Goal: Information Seeking & Learning: Learn about a topic

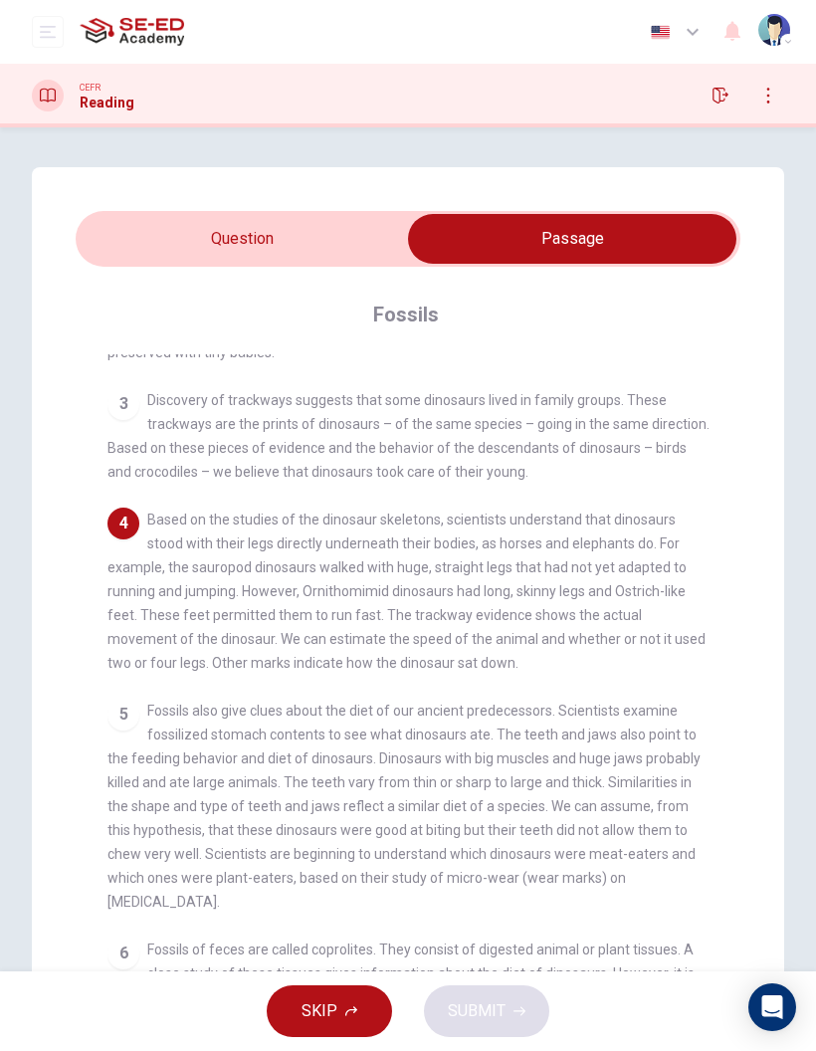
scroll to position [306, 0]
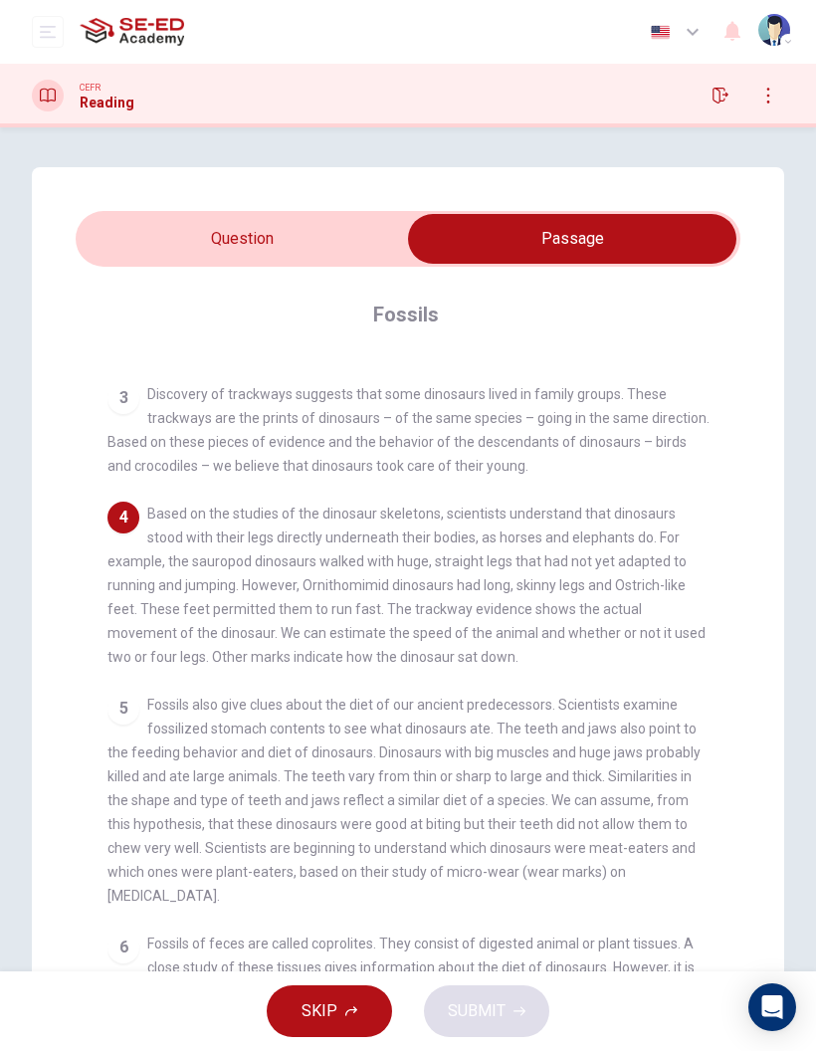
click at [347, 248] on input "checkbox" at bounding box center [572, 239] width 997 height 50
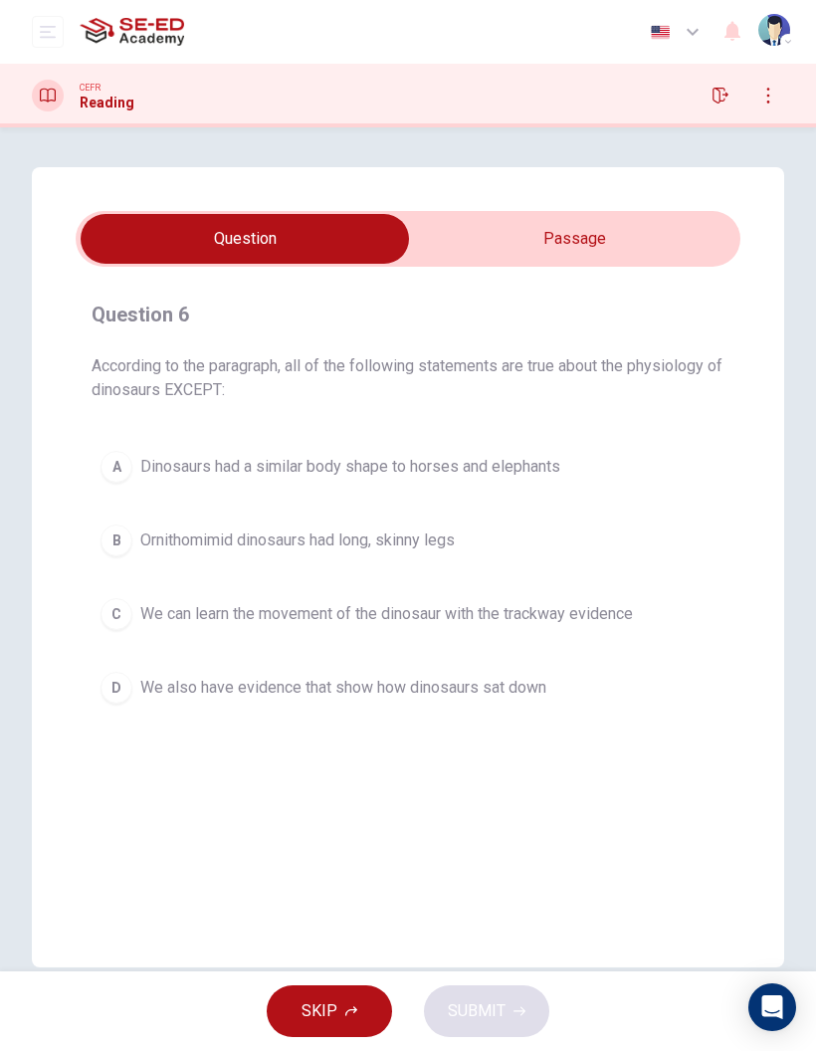
scroll to position [0, 0]
click at [686, 262] on input "checkbox" at bounding box center [244, 239] width 997 height 50
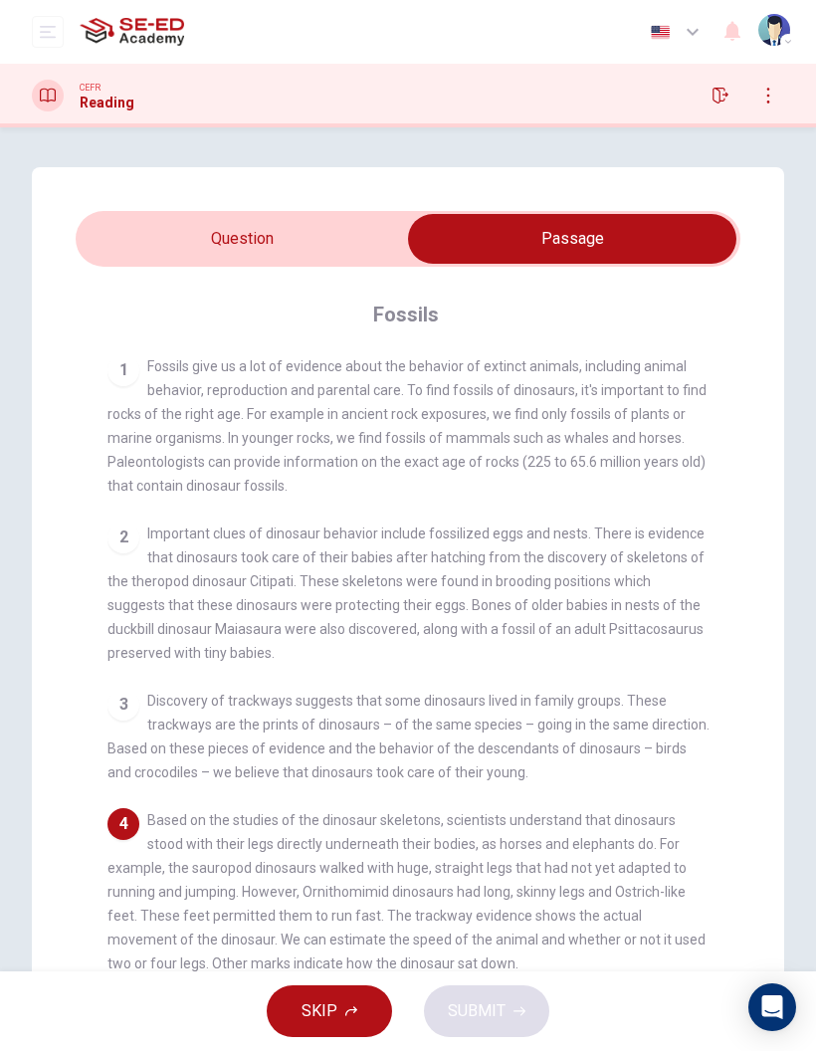
click at [326, 242] on input "checkbox" at bounding box center [572, 239] width 997 height 50
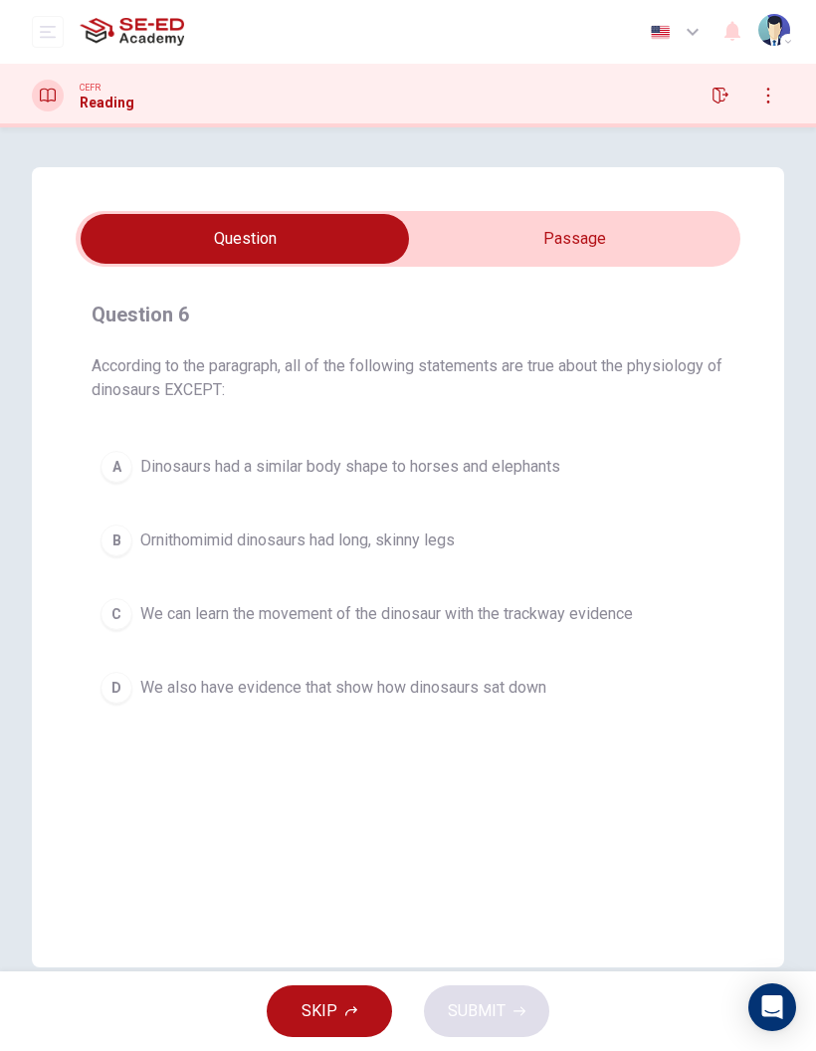
click at [523, 473] on span "Dinosaurs had a similar body shape to horses and elephants" at bounding box center [350, 467] width 420 height 24
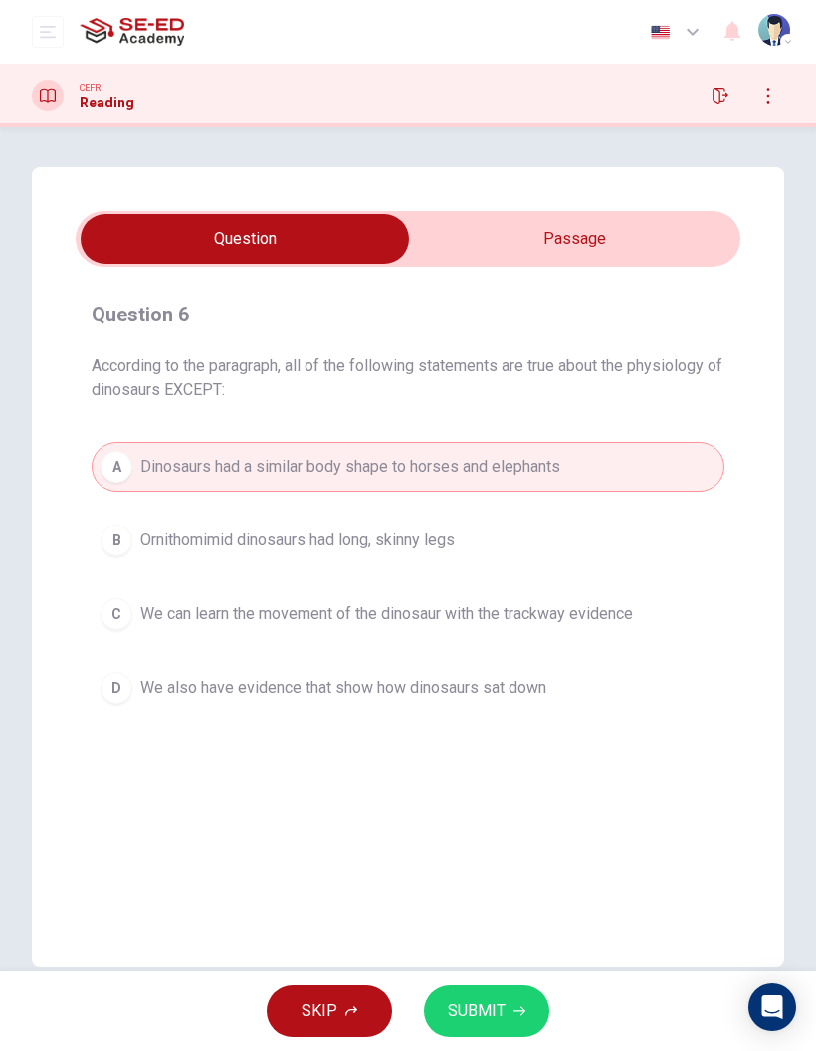
click at [690, 229] on input "checkbox" at bounding box center [244, 239] width 997 height 50
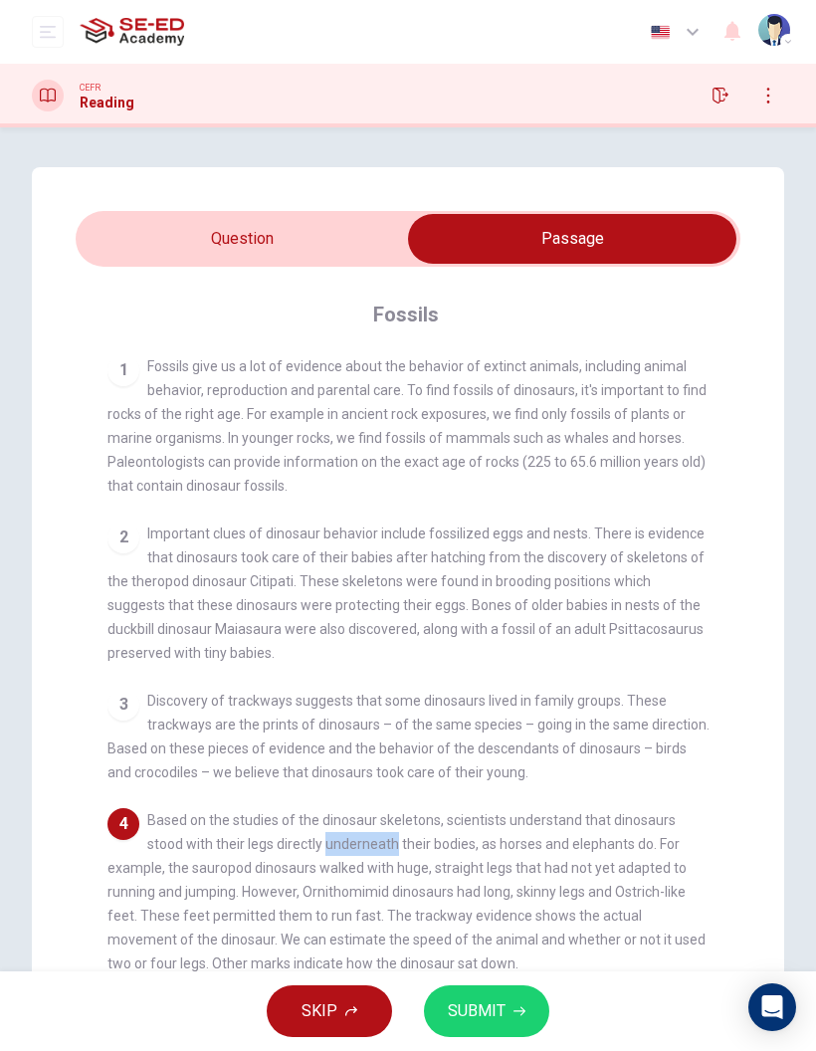
click at [184, 812] on span "Based on the studies of the dinosaur skeletons, scientists understand that dino…" at bounding box center [406, 891] width 598 height 159
click at [300, 677] on div "1 Fossils give us a lot of evidence about the behavior of extinct animals, incl…" at bounding box center [421, 710] width 628 height 712
click at [300, 246] on input "checkbox" at bounding box center [572, 239] width 997 height 50
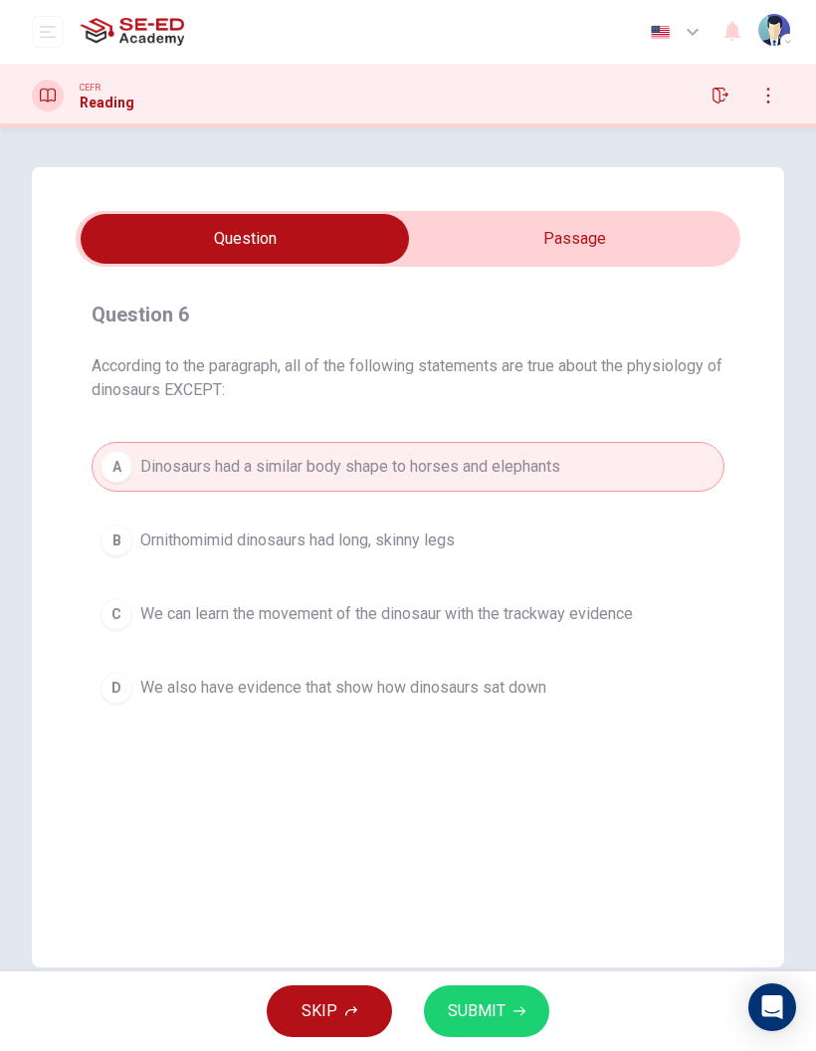
click at [476, 997] on span "SUBMIT" at bounding box center [477, 1011] width 58 height 28
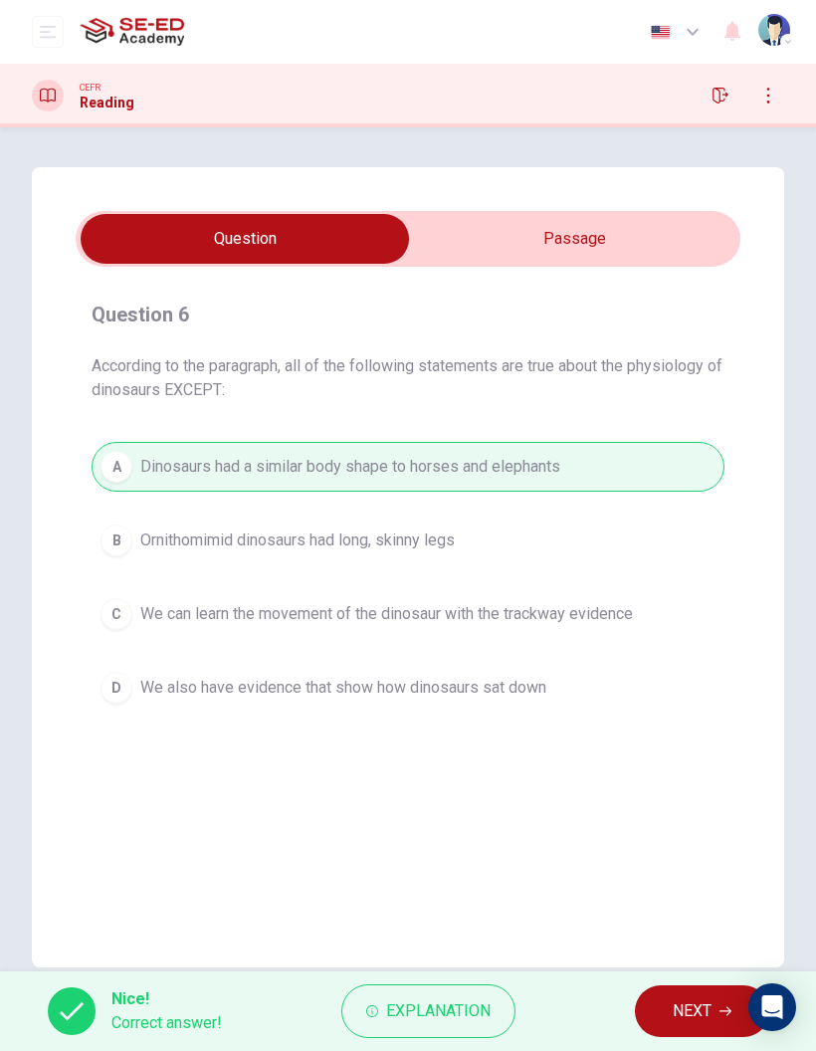
click at [668, 998] on button "NEXT" at bounding box center [702, 1011] width 134 height 52
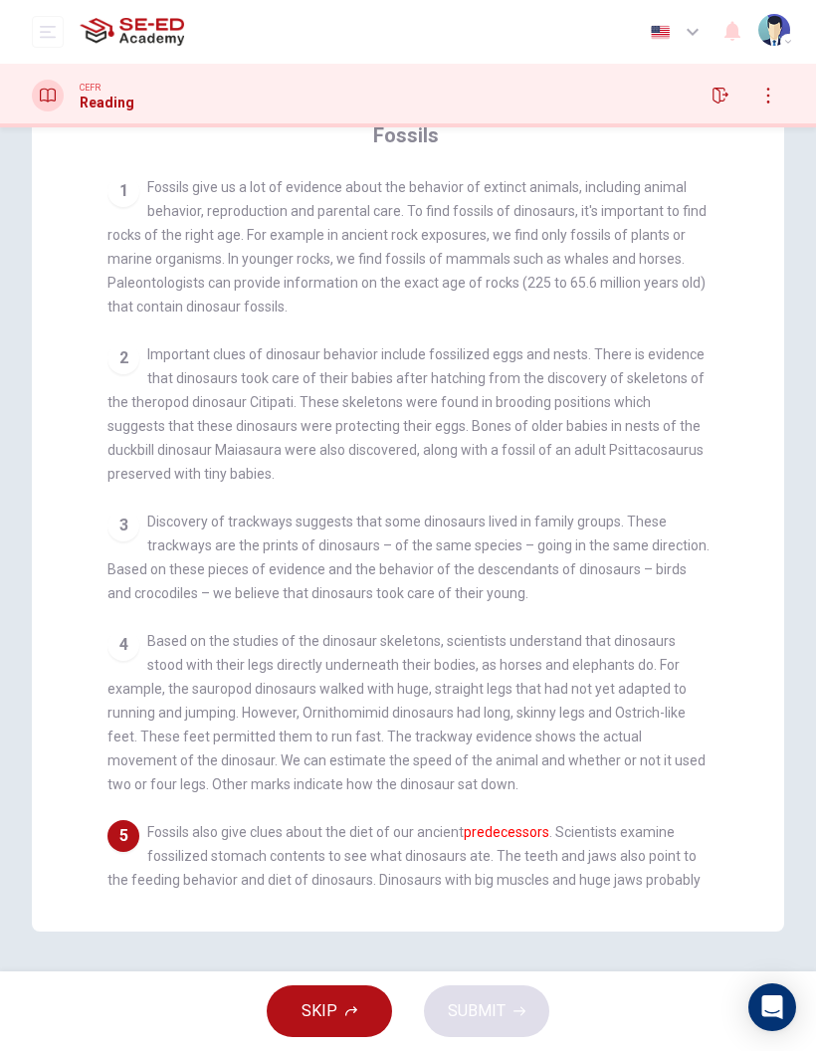
scroll to position [179, 0]
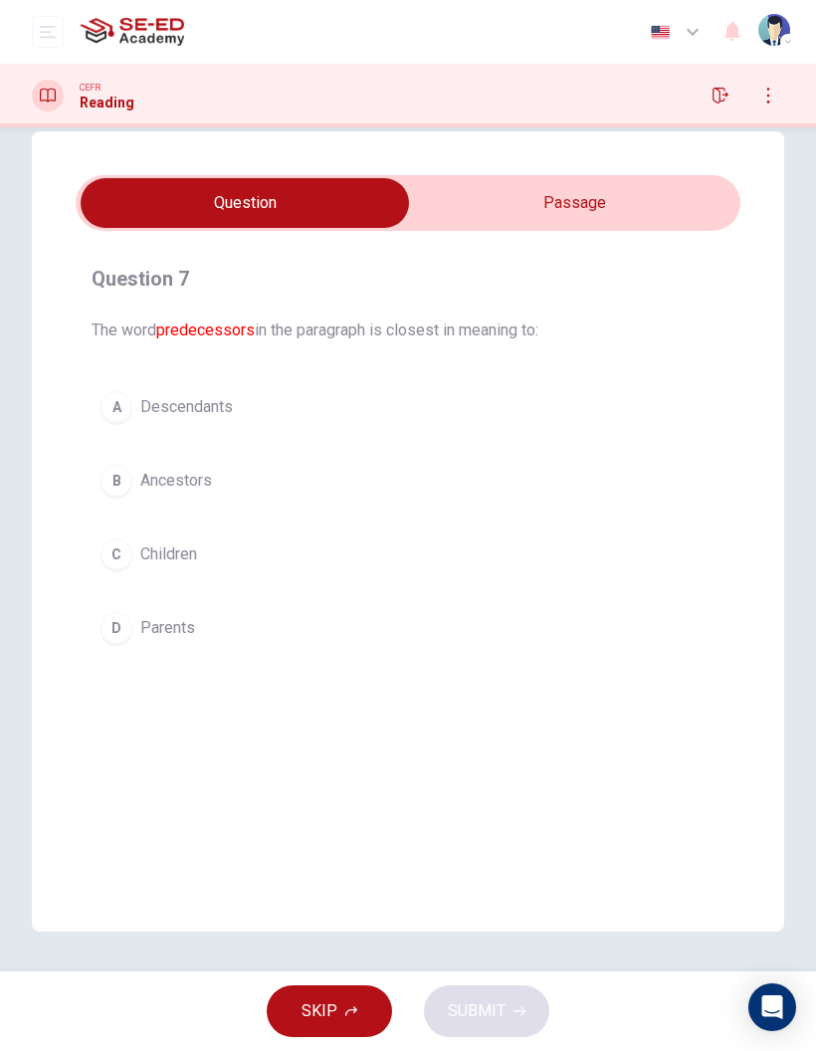
scroll to position [36, 0]
click at [465, 217] on input "checkbox" at bounding box center [244, 203] width 997 height 50
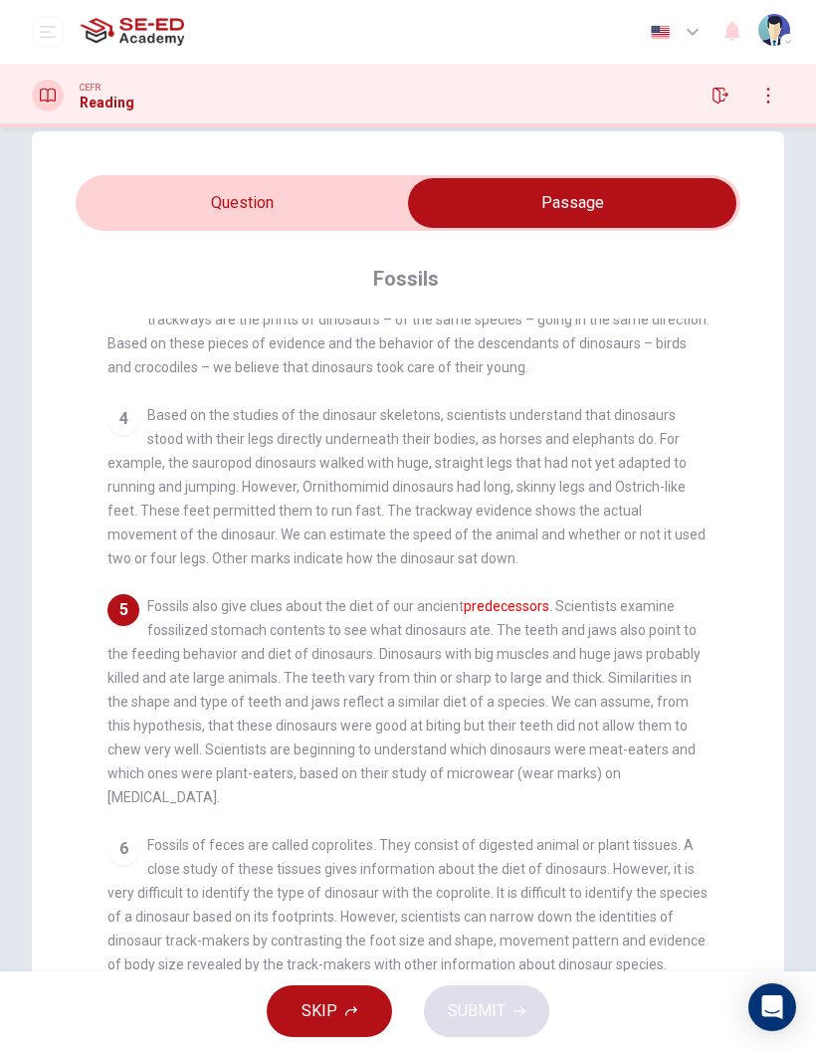
scroll to position [370, 0]
click at [169, 200] on input "checkbox" at bounding box center [572, 203] width 997 height 50
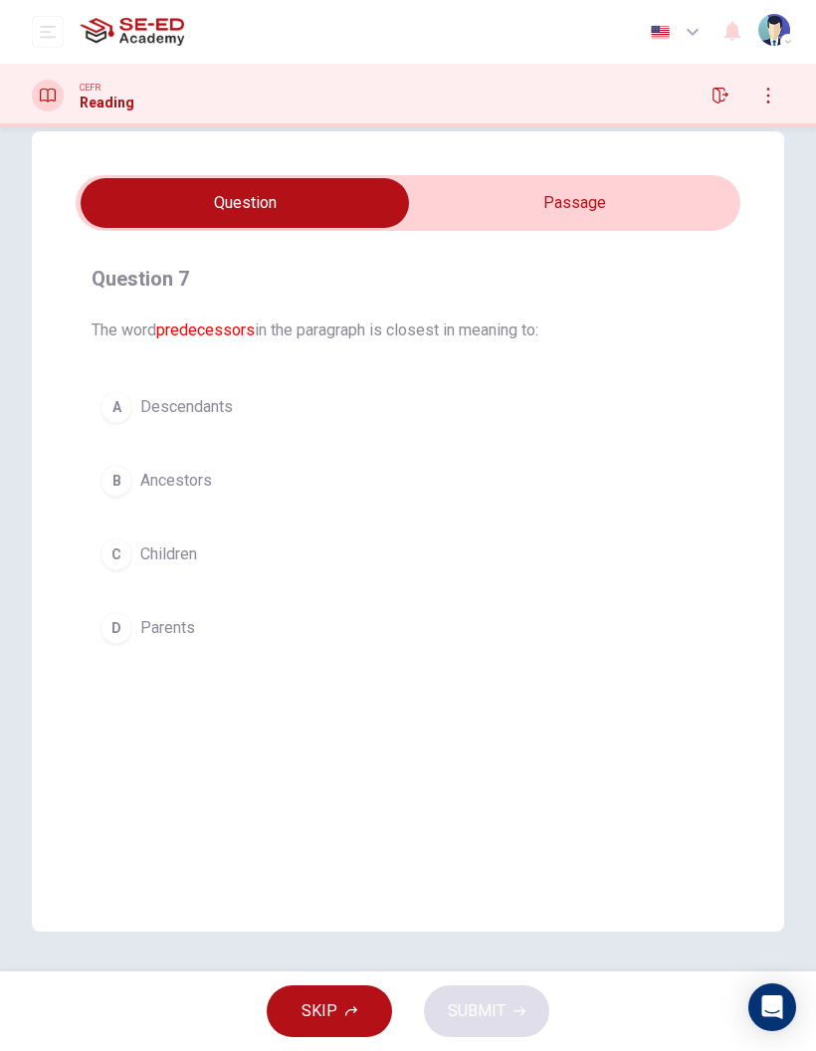
click at [173, 496] on button "B Ancestors" at bounding box center [408, 481] width 633 height 50
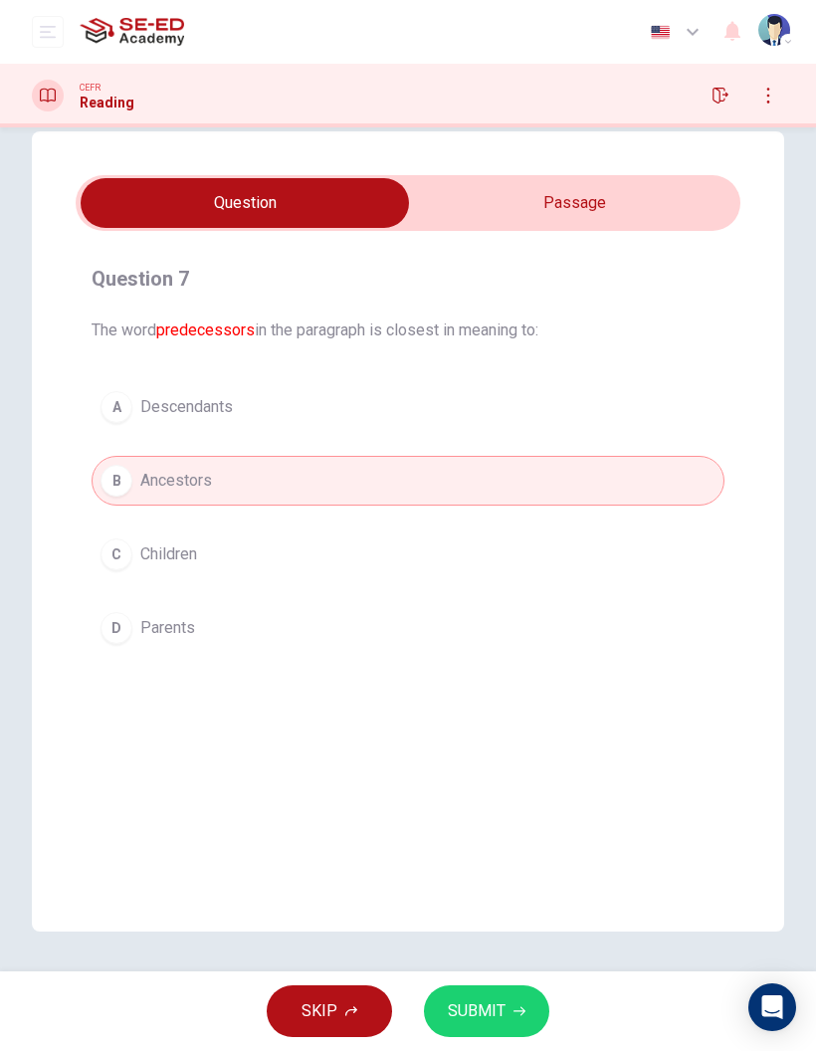
click at [487, 1014] on span "SUBMIT" at bounding box center [477, 1011] width 58 height 28
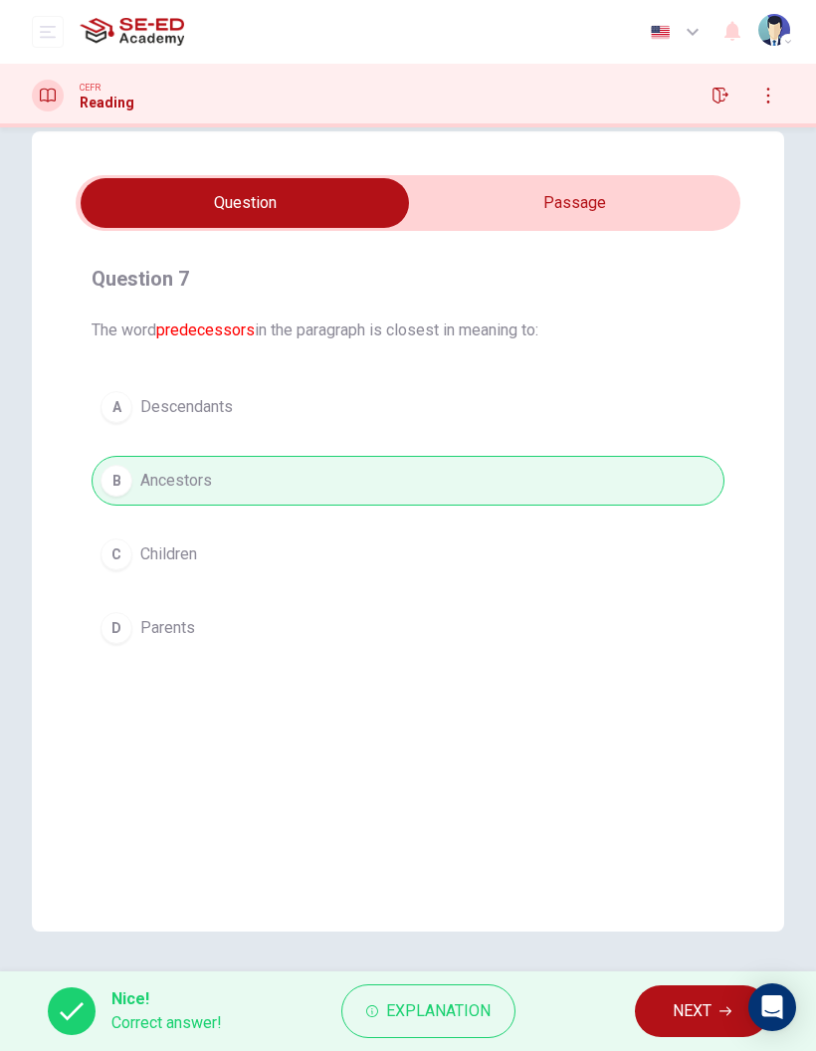
click at [680, 1015] on span "NEXT" at bounding box center [692, 1011] width 39 height 28
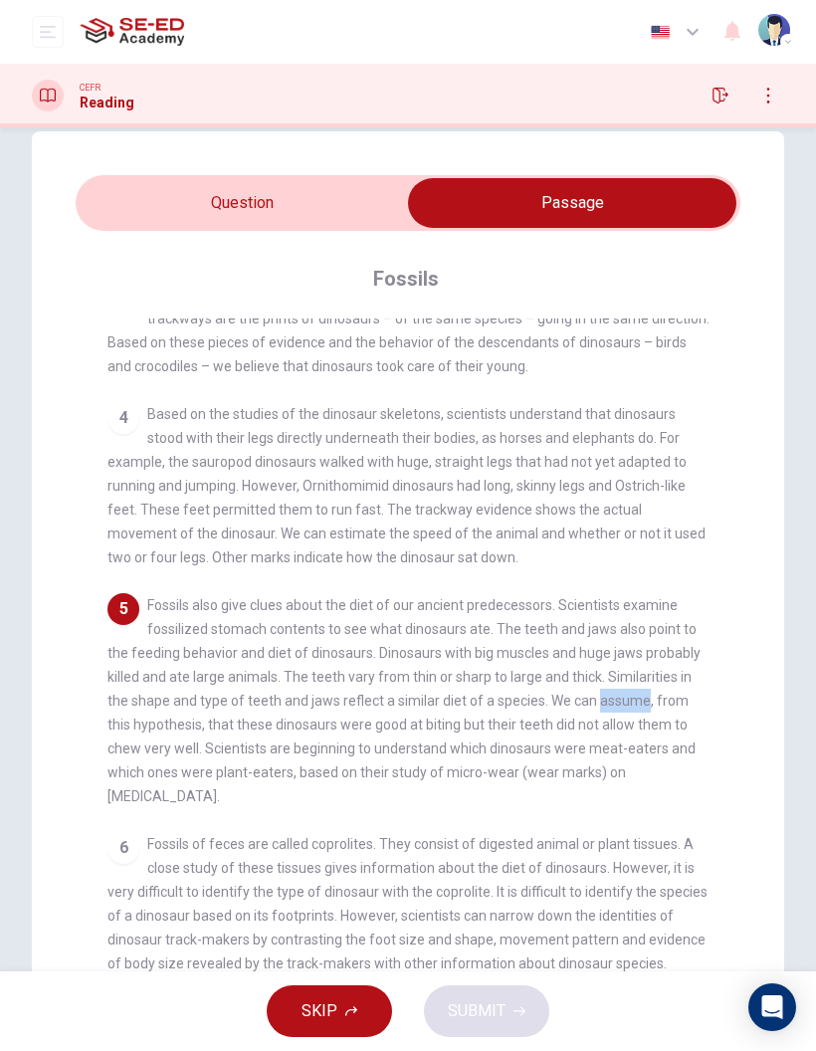
click at [757, 627] on div "Question 8 The paragraph supports which of the following statements about micro…" at bounding box center [408, 602] width 752 height 943
click at [187, 876] on div "6 Fossils of feces are called coprolites. They consist of digested animal or pl…" at bounding box center [408, 903] width 602 height 143
click at [331, 836] on span "Fossils of feces are called coprolites. They consist of digested animal or plan…" at bounding box center [407, 903] width 600 height 135
click at [232, 181] on input "checkbox" at bounding box center [572, 203] width 997 height 50
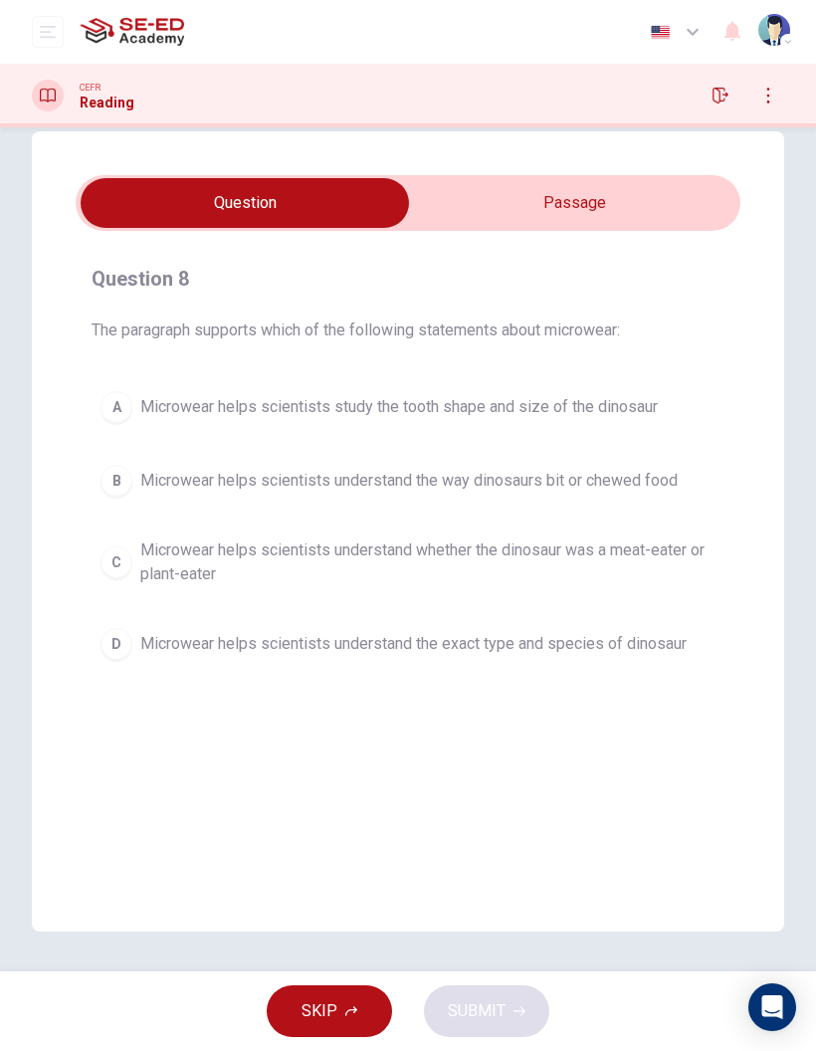
click at [658, 566] on span "Microwear helps scientists understand whether the dinosaur was a meat-eater or …" at bounding box center [427, 562] width 575 height 48
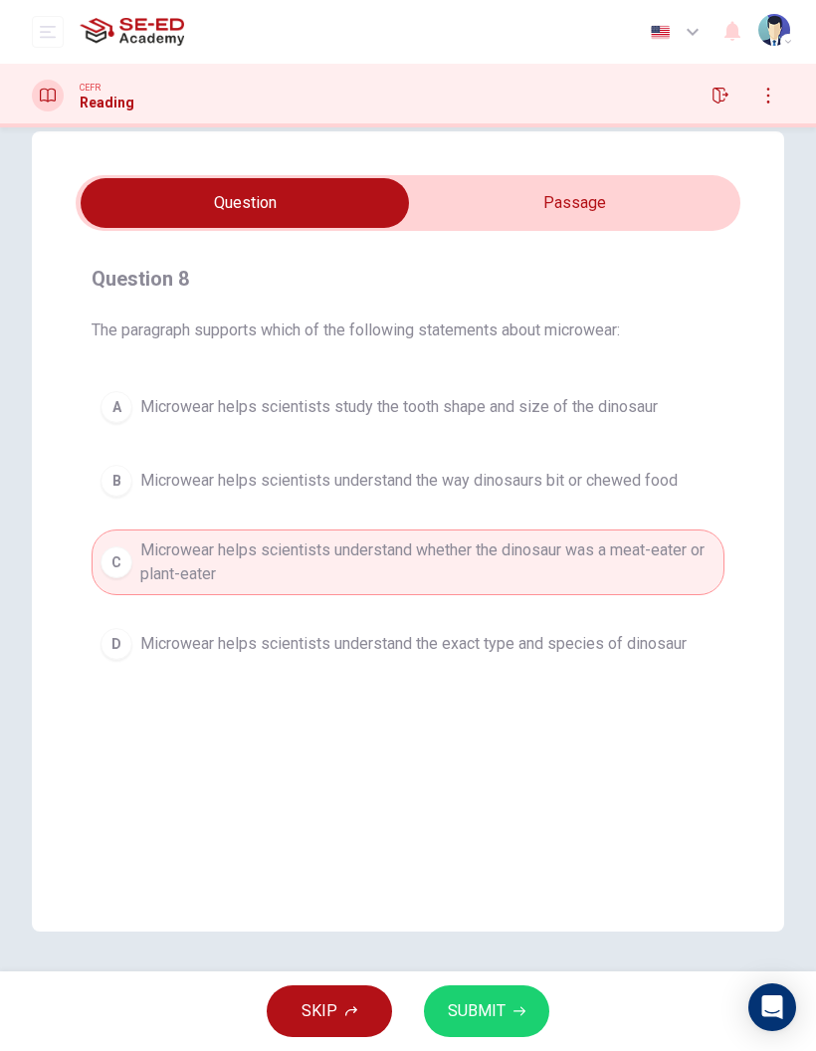
click at [526, 1020] on button "SUBMIT" at bounding box center [486, 1011] width 125 height 52
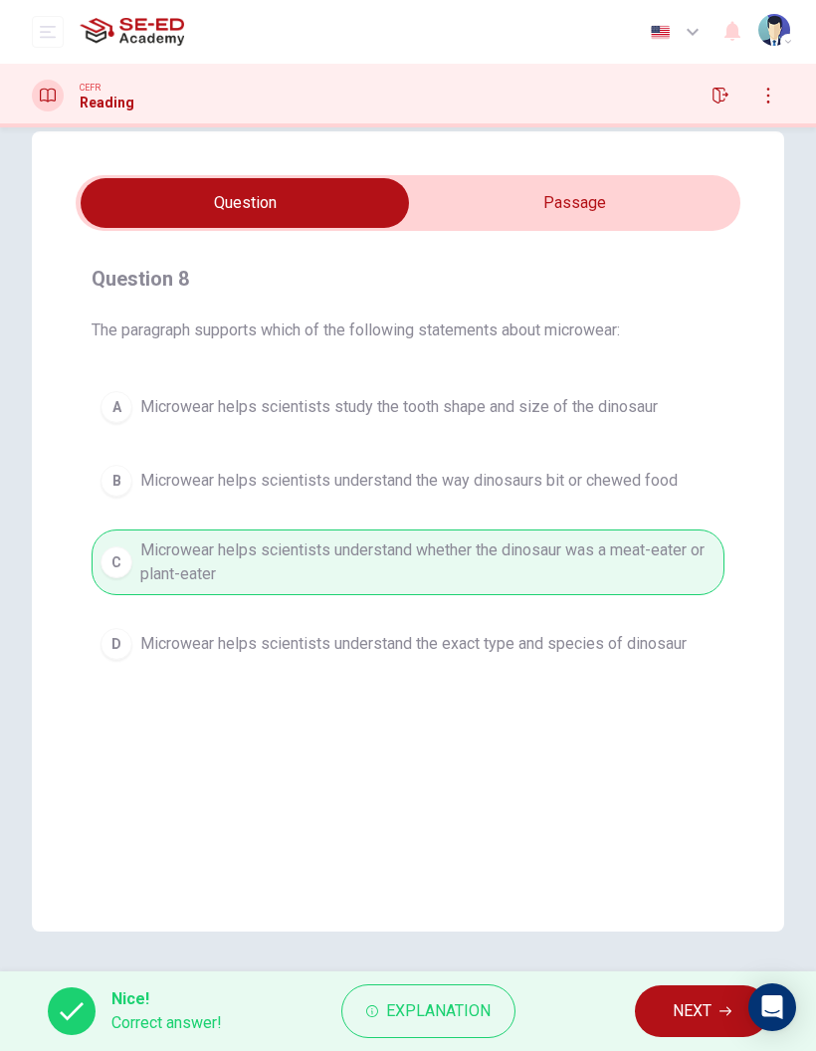
click at [690, 1015] on span "NEXT" at bounding box center [692, 1011] width 39 height 28
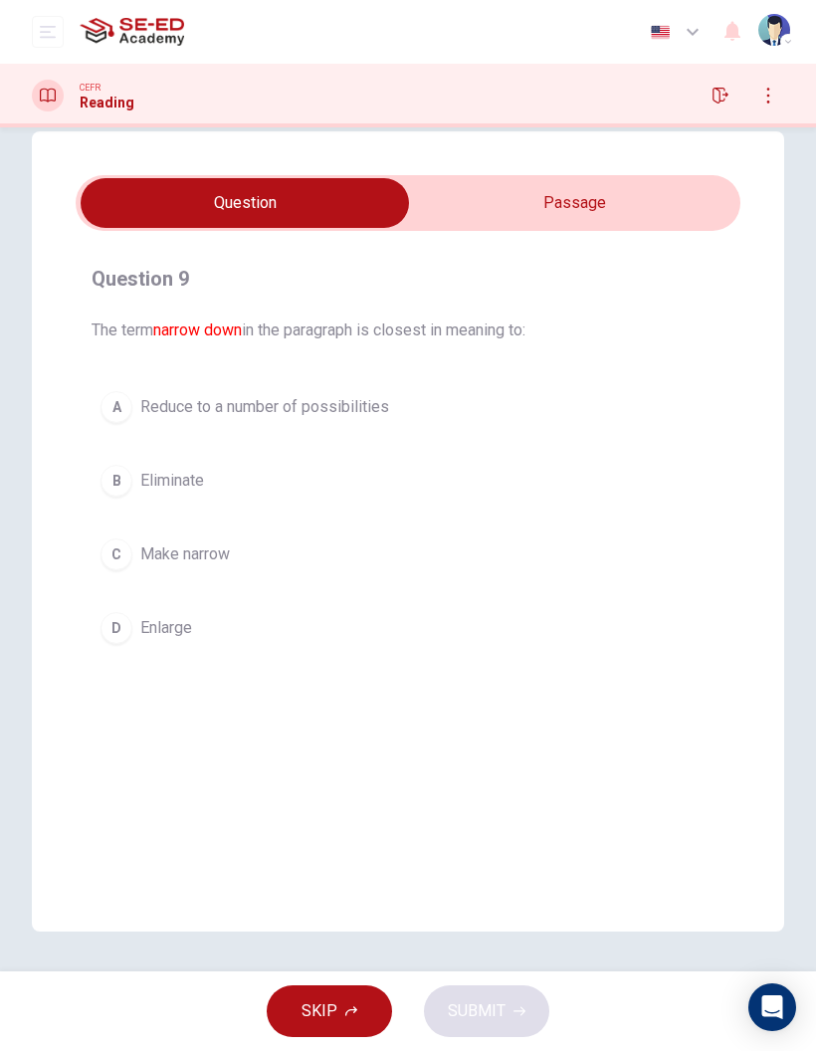
click at [578, 216] on input "checkbox" at bounding box center [244, 203] width 997 height 50
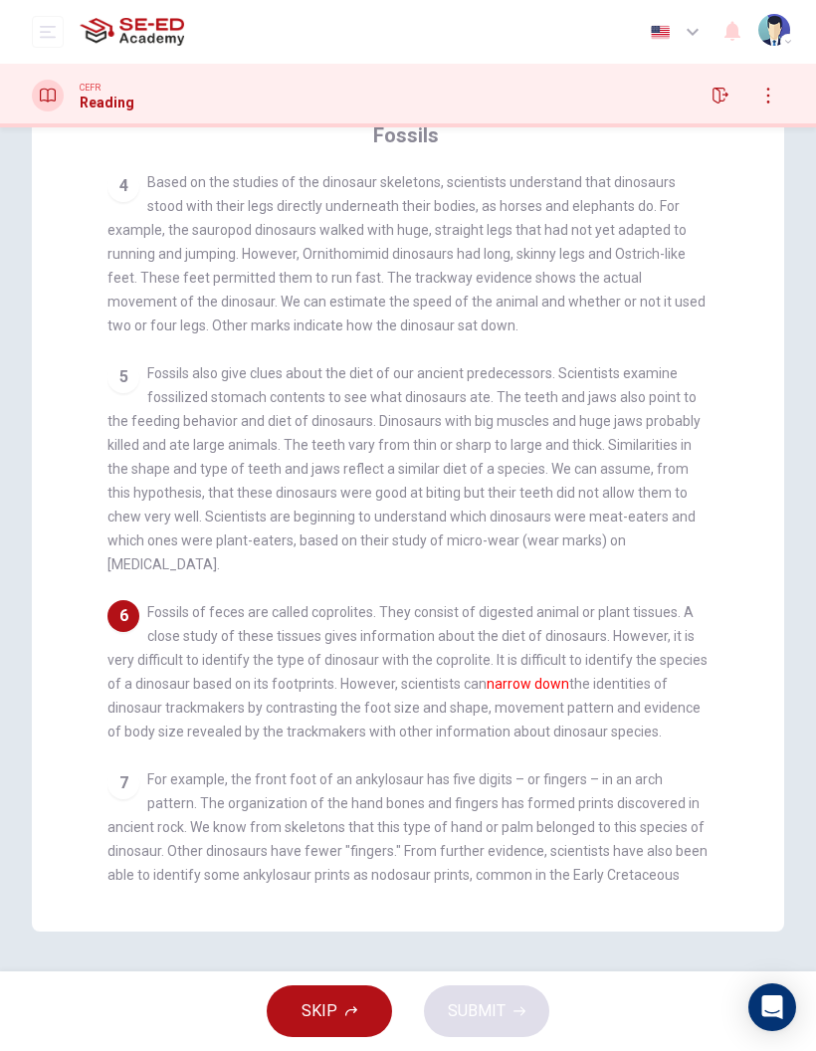
scroll to position [458, 0]
click at [691, 800] on span "For example, the front foot of an ankylosaur has five digits – or fingers – in …" at bounding box center [407, 839] width 600 height 135
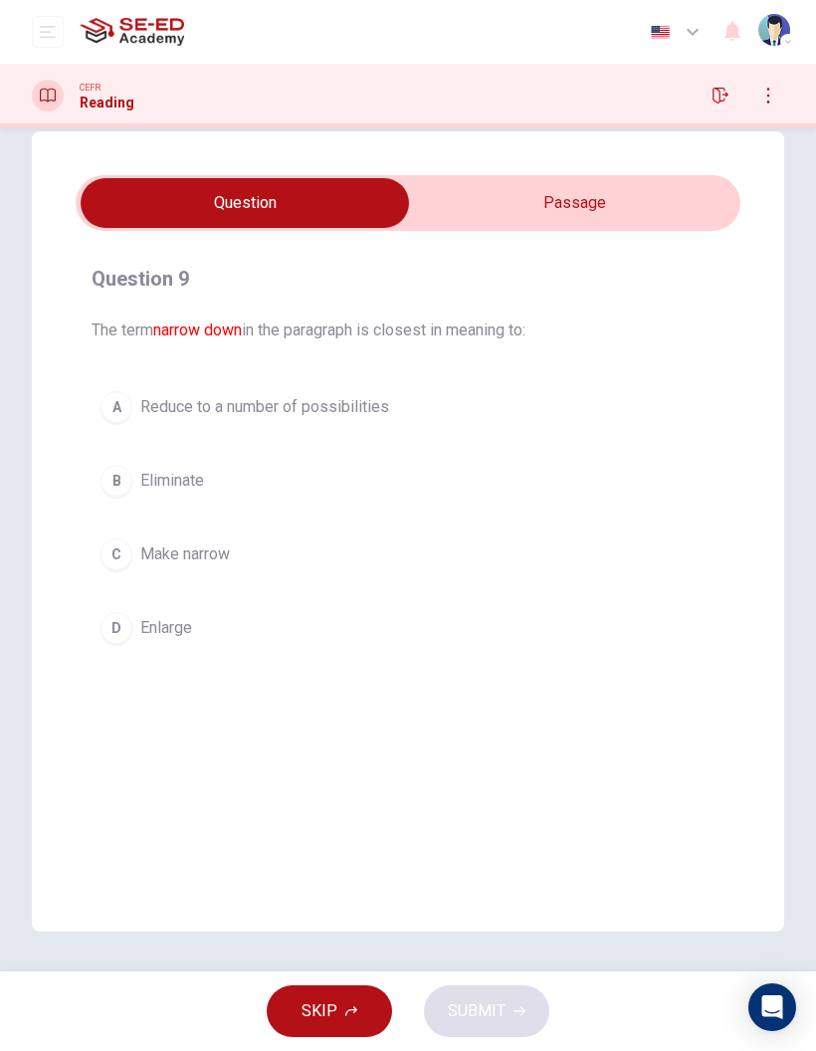
scroll to position [36, 0]
click at [605, 556] on button "C Make narrow" at bounding box center [408, 554] width 633 height 50
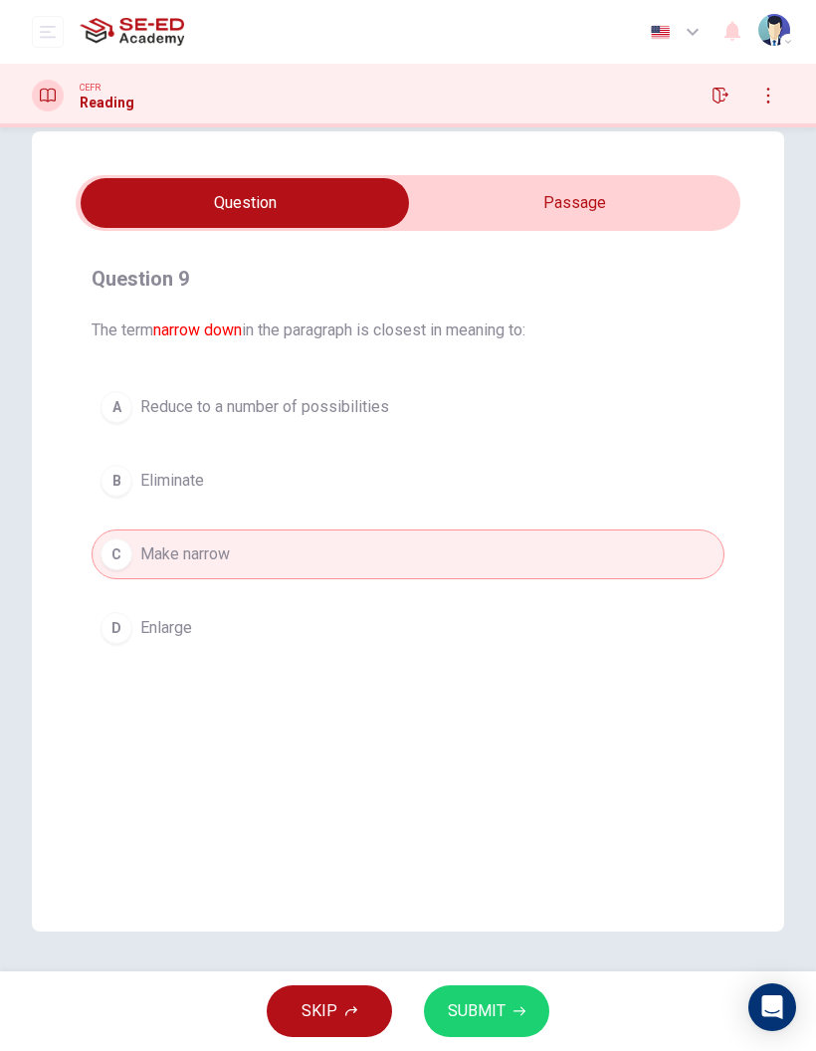
click at [498, 1019] on span "SUBMIT" at bounding box center [477, 1011] width 58 height 28
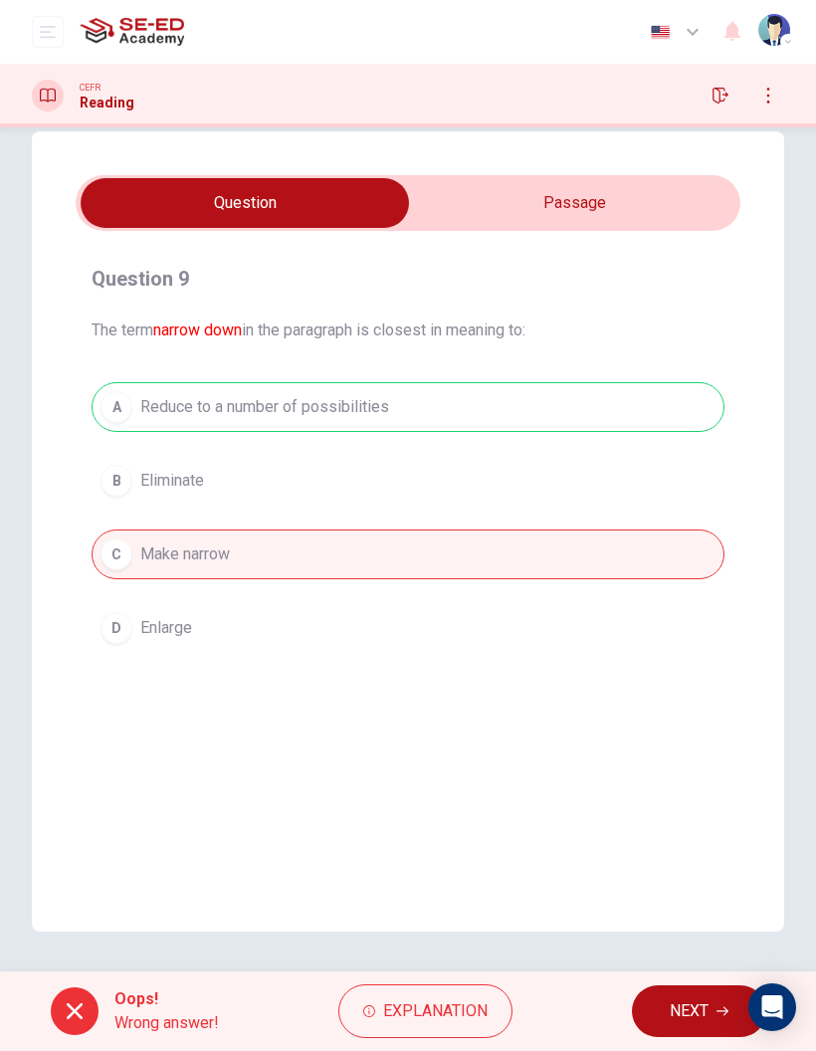
click at [720, 1029] on button "NEXT" at bounding box center [699, 1011] width 134 height 52
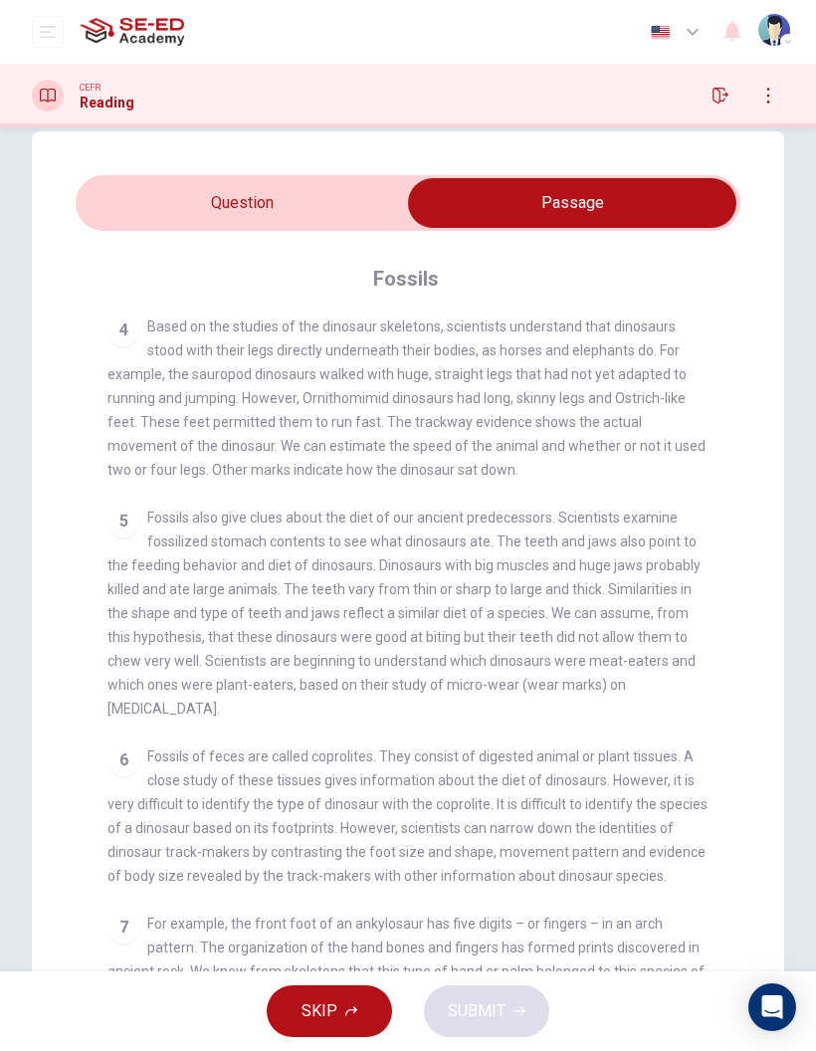
checkbox input "false"
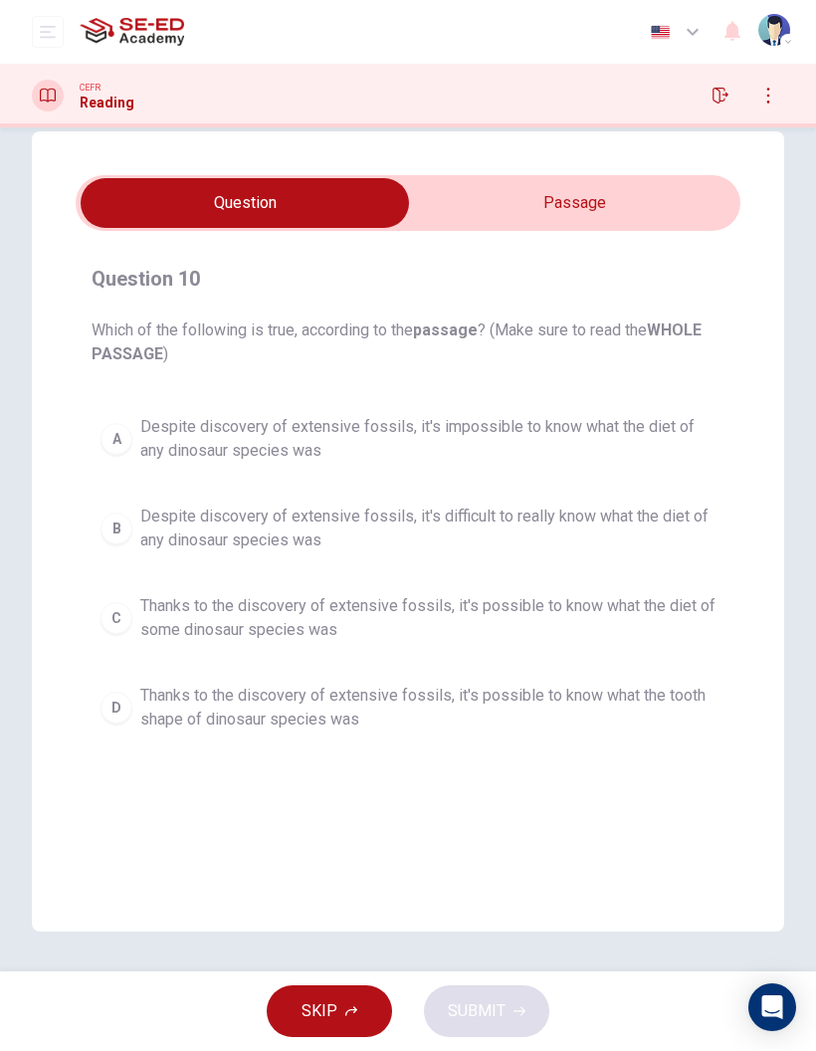
click at [317, 518] on span "Despite discovery of extensive fossils, it's difficult to really know what the …" at bounding box center [427, 528] width 575 height 48
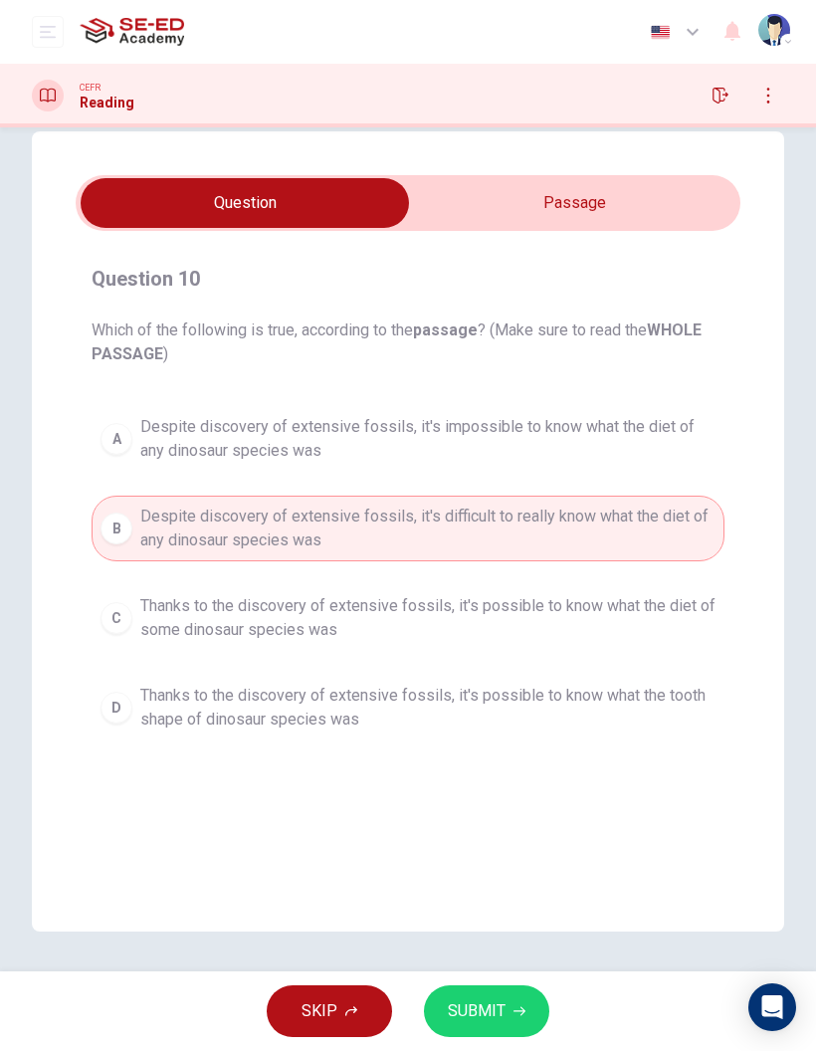
click at [591, 544] on span "Despite discovery of extensive fossils, it's difficult to really know what the …" at bounding box center [427, 528] width 575 height 48
click at [523, 1010] on icon "button" at bounding box center [519, 1011] width 12 height 12
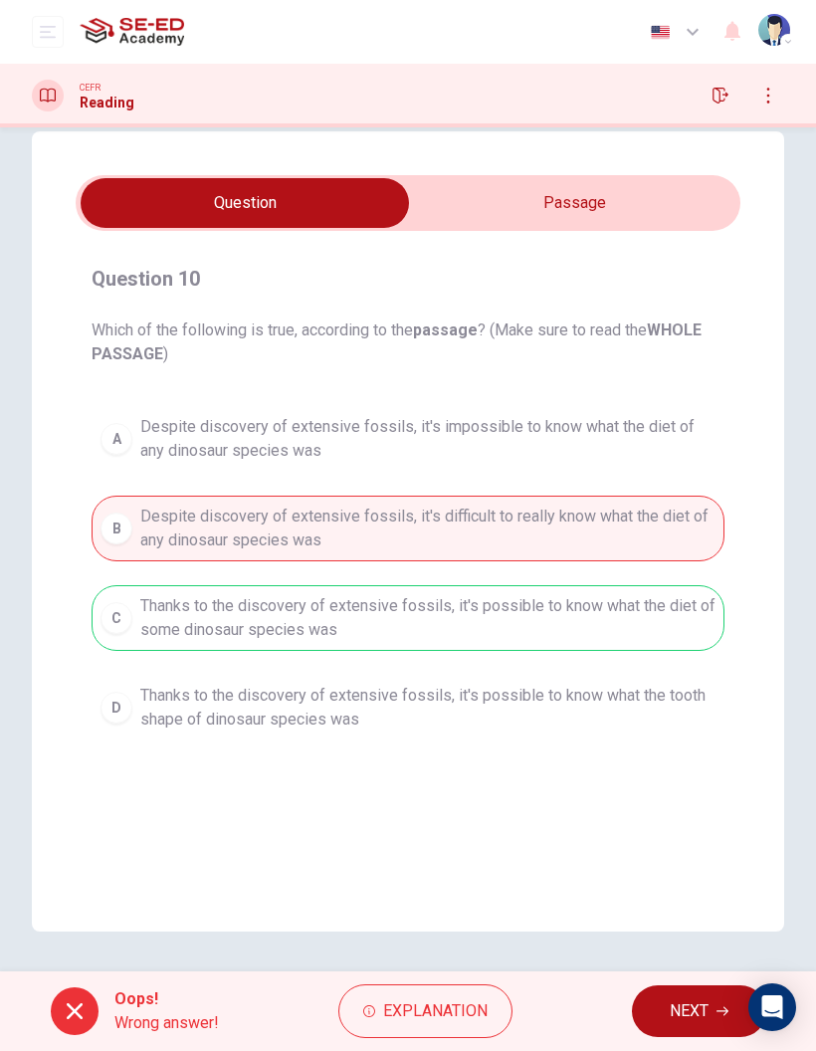
click at [687, 1012] on span "NEXT" at bounding box center [689, 1011] width 39 height 28
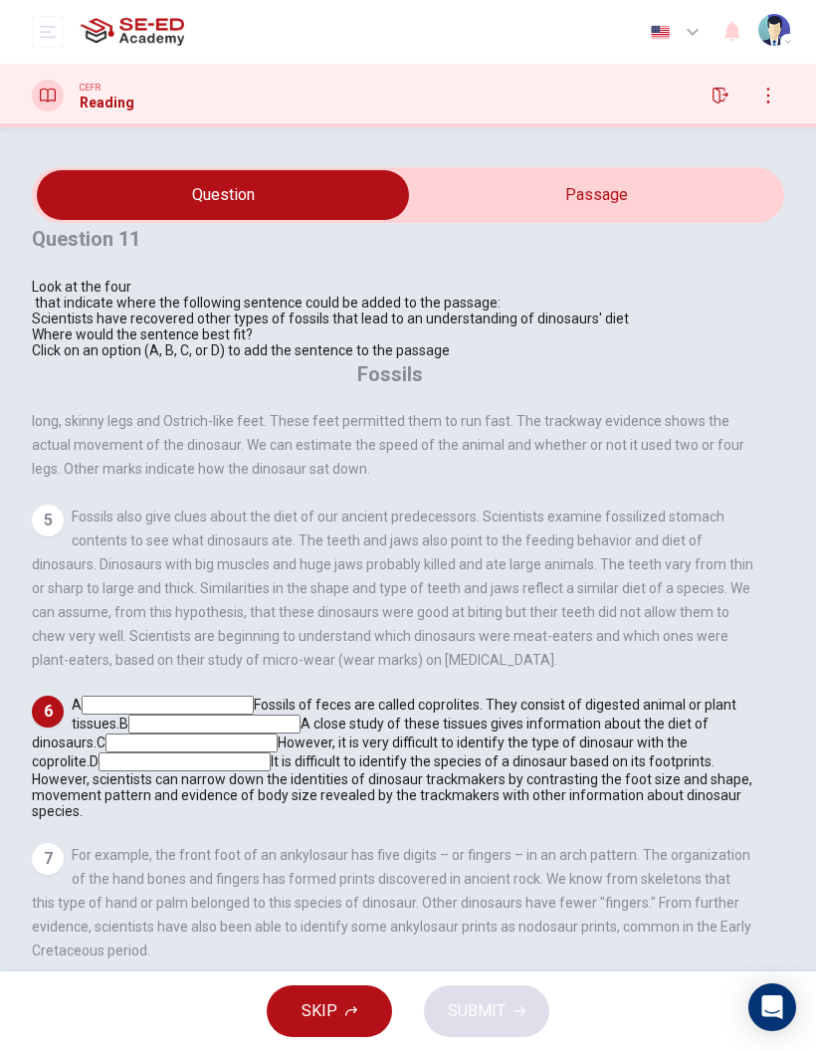
scroll to position [1453, 0]
click at [127, 326] on span "Scientists have recovered other types of fossils that lead to an understanding …" at bounding box center [330, 318] width 597 height 16
click at [356, 326] on div "Scientists have recovered other types of fossils that lead to an understanding …" at bounding box center [330, 318] width 597 height 16
click at [271, 752] on input at bounding box center [184, 761] width 172 height 19
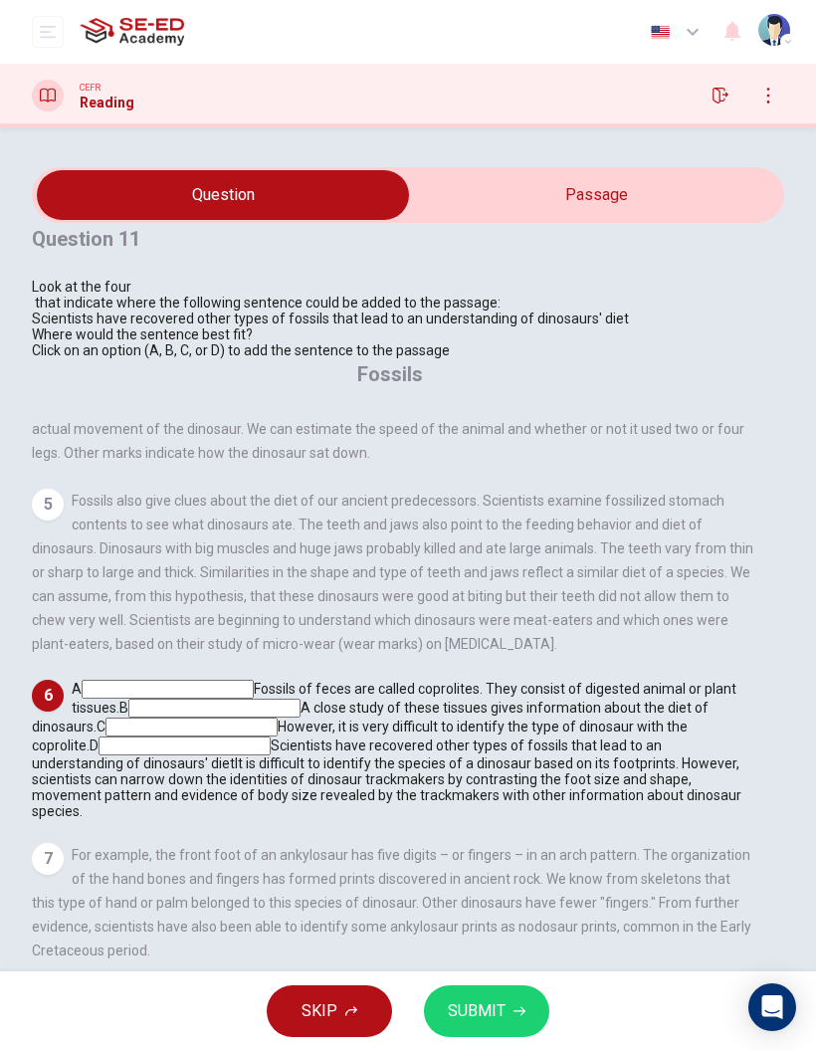
click at [278, 717] on input at bounding box center [191, 726] width 172 height 19
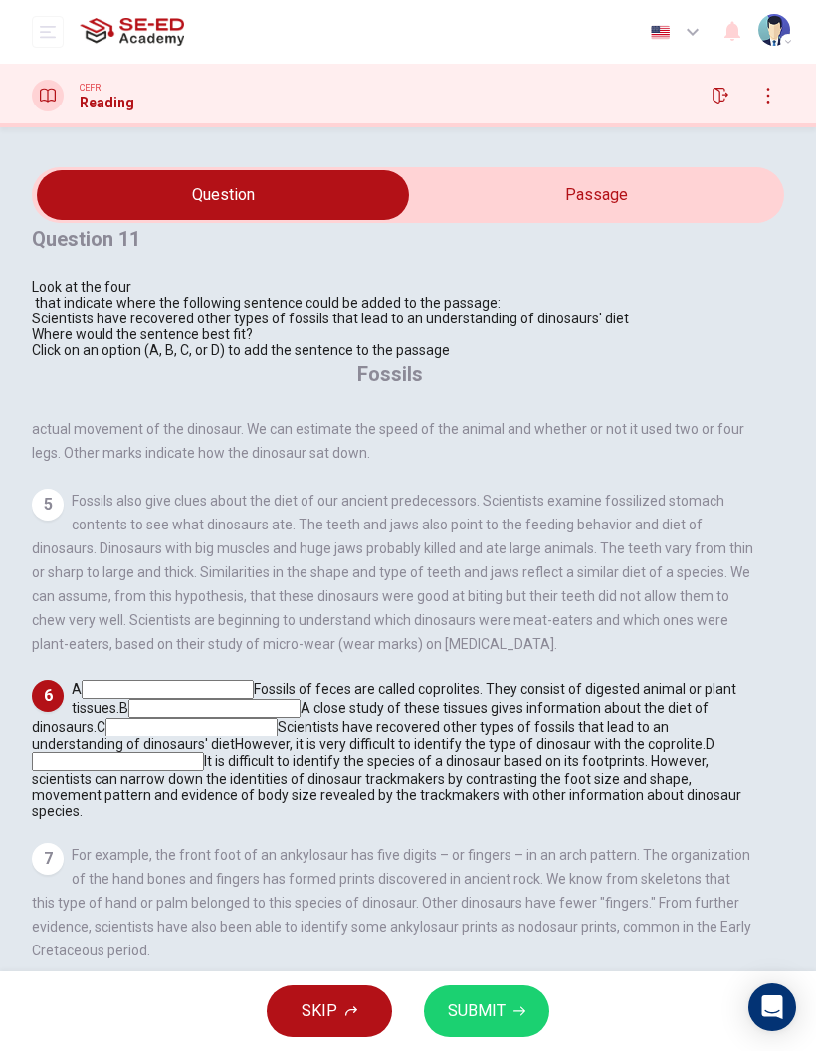
click at [278, 717] on input at bounding box center [191, 726] width 172 height 19
click at [204, 752] on input at bounding box center [118, 761] width 172 height 19
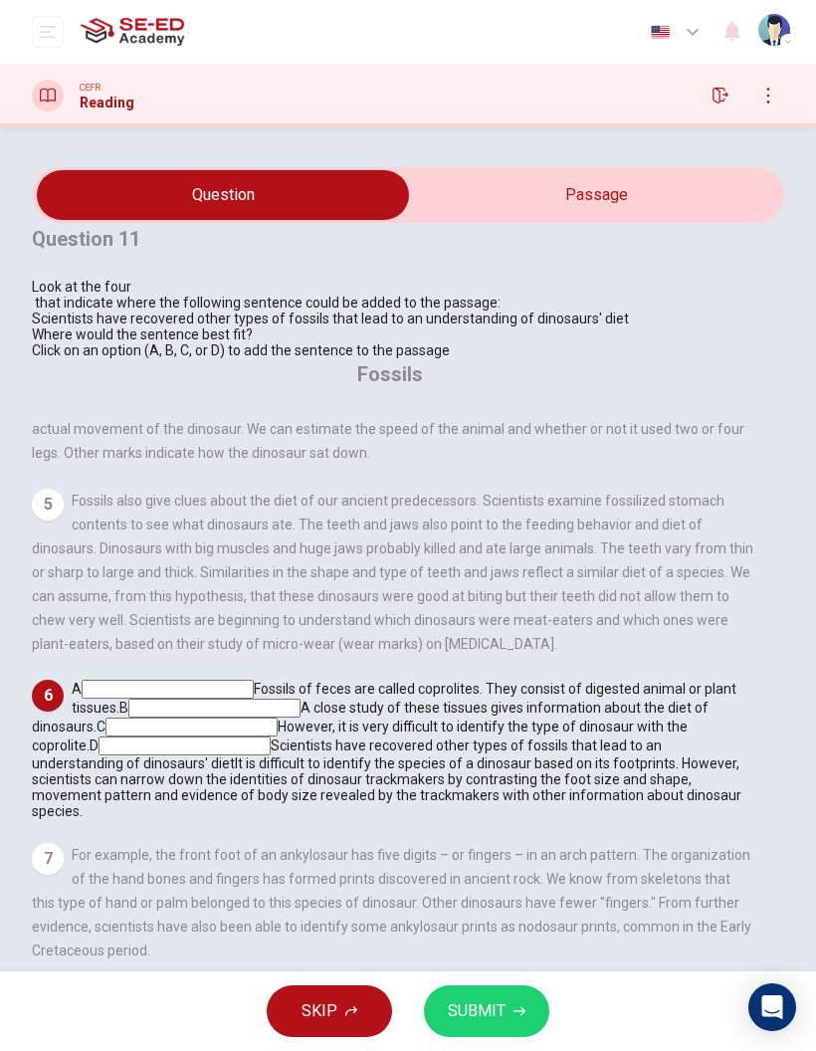
click at [300, 698] on input at bounding box center [214, 707] width 172 height 19
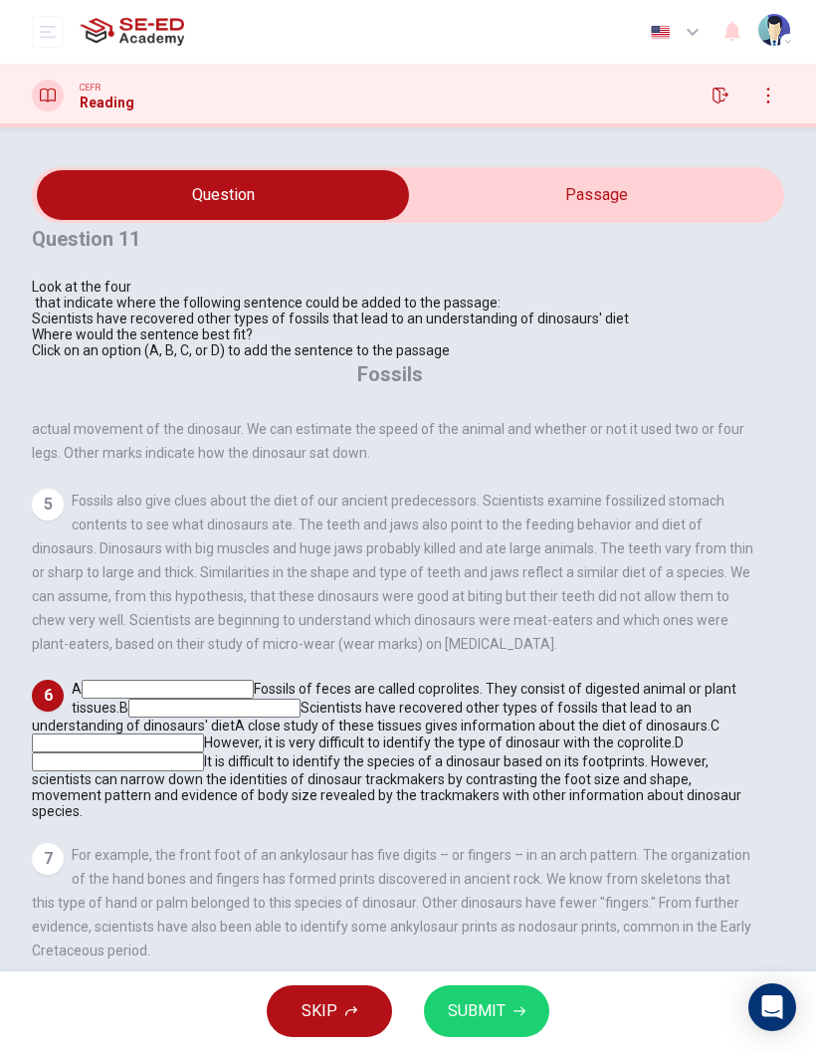
click at [473, 1021] on span "SUBMIT" at bounding box center [477, 1011] width 58 height 28
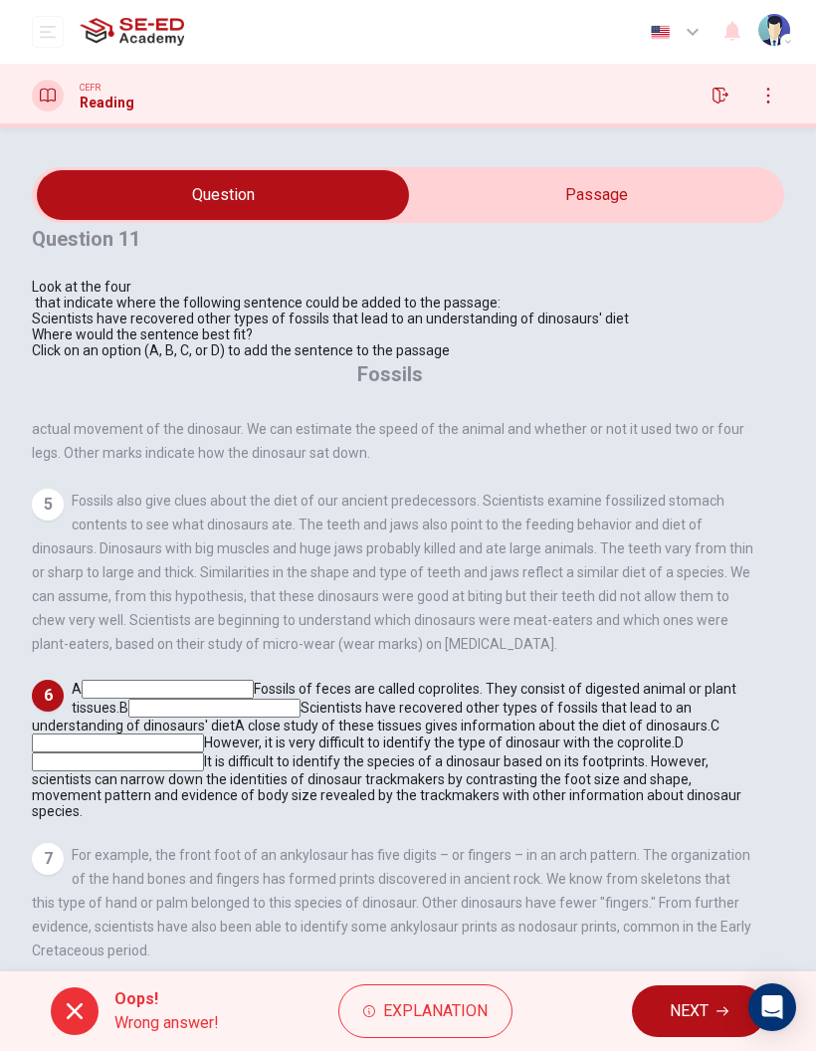
click at [680, 1013] on span "NEXT" at bounding box center [689, 1011] width 39 height 28
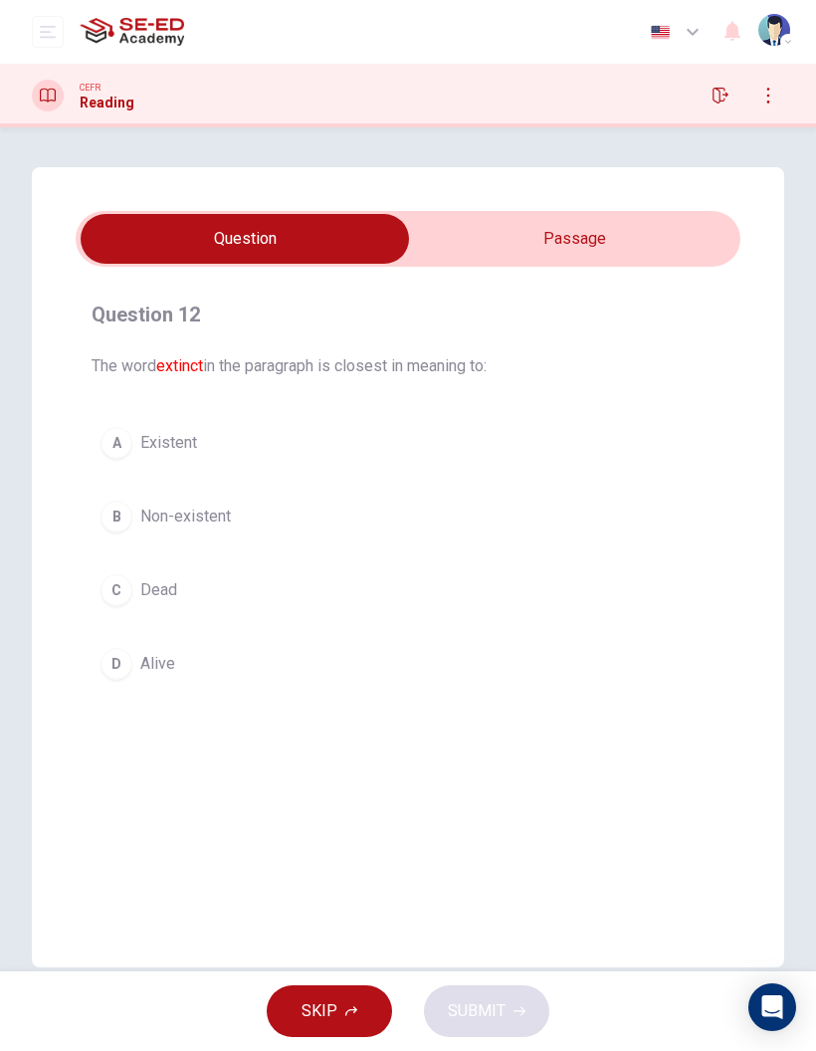
click at [127, 604] on button "C Dead" at bounding box center [408, 590] width 633 height 50
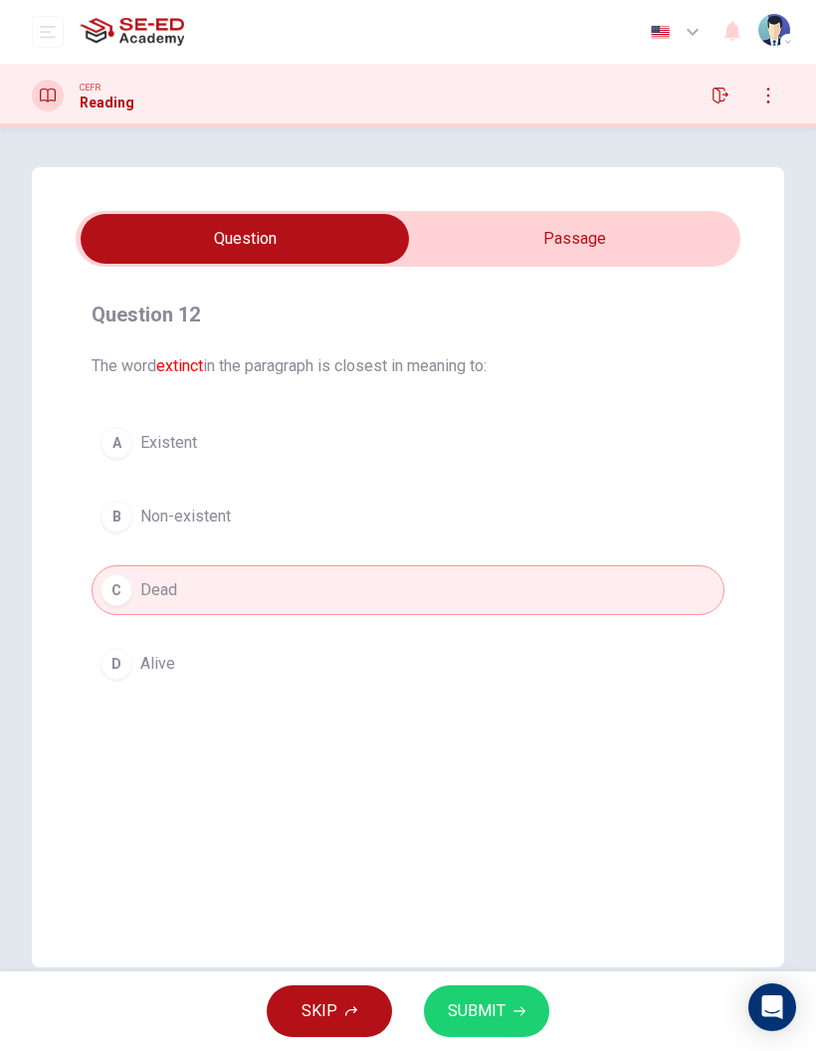
click at [107, 433] on div "A" at bounding box center [116, 443] width 32 height 32
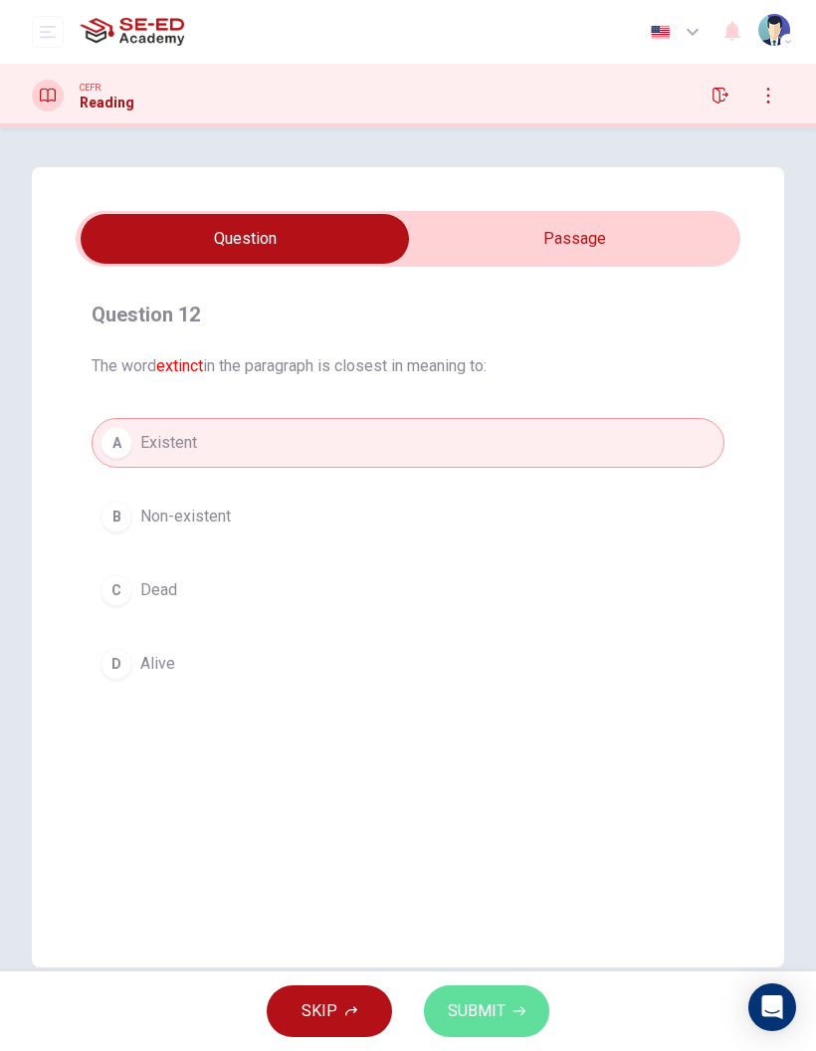
click at [475, 1011] on span "SUBMIT" at bounding box center [477, 1011] width 58 height 28
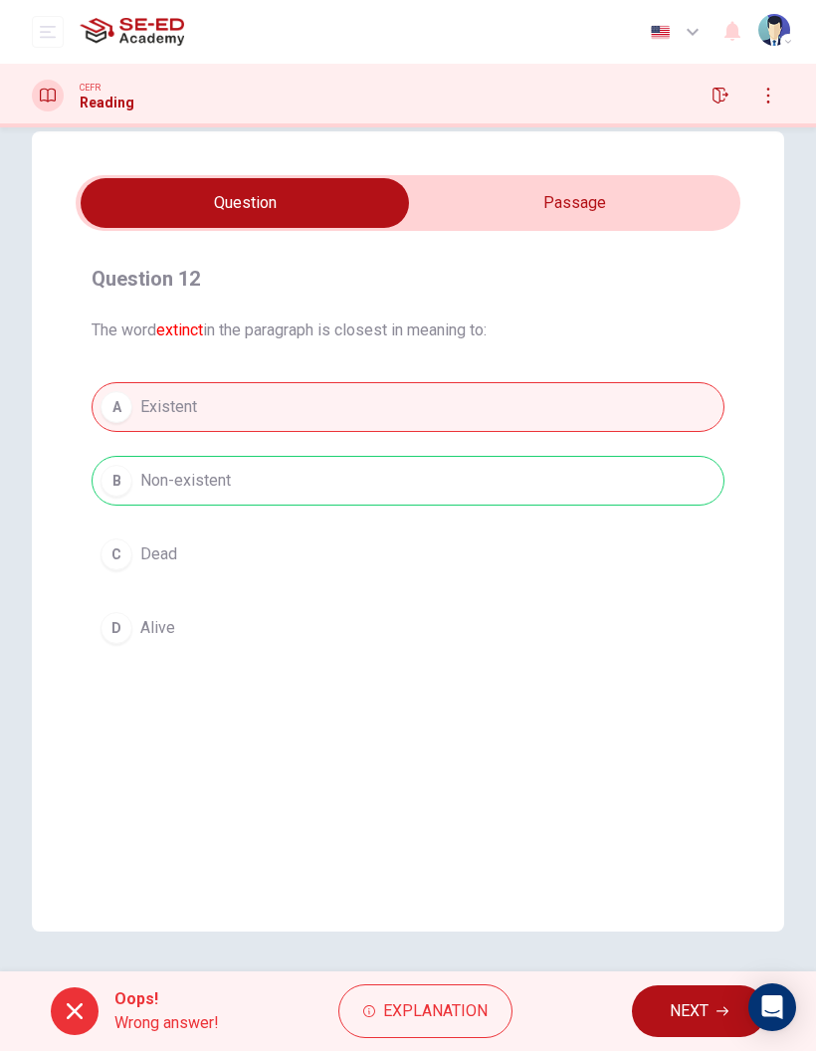
scroll to position [36, 0]
click at [651, 1030] on button "NEXT" at bounding box center [699, 1011] width 134 height 52
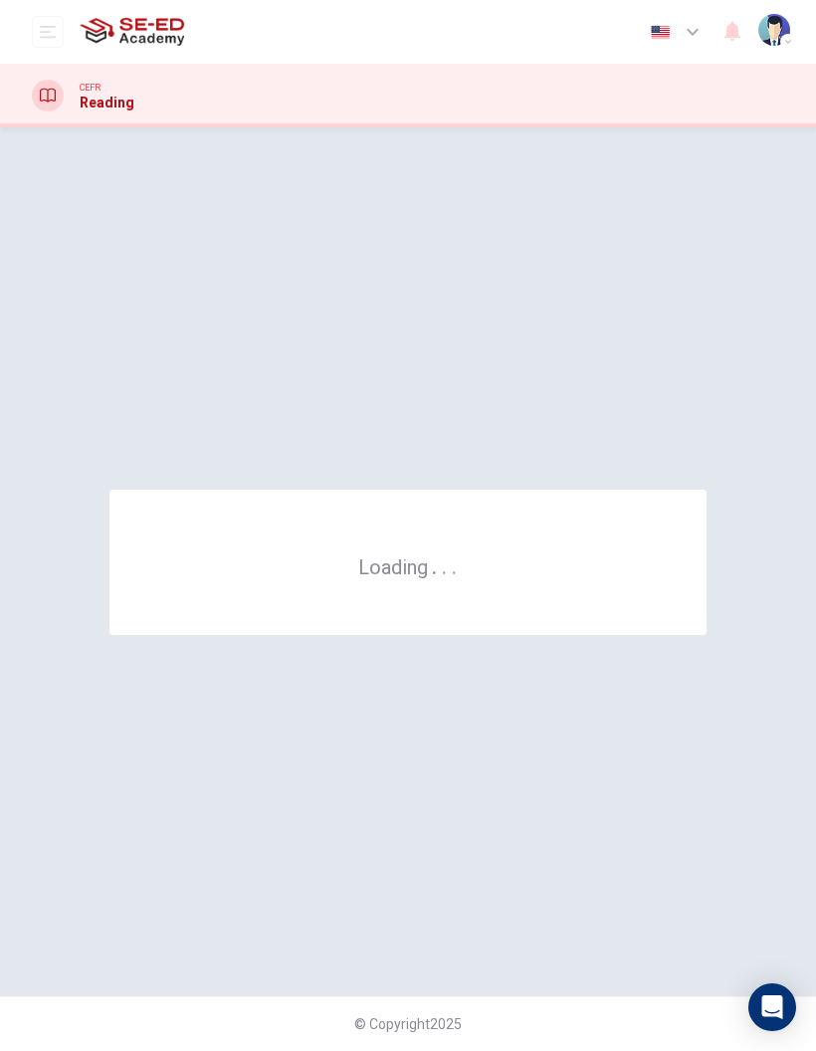
scroll to position [0, 0]
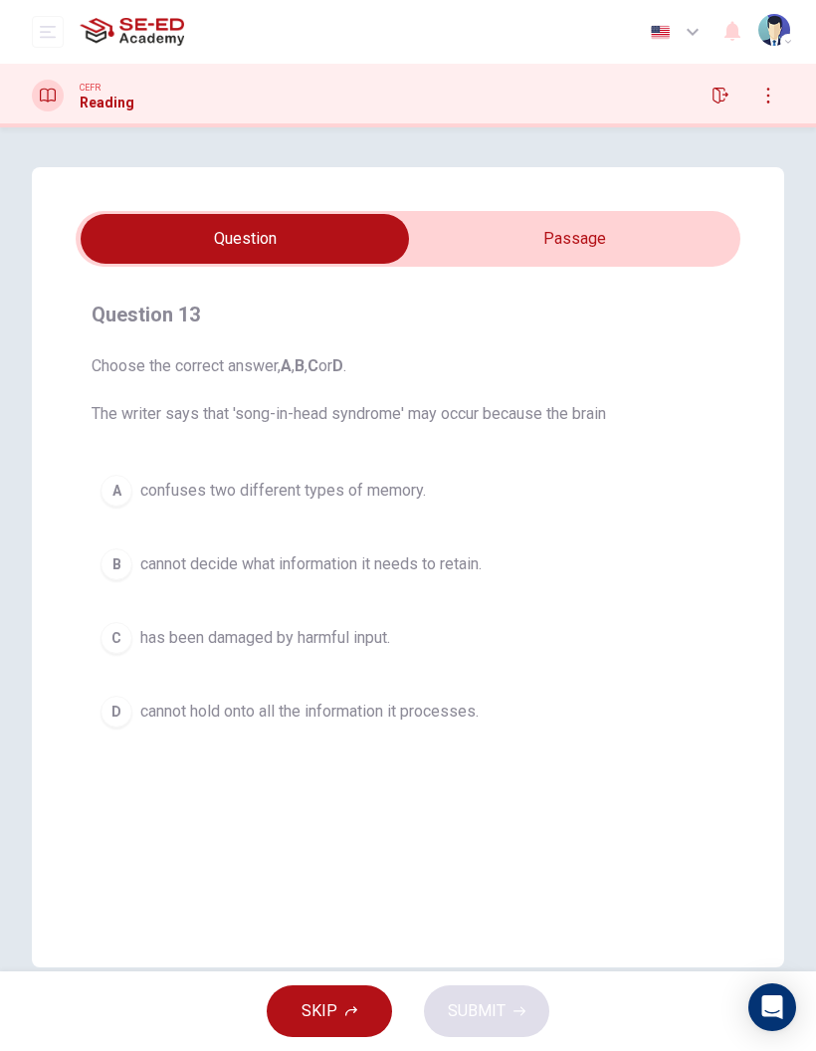
click at [518, 256] on input "checkbox" at bounding box center [244, 239] width 997 height 50
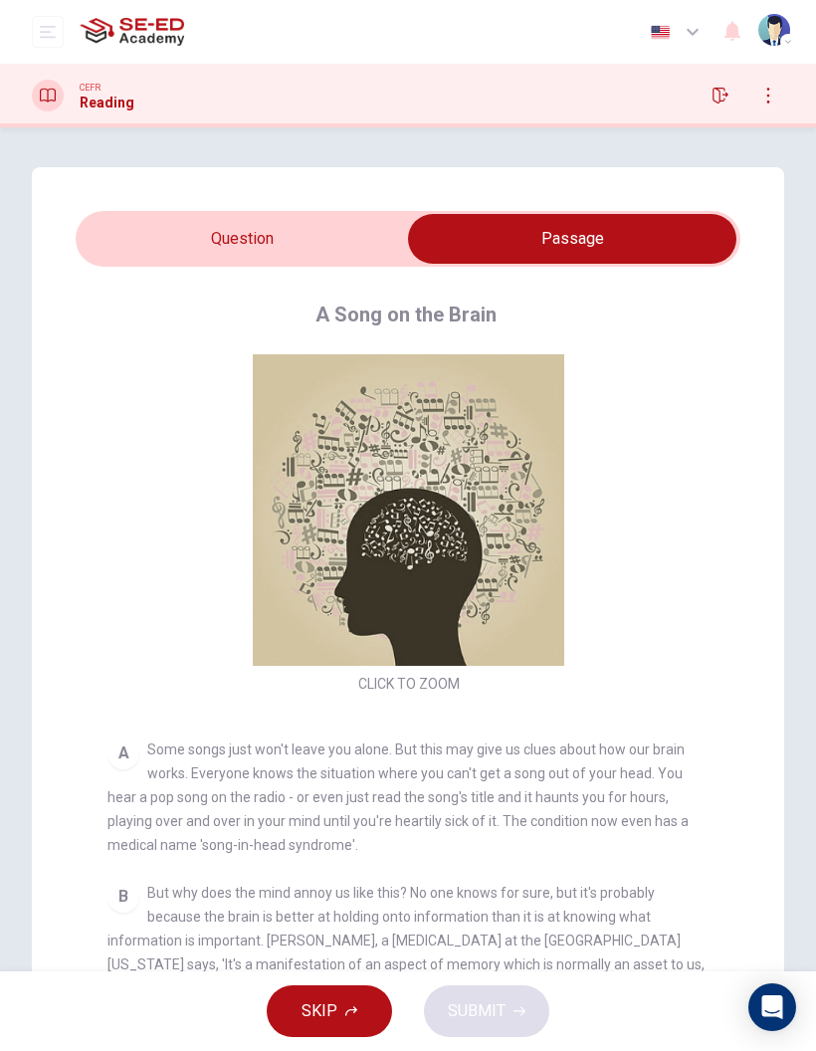
click at [236, 244] on input "checkbox" at bounding box center [572, 239] width 997 height 50
checkbox input "false"
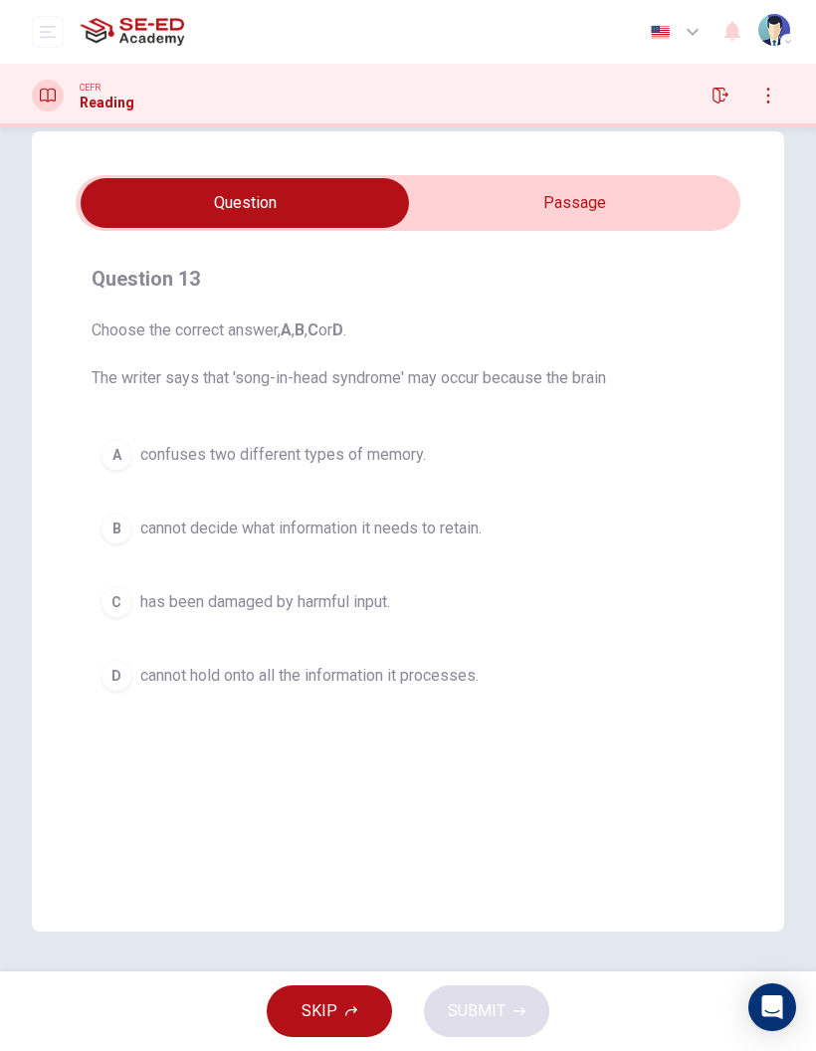
scroll to position [36, 0]
click at [57, 78] on div "CEFR Reading" at bounding box center [408, 96] width 816 height 64
click at [55, 31] on icon "open mobile menu" at bounding box center [48, 32] width 16 height 16
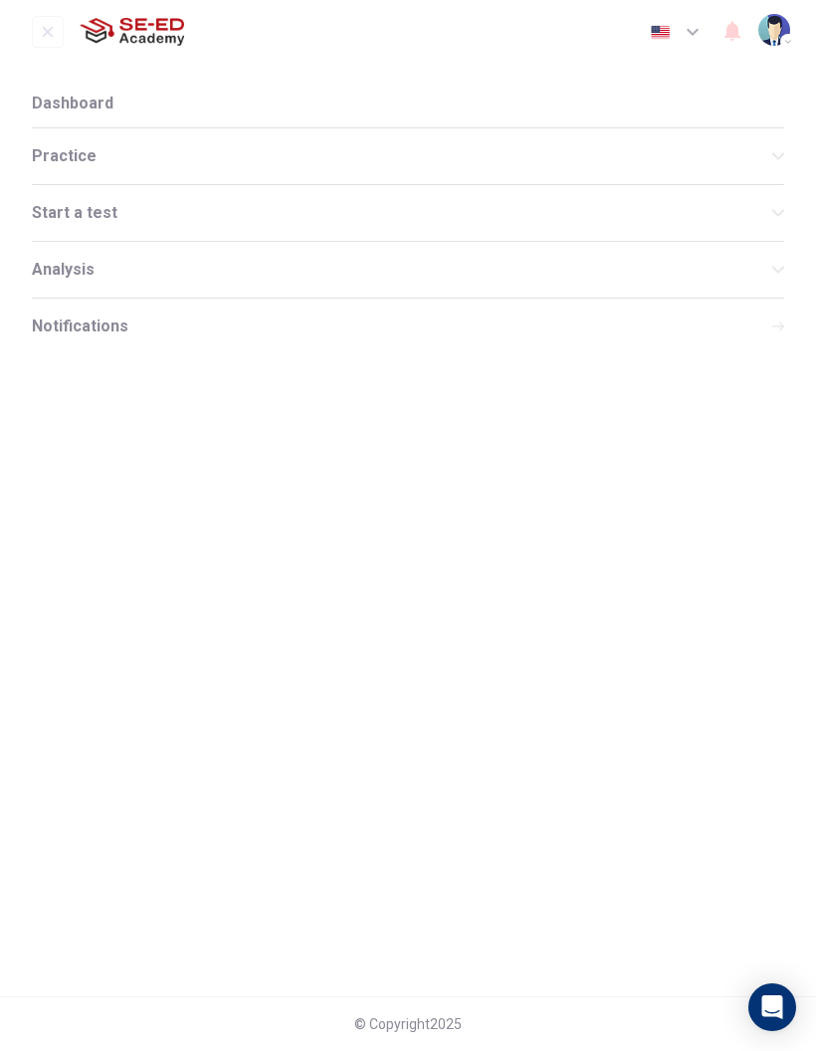
click at [68, 270] on span "Analysis" at bounding box center [402, 270] width 740 height 16
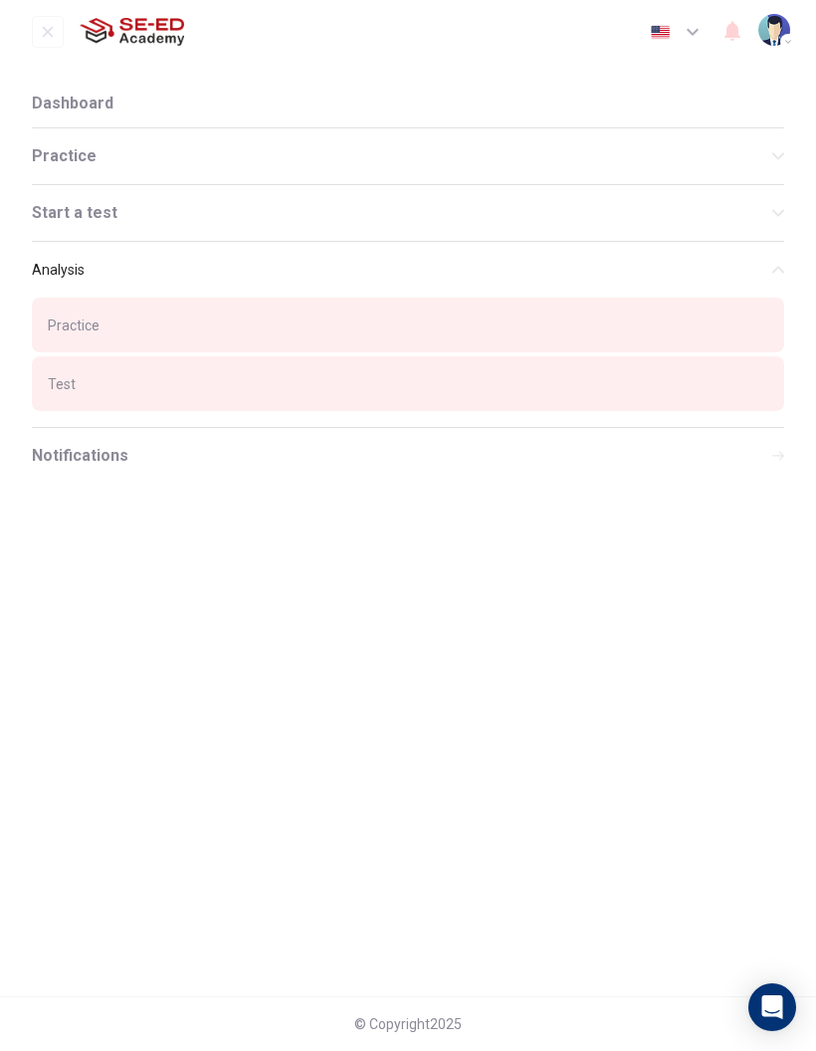
click at [79, 313] on div "Practice" at bounding box center [408, 324] width 752 height 55
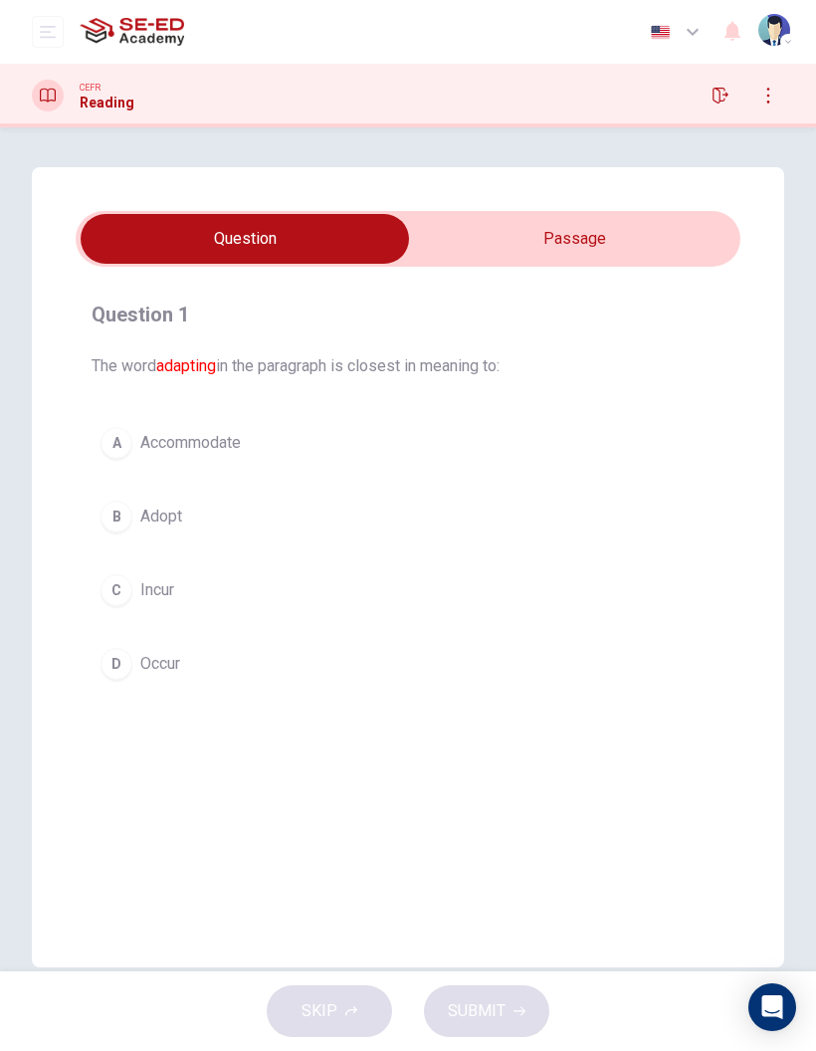
scroll to position [16, 0]
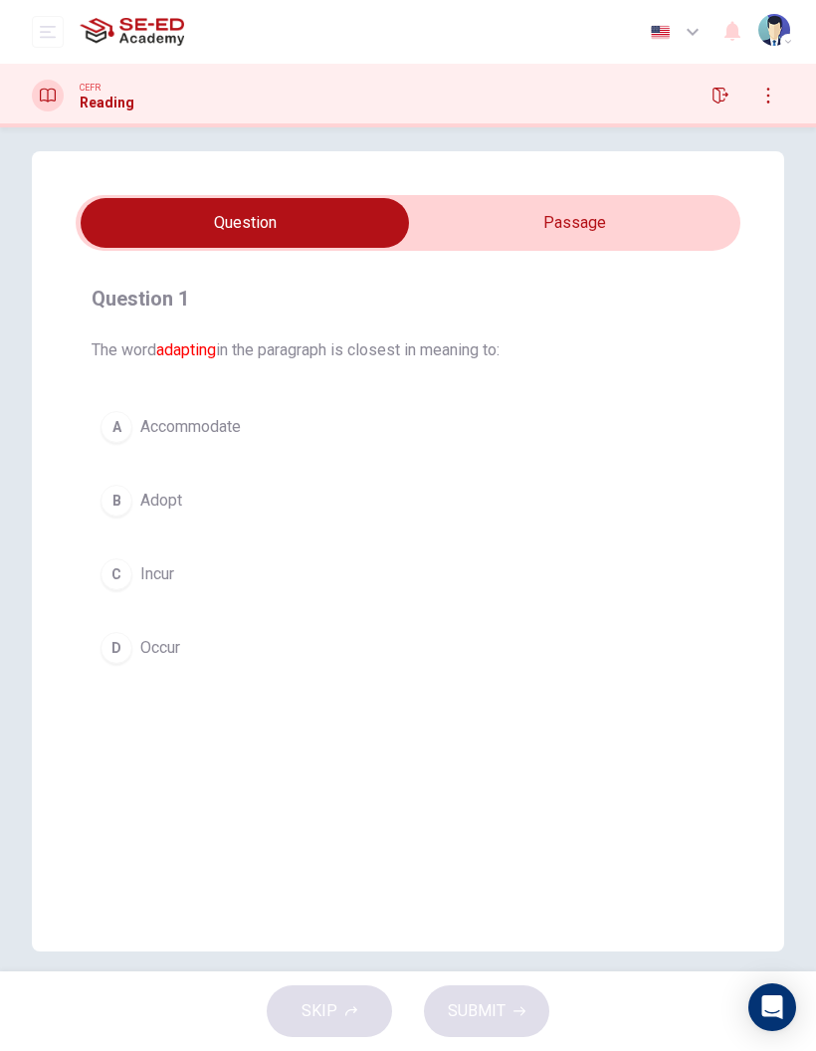
checkbox input "true"
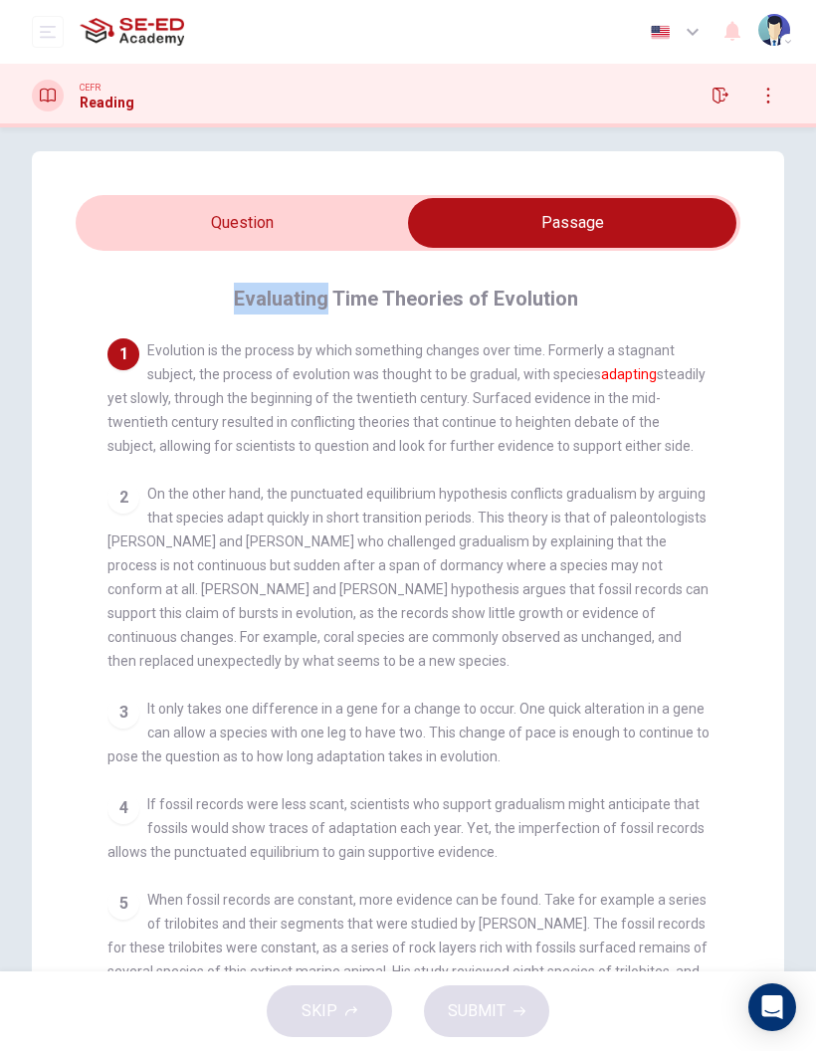
click at [392, 383] on div "1 Evolution is the process by which something changes over time. Formerly a sta…" at bounding box center [408, 397] width 602 height 119
click at [282, 772] on div "1 Evolution is the process by which something changes over time. Formerly a sta…" at bounding box center [421, 694] width 628 height 712
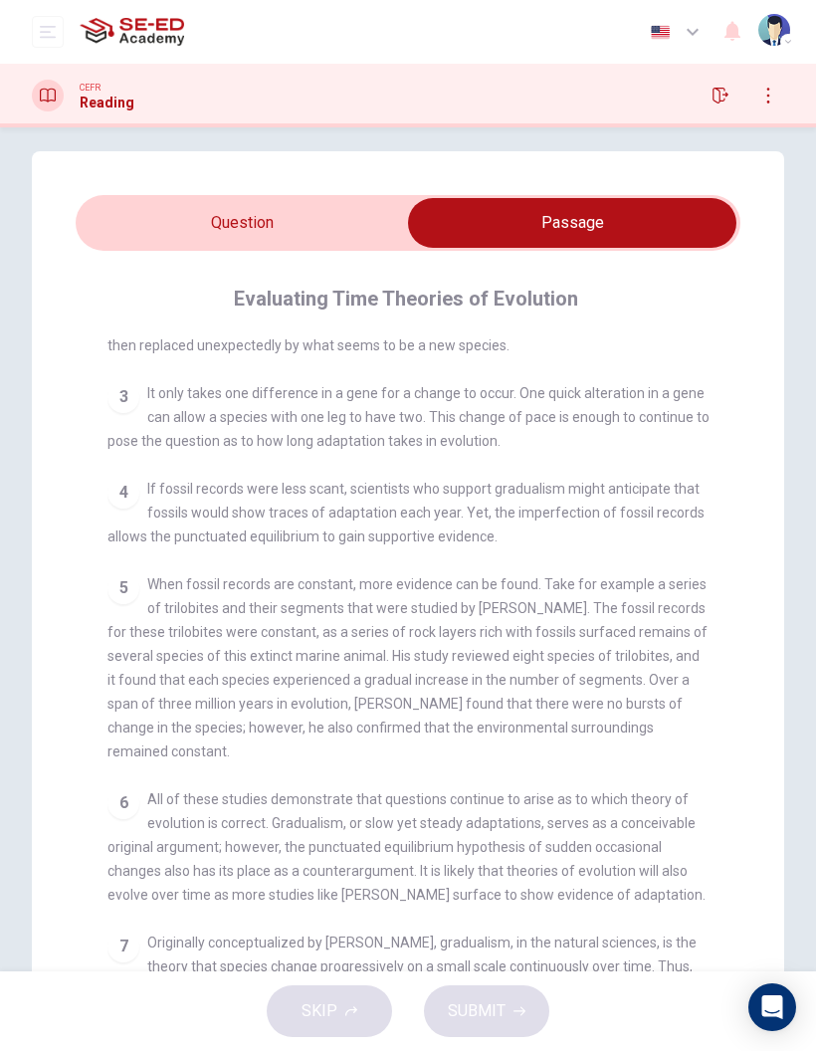
scroll to position [314, 0]
click at [62, 43] on button "open mobile menu" at bounding box center [48, 32] width 32 height 32
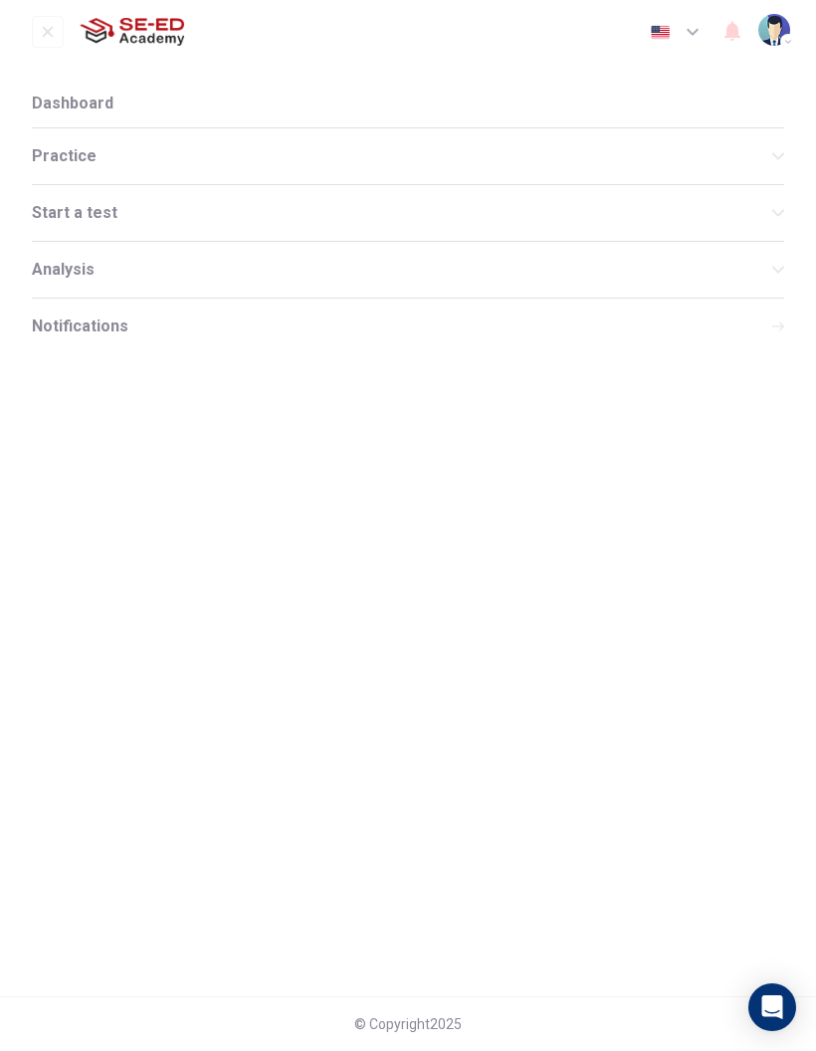
click at [83, 178] on div "Practice" at bounding box center [408, 156] width 752 height 56
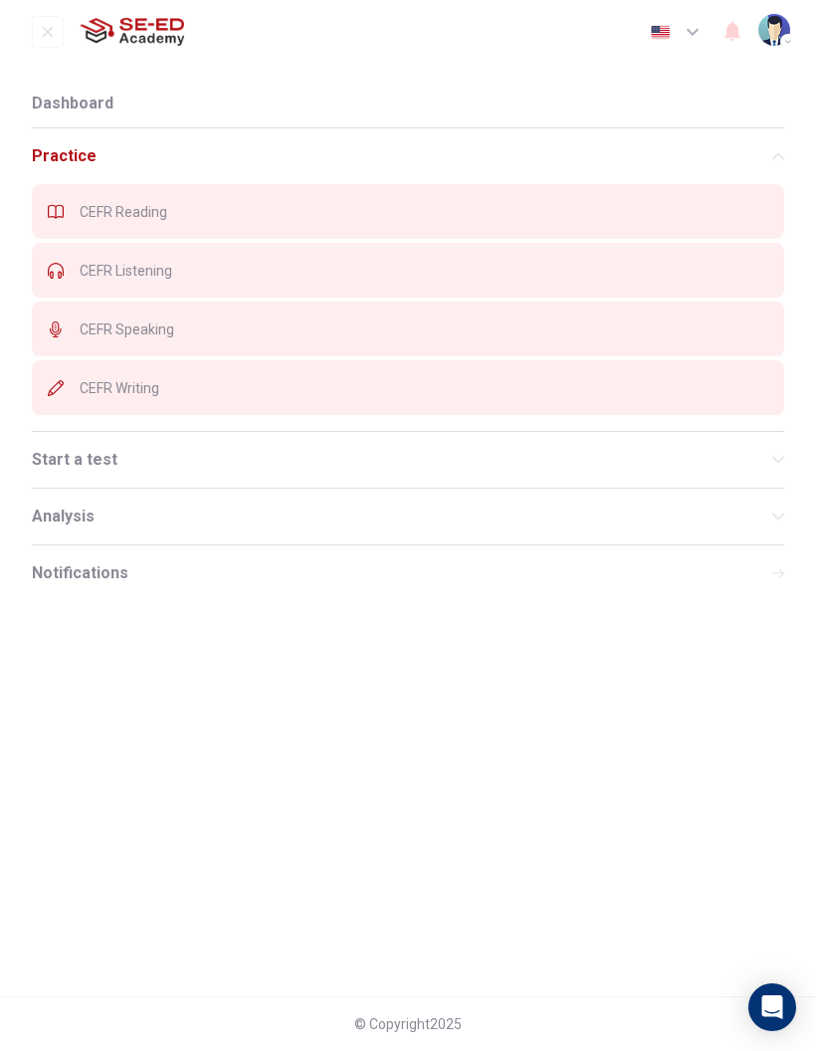
click at [97, 213] on span "CEFR Reading" at bounding box center [424, 212] width 688 height 16
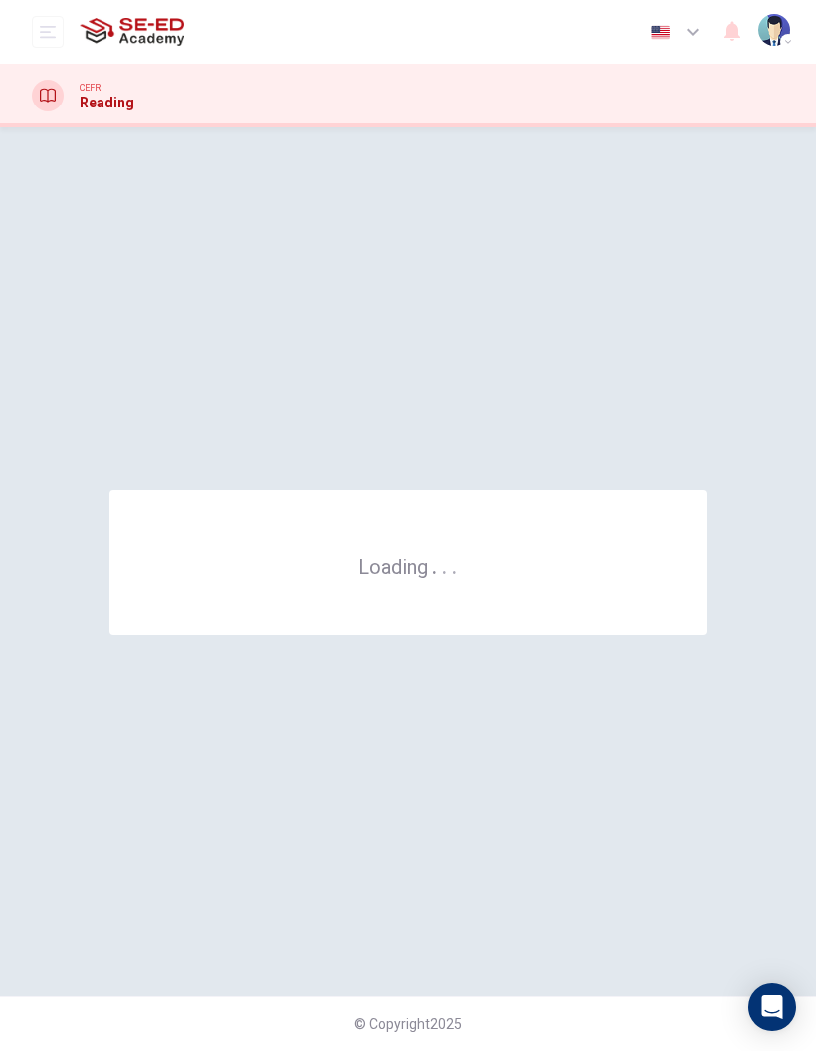
scroll to position [0, 0]
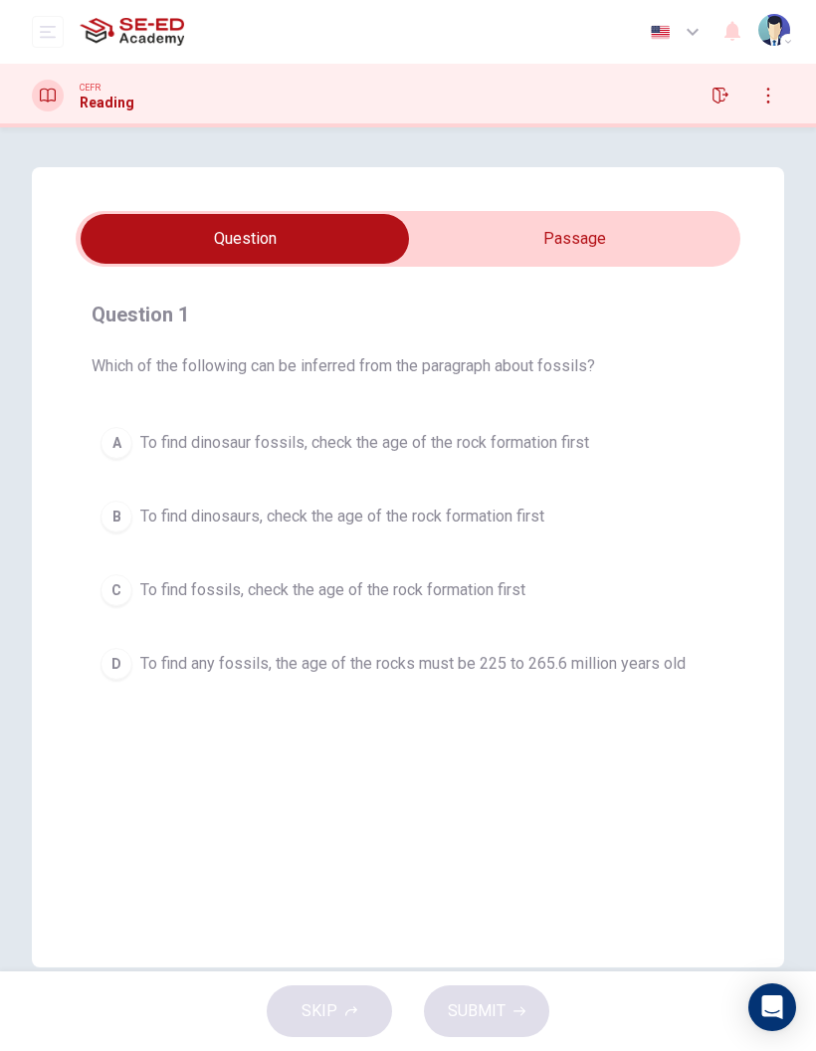
click at [504, 237] on input "checkbox" at bounding box center [244, 239] width 997 height 50
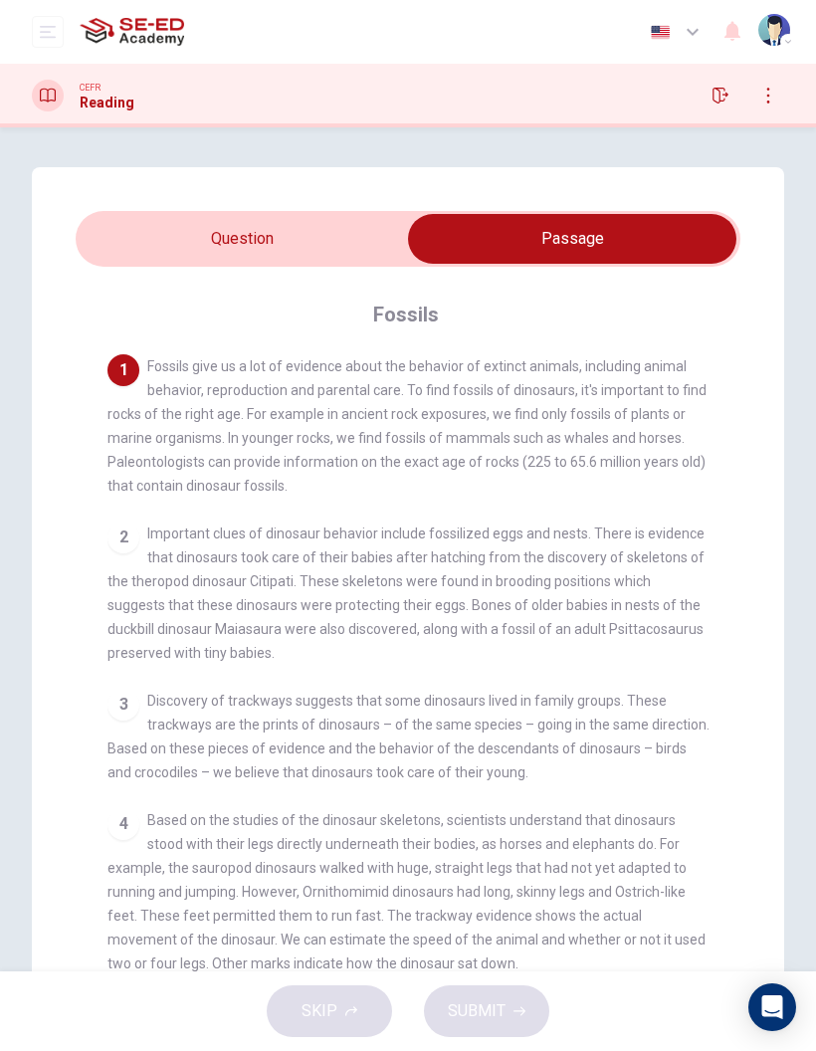
click at [199, 231] on input "checkbox" at bounding box center [572, 239] width 997 height 50
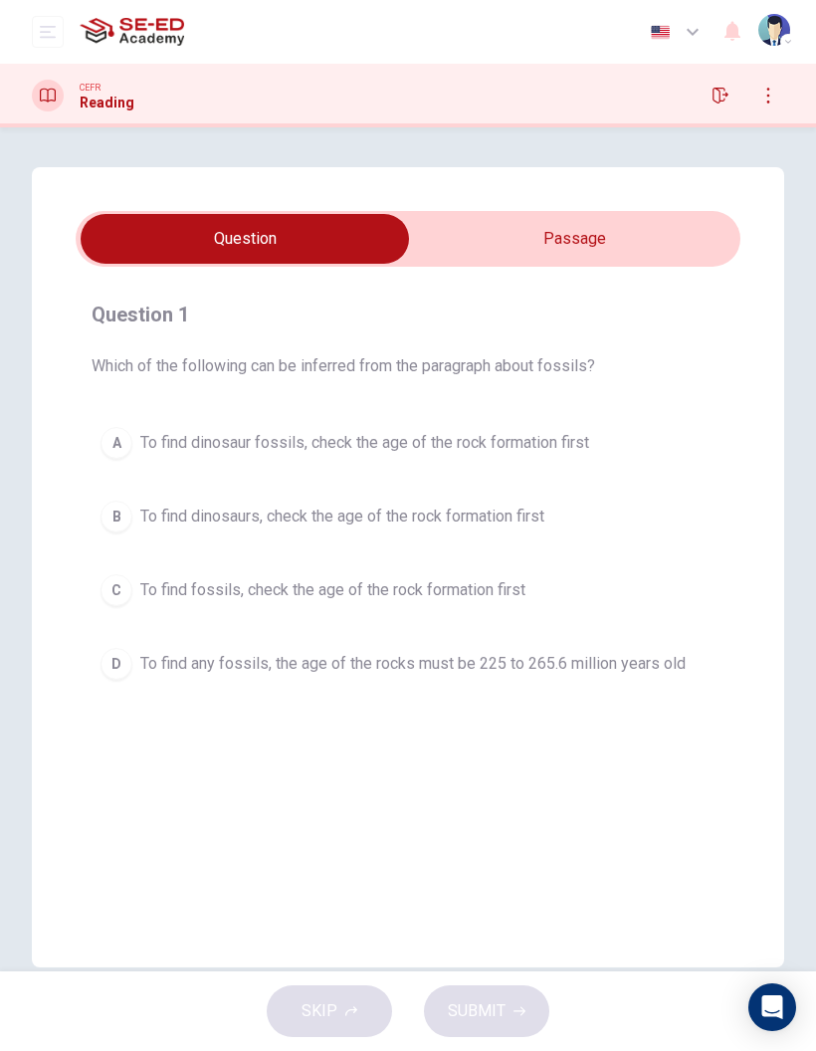
click at [563, 261] on input "checkbox" at bounding box center [244, 239] width 997 height 50
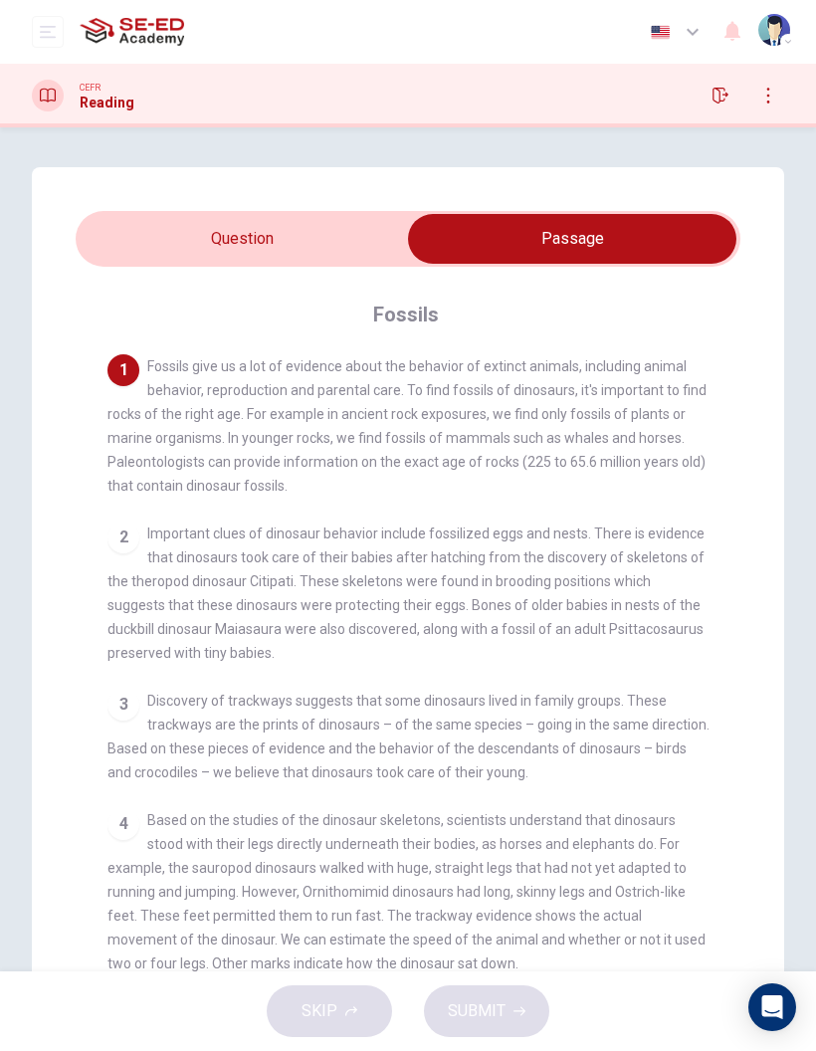
click at [330, 257] on input "checkbox" at bounding box center [572, 239] width 997 height 50
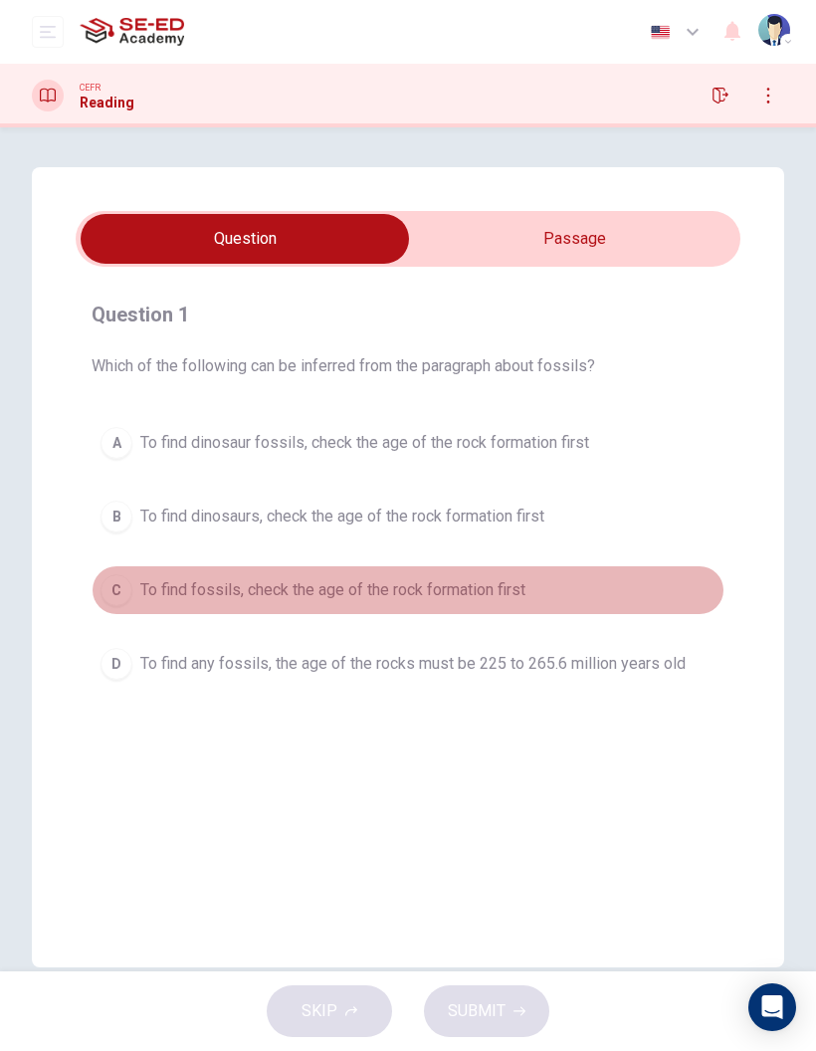
click at [645, 588] on button "C To find fossils, check the age of the rock formation first" at bounding box center [408, 590] width 633 height 50
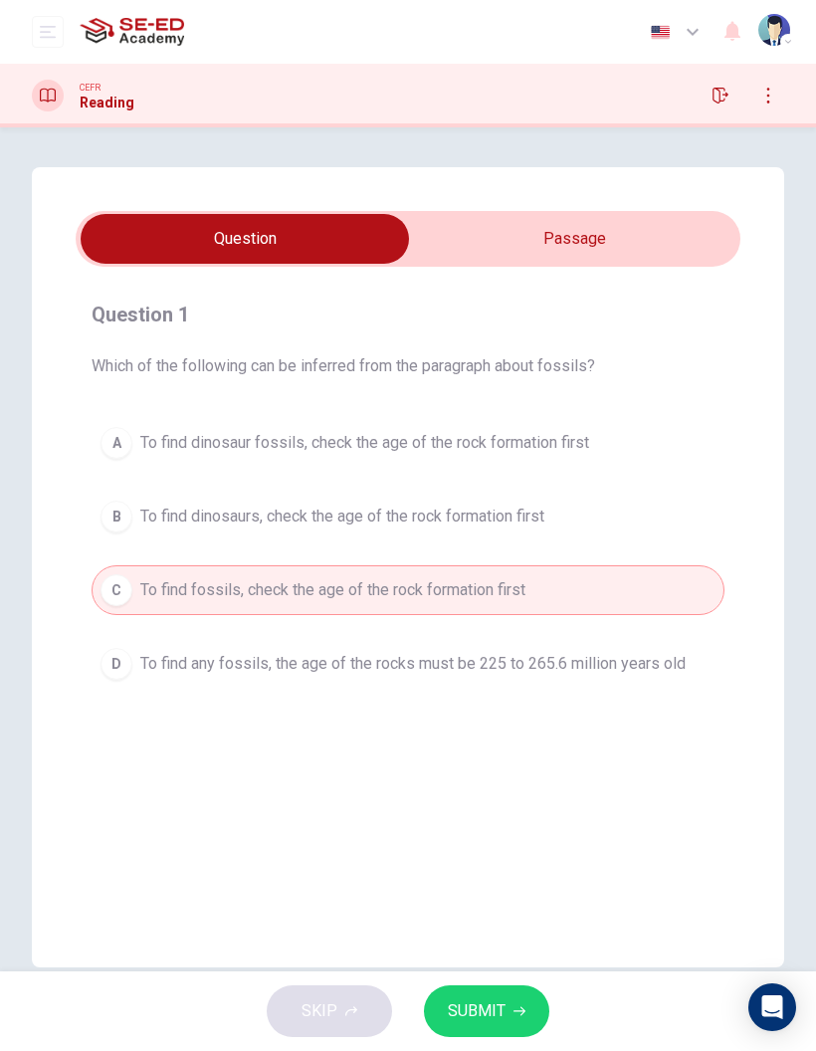
click at [509, 1020] on button "SUBMIT" at bounding box center [486, 1011] width 125 height 52
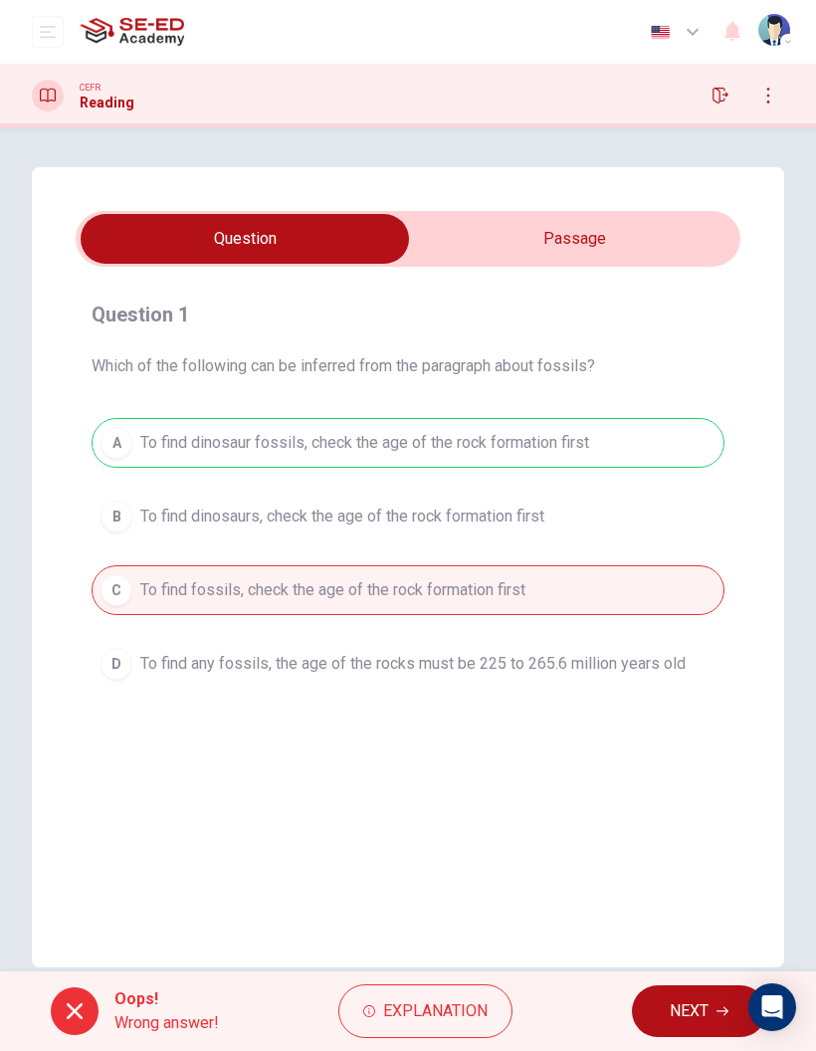
click at [678, 1018] on span "NEXT" at bounding box center [689, 1011] width 39 height 28
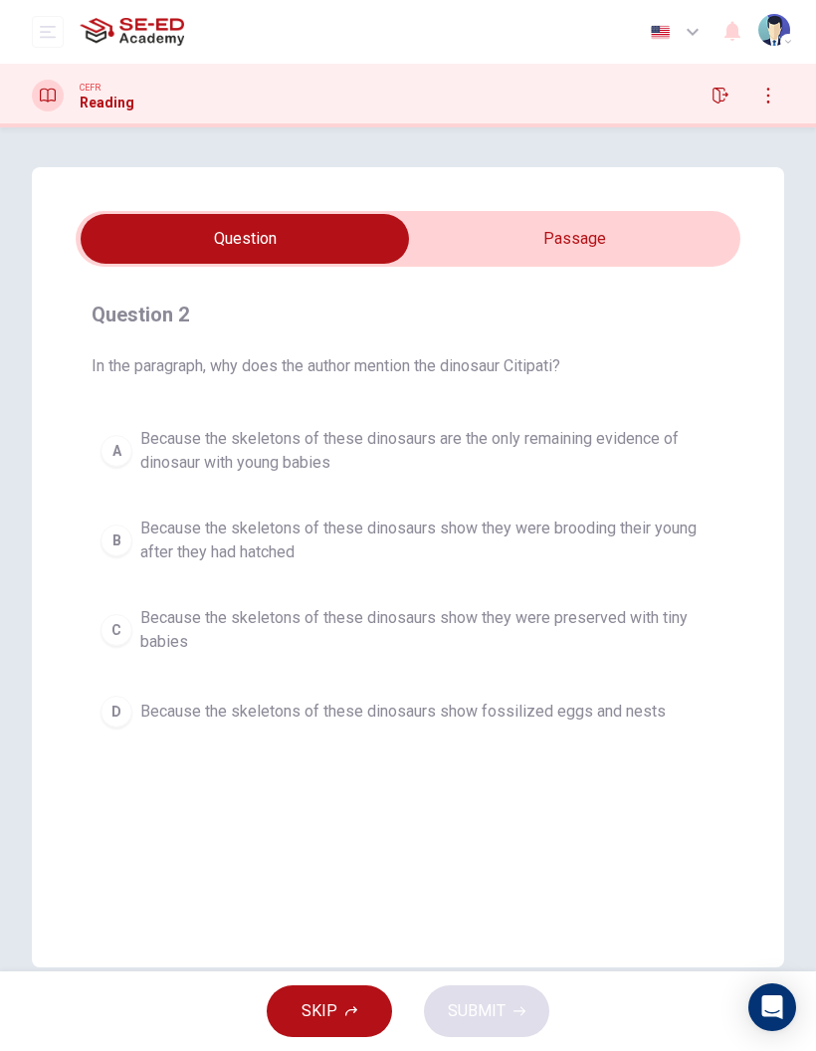
click at [662, 231] on input "checkbox" at bounding box center [244, 239] width 997 height 50
click at [671, 228] on input "checkbox" at bounding box center [244, 239] width 997 height 50
click at [661, 450] on span "Because the skeletons of these dinosaurs are the only remaining evidence of din…" at bounding box center [427, 451] width 575 height 48
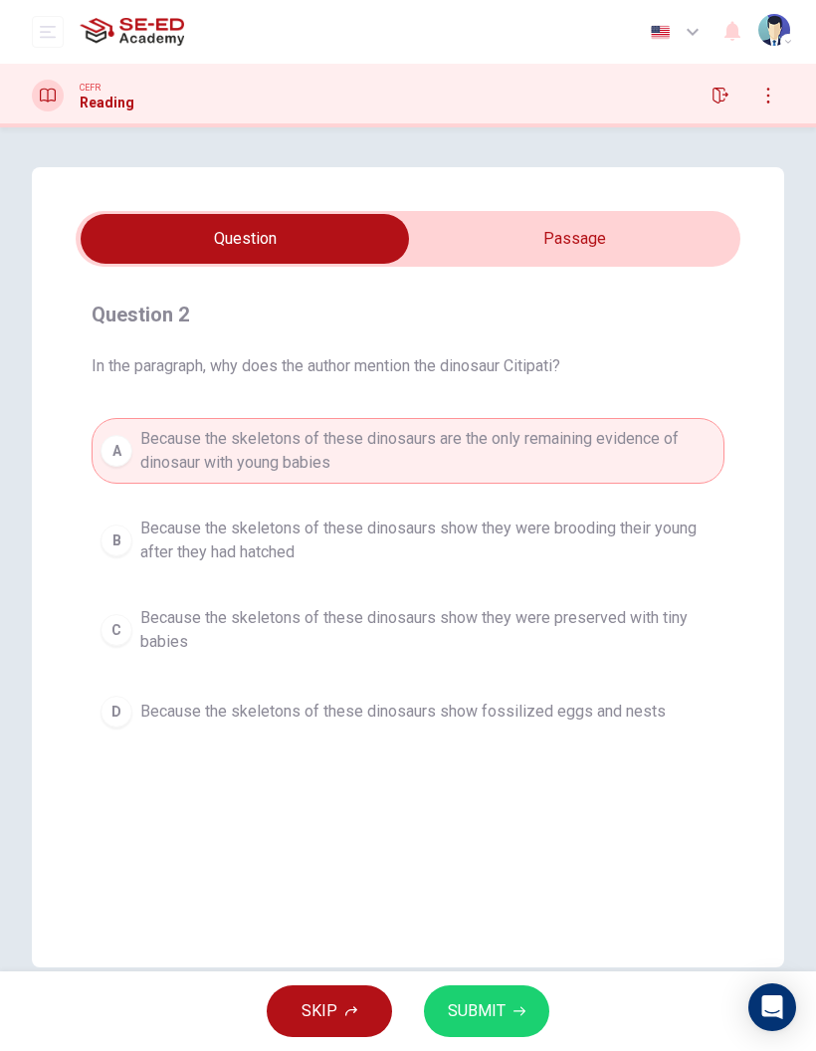
click at [536, 1021] on button "SUBMIT" at bounding box center [486, 1011] width 125 height 52
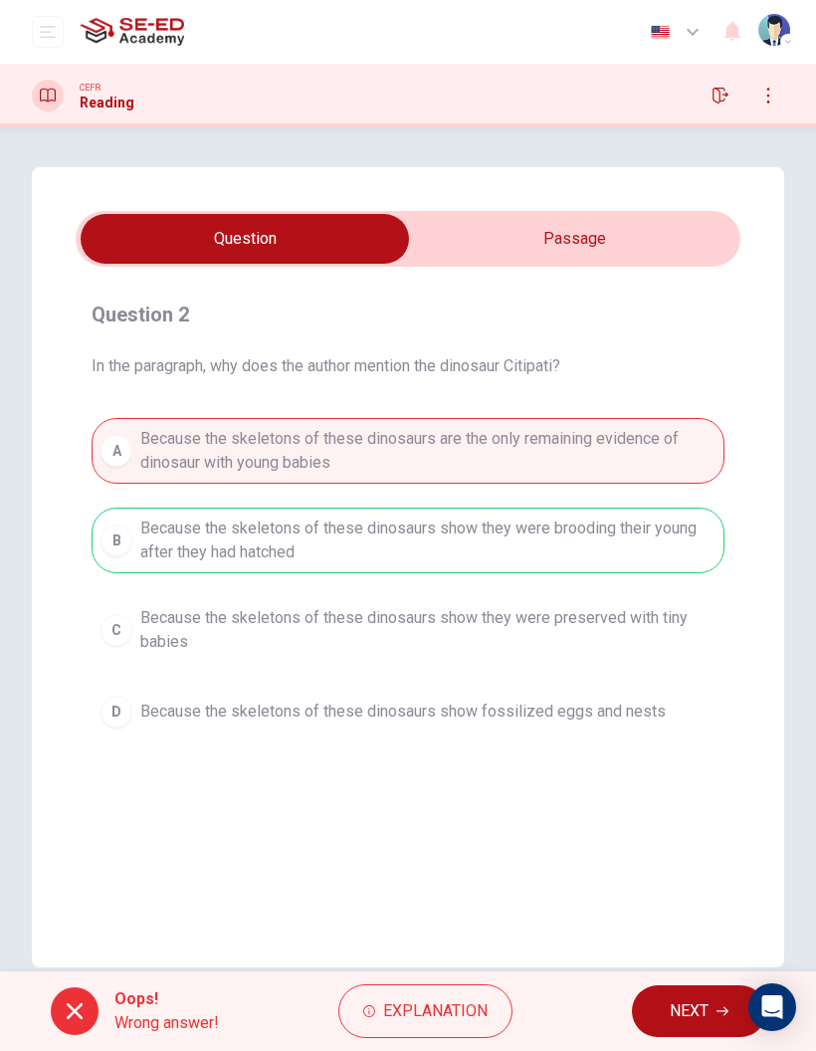
click at [695, 1017] on span "NEXT" at bounding box center [689, 1011] width 39 height 28
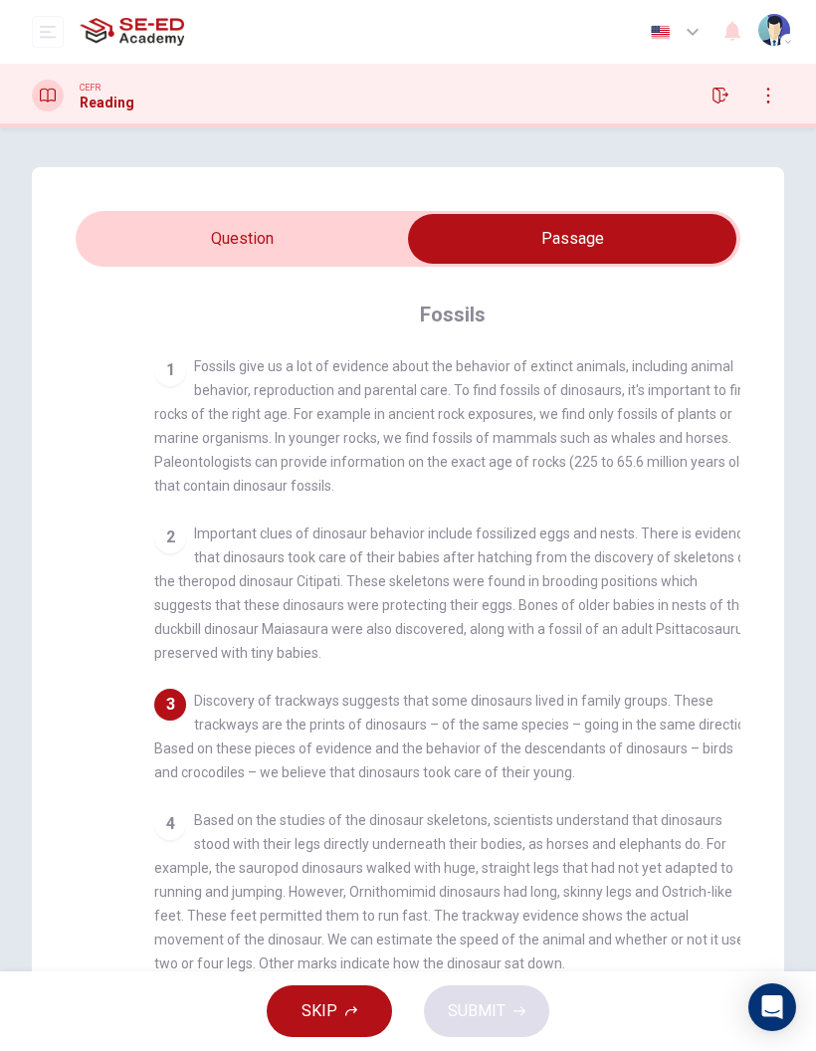
checkbox input "false"
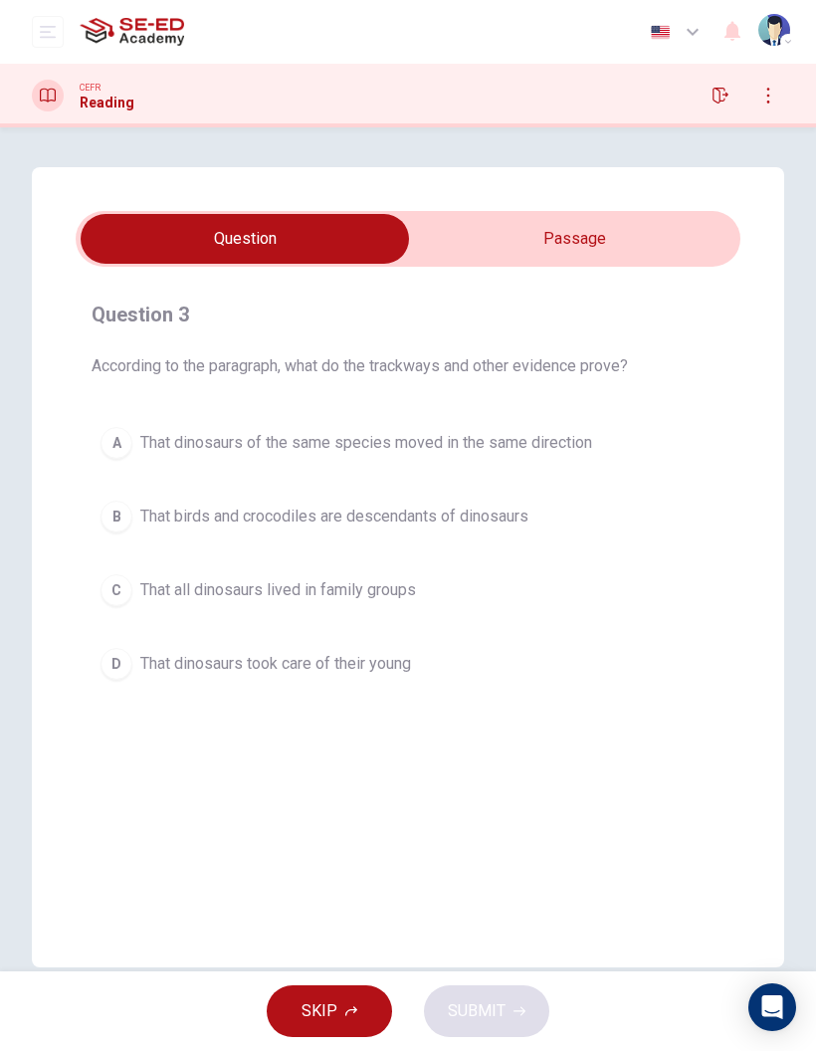
click at [557, 676] on button "D That dinosaurs took care of their young" at bounding box center [408, 664] width 633 height 50
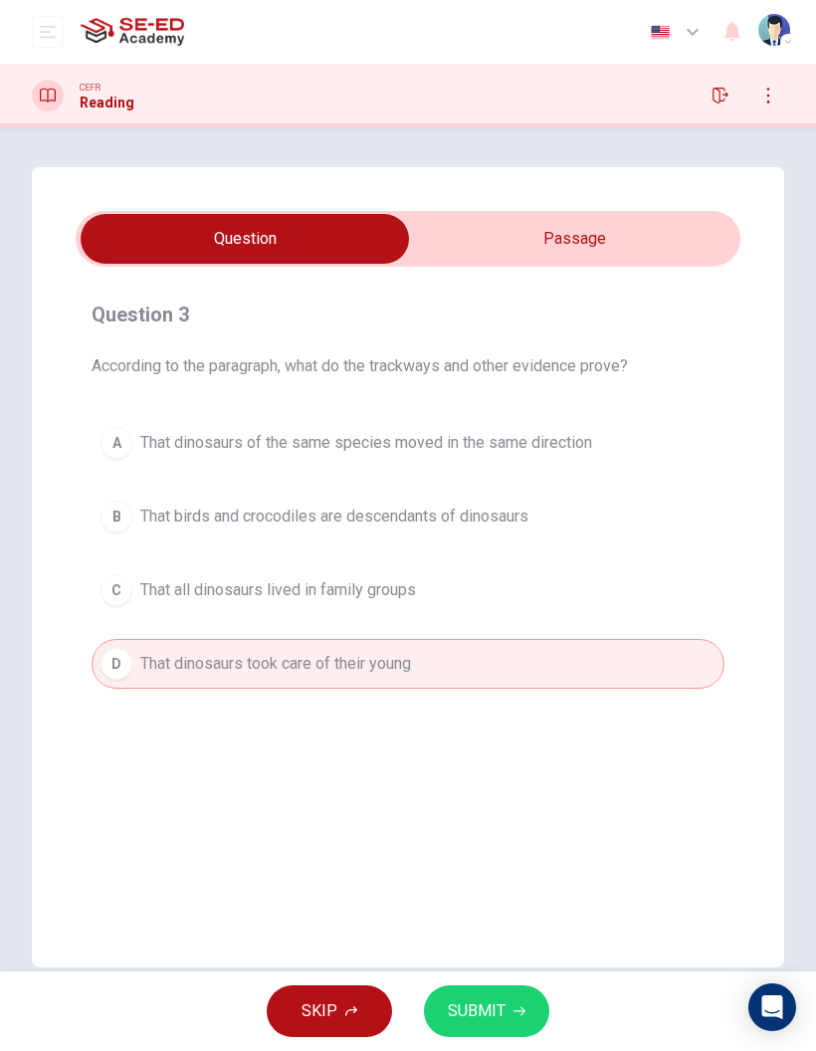
click at [607, 557] on div "A That dinosaurs of the same species moved in the same direction B That birds a…" at bounding box center [408, 553] width 633 height 271
click at [628, 539] on button "B That birds and crocodiles are descendants of dinosaurs" at bounding box center [408, 516] width 633 height 50
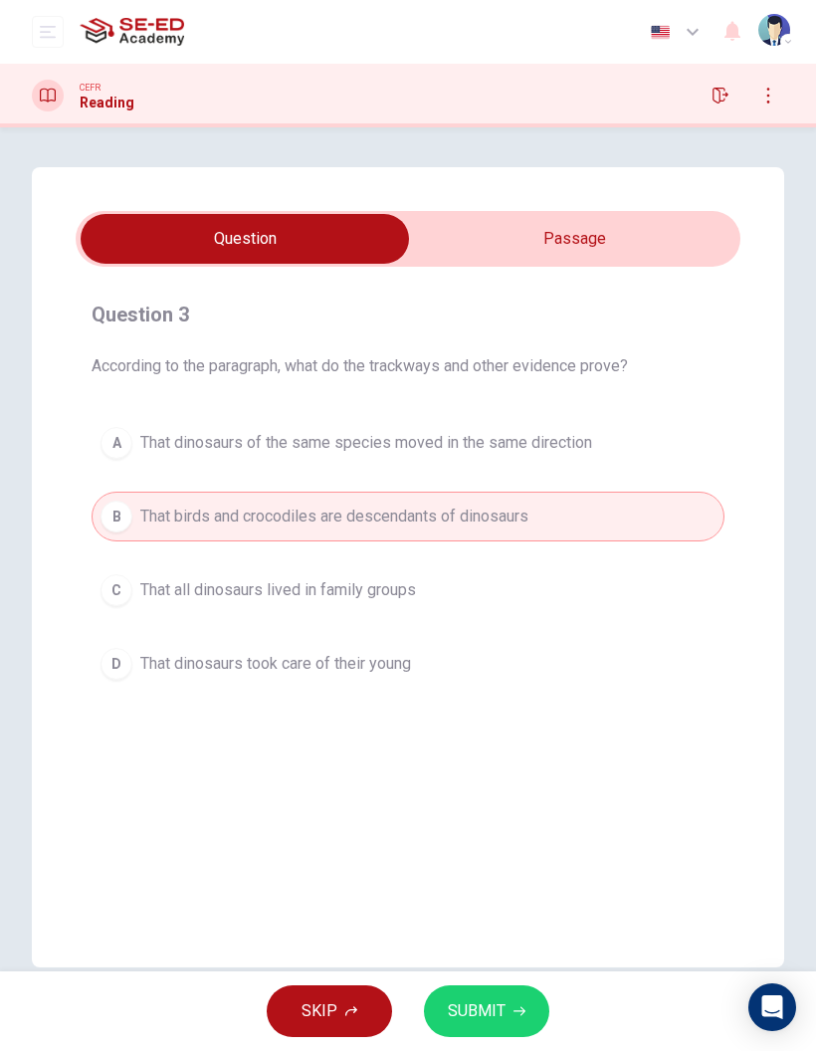
click at [522, 1008] on icon "button" at bounding box center [519, 1011] width 12 height 12
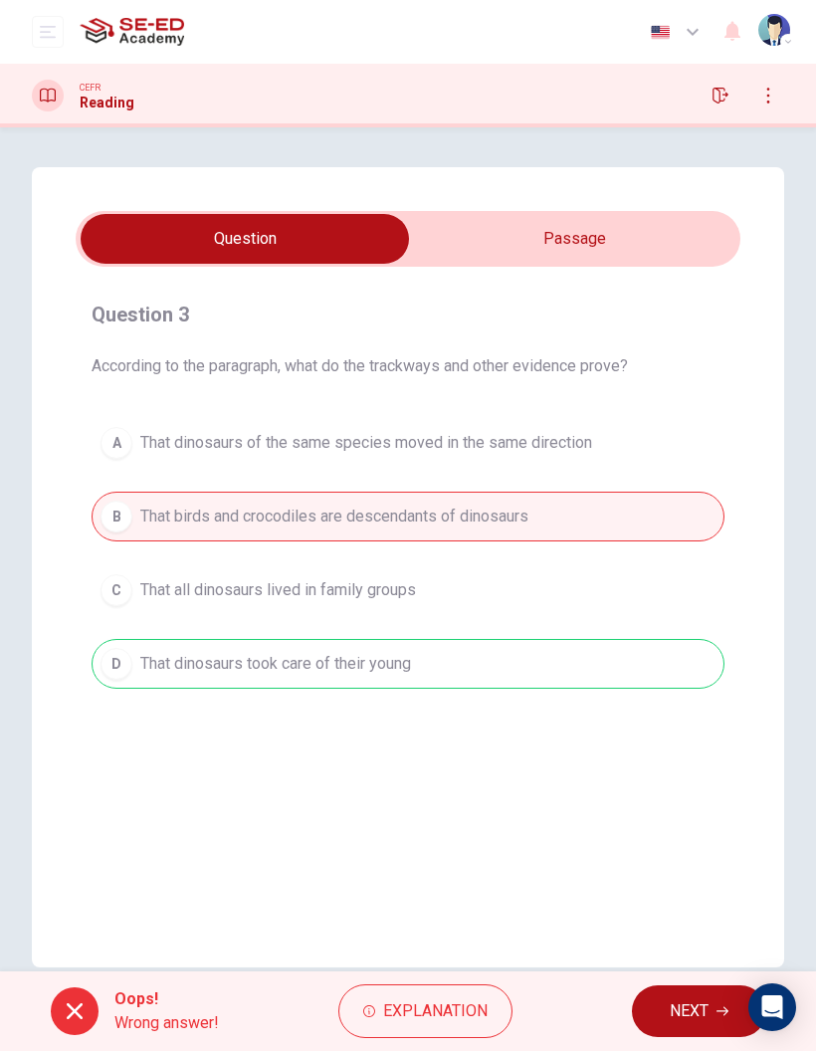
click at [678, 1013] on span "NEXT" at bounding box center [689, 1011] width 39 height 28
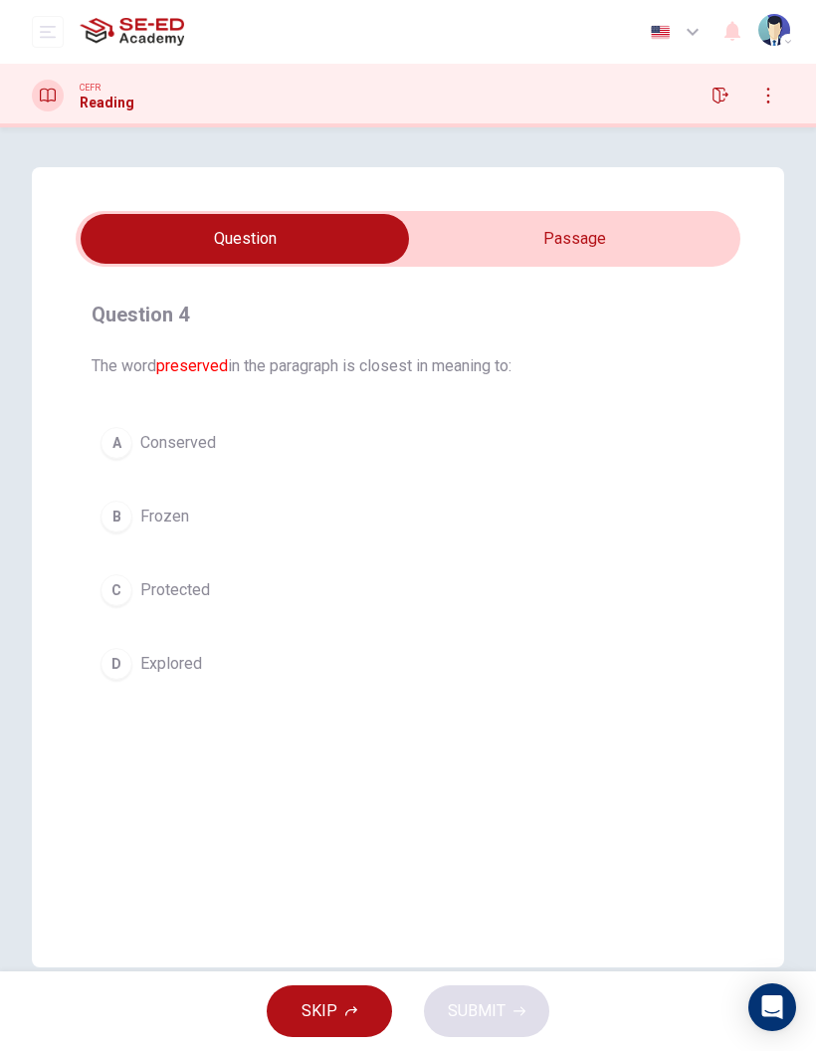
click at [566, 448] on button "A Conserved" at bounding box center [408, 443] width 633 height 50
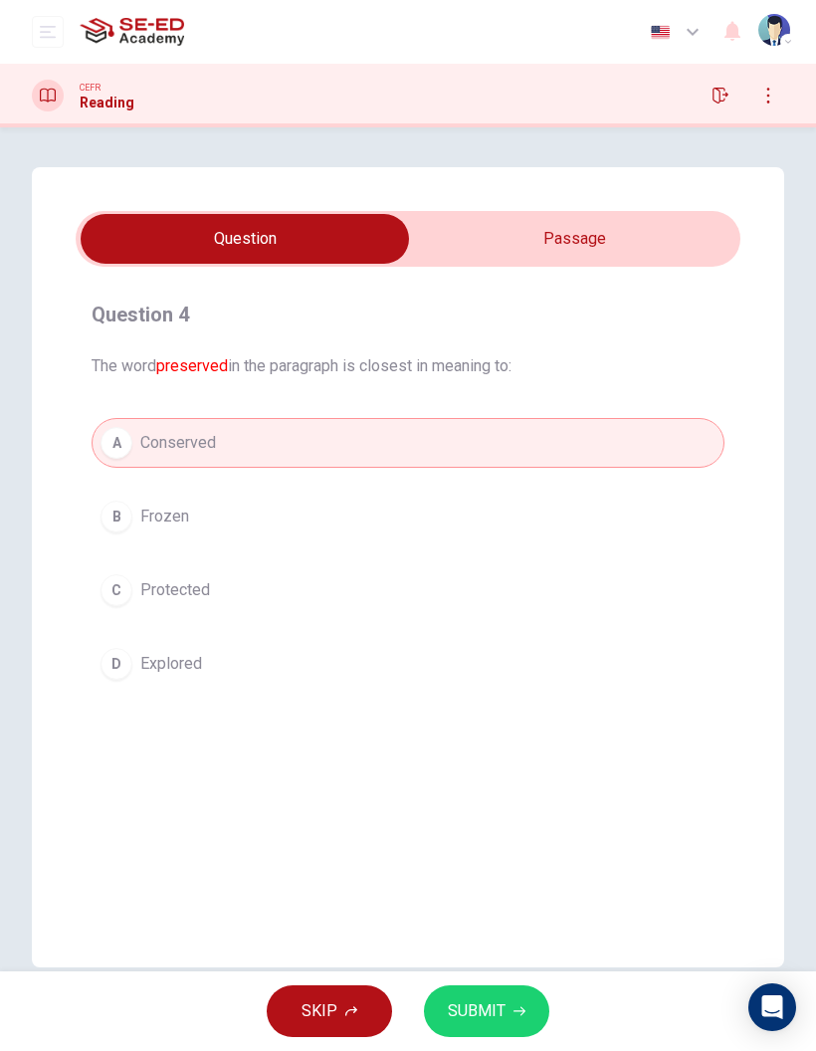
click at [508, 993] on button "SUBMIT" at bounding box center [486, 1011] width 125 height 52
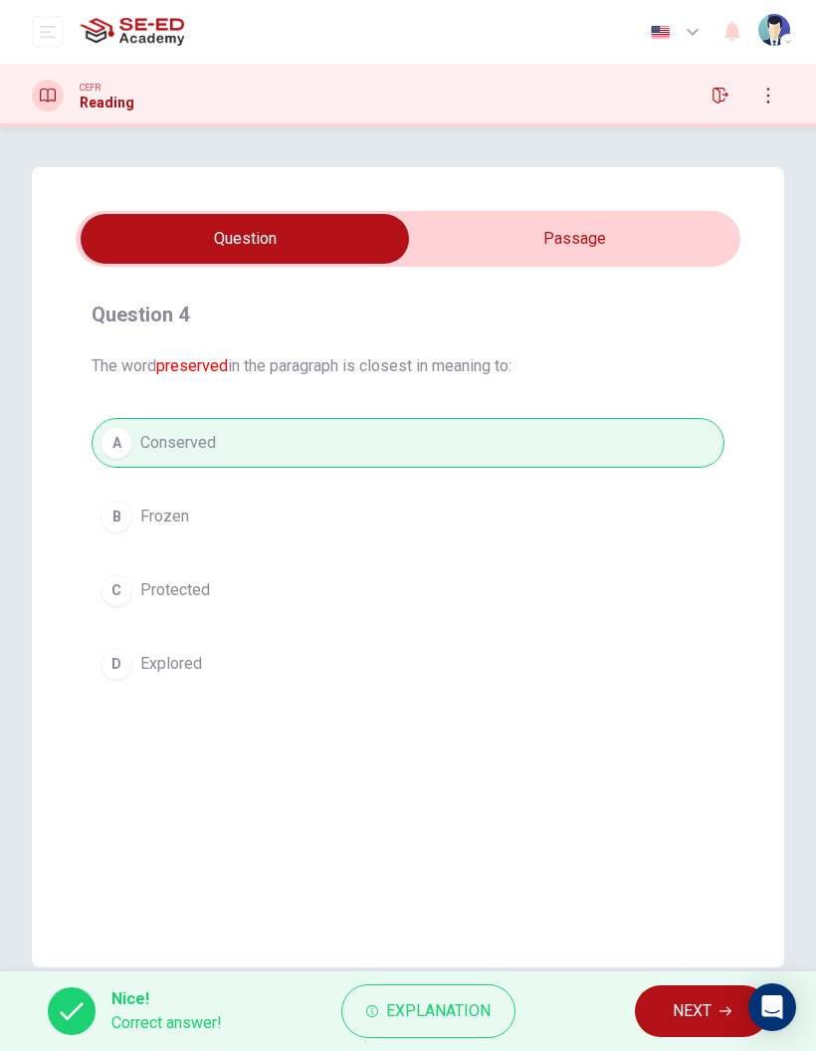
click at [696, 1008] on span "NEXT" at bounding box center [692, 1011] width 39 height 28
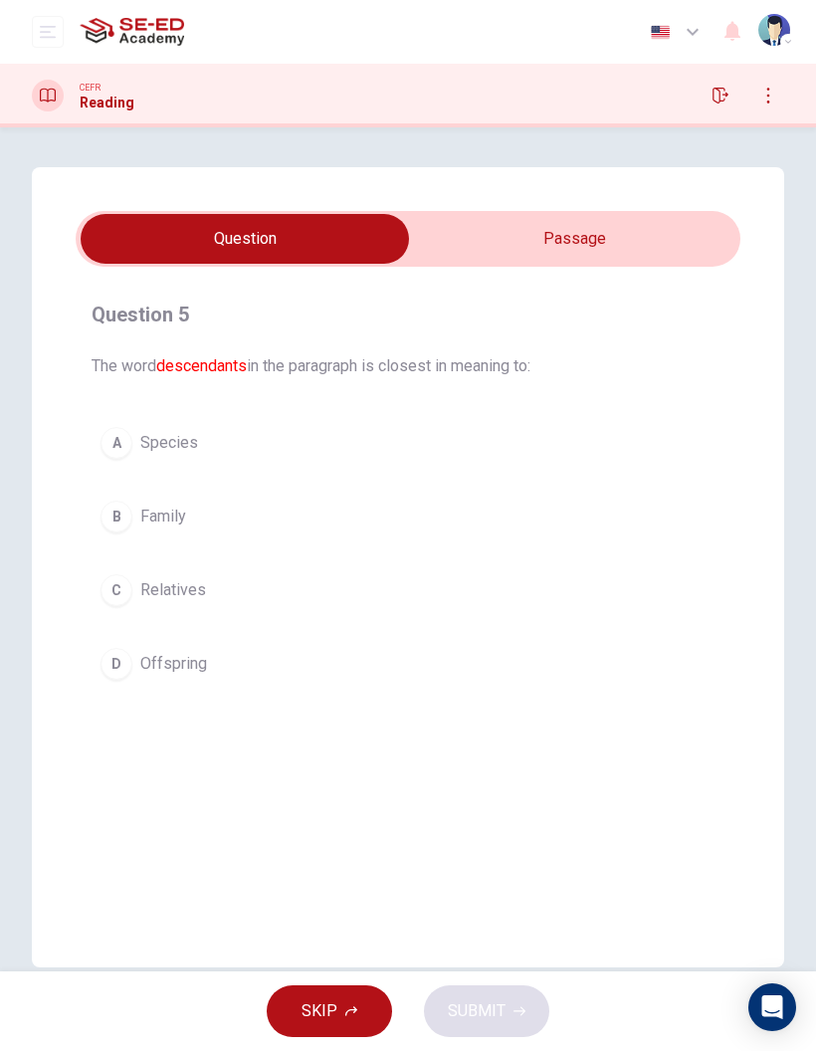
click at [569, 655] on button "D Offspring" at bounding box center [408, 664] width 633 height 50
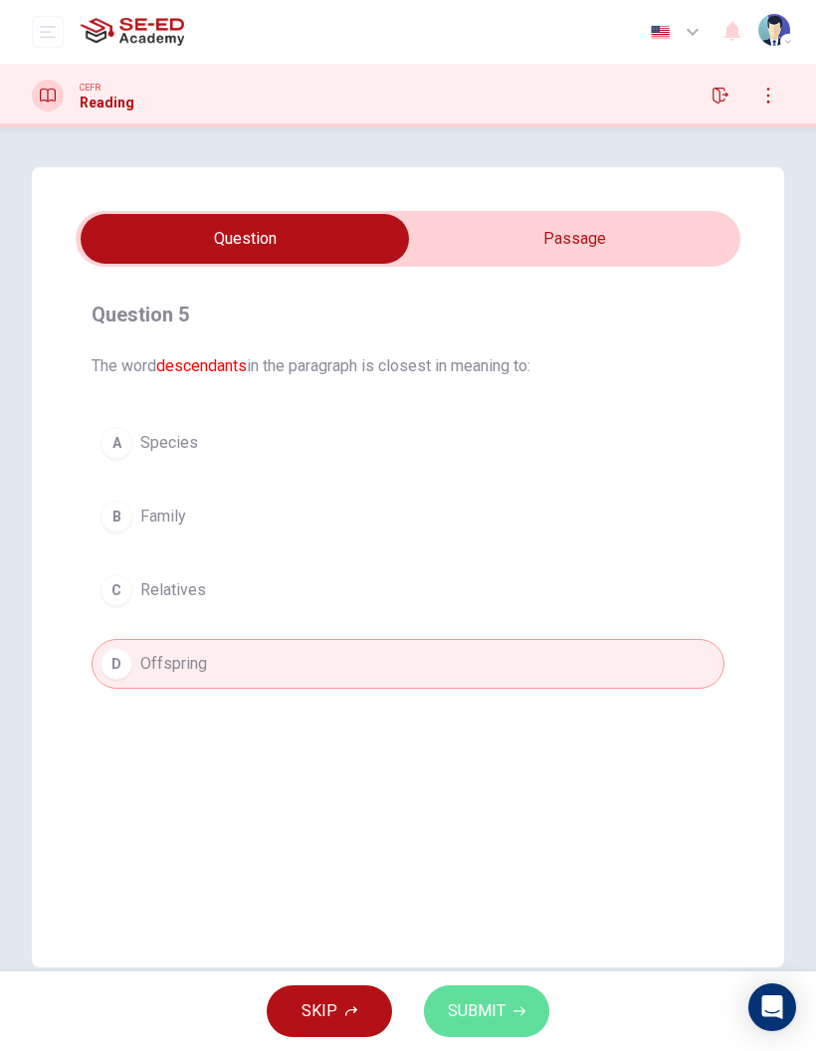
click at [520, 1009] on icon "button" at bounding box center [519, 1011] width 12 height 9
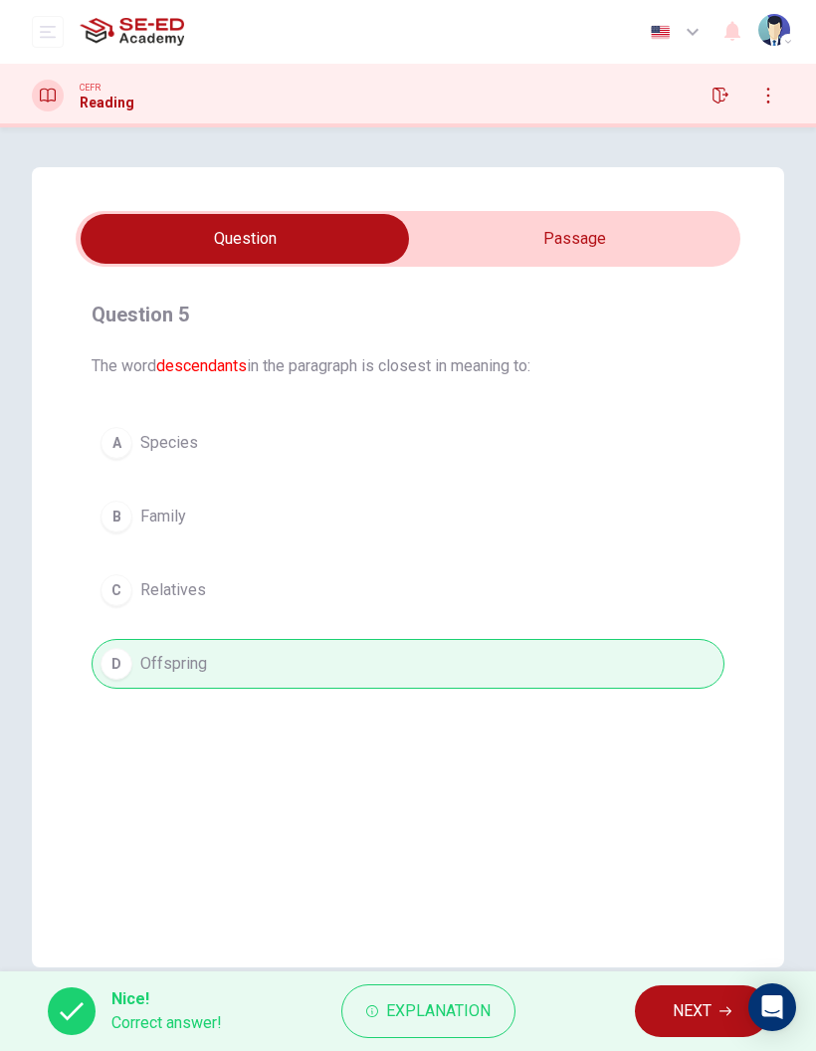
click at [697, 1010] on span "NEXT" at bounding box center [692, 1011] width 39 height 28
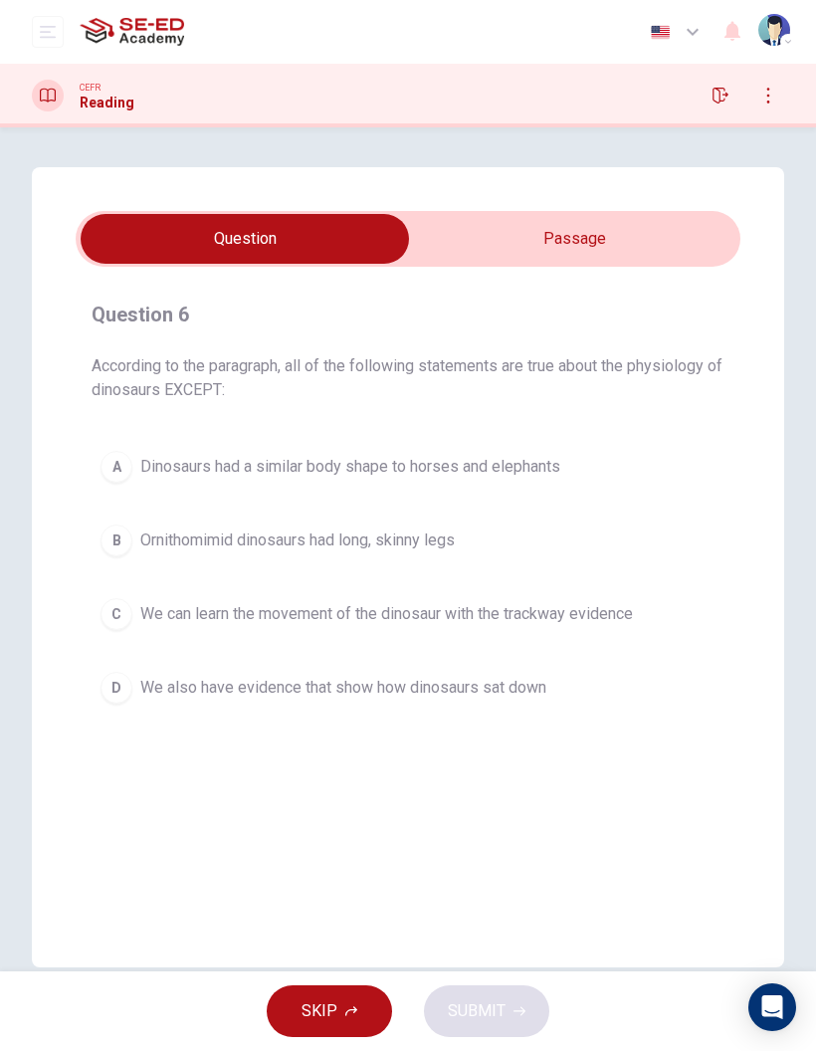
click at [550, 468] on span "Dinosaurs had a similar body shape to horses and elephants" at bounding box center [350, 467] width 420 height 24
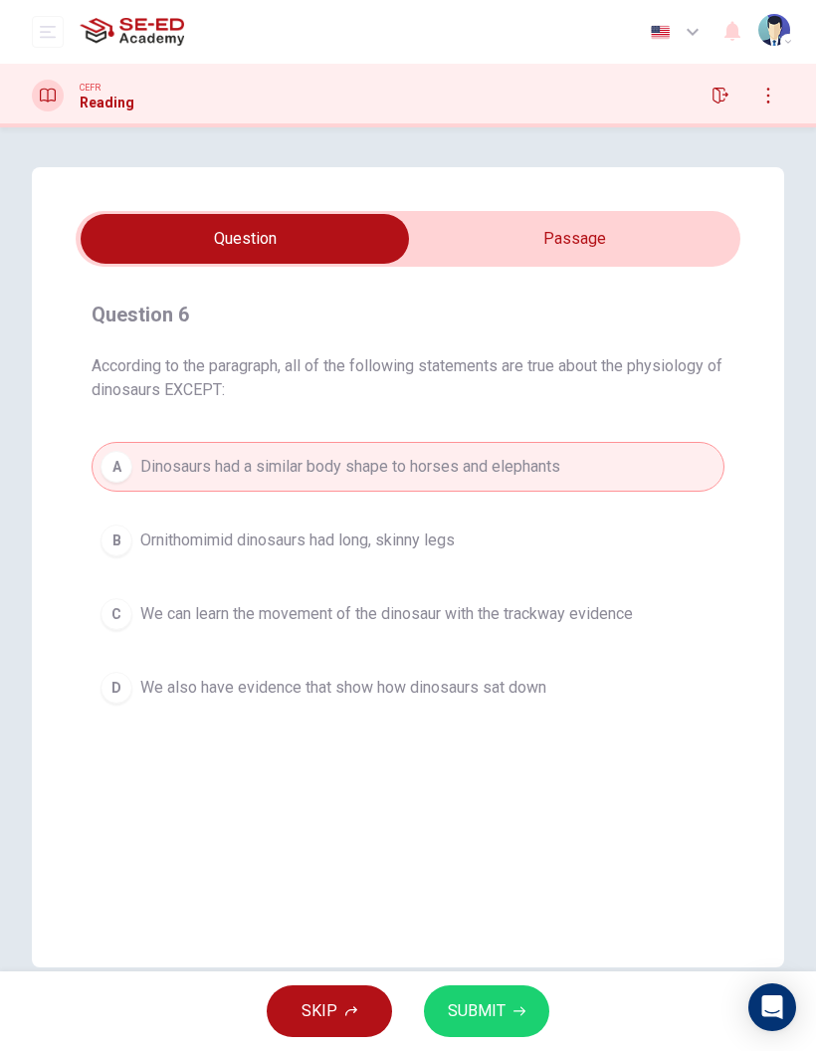
click at [517, 1012] on icon "button" at bounding box center [519, 1011] width 12 height 12
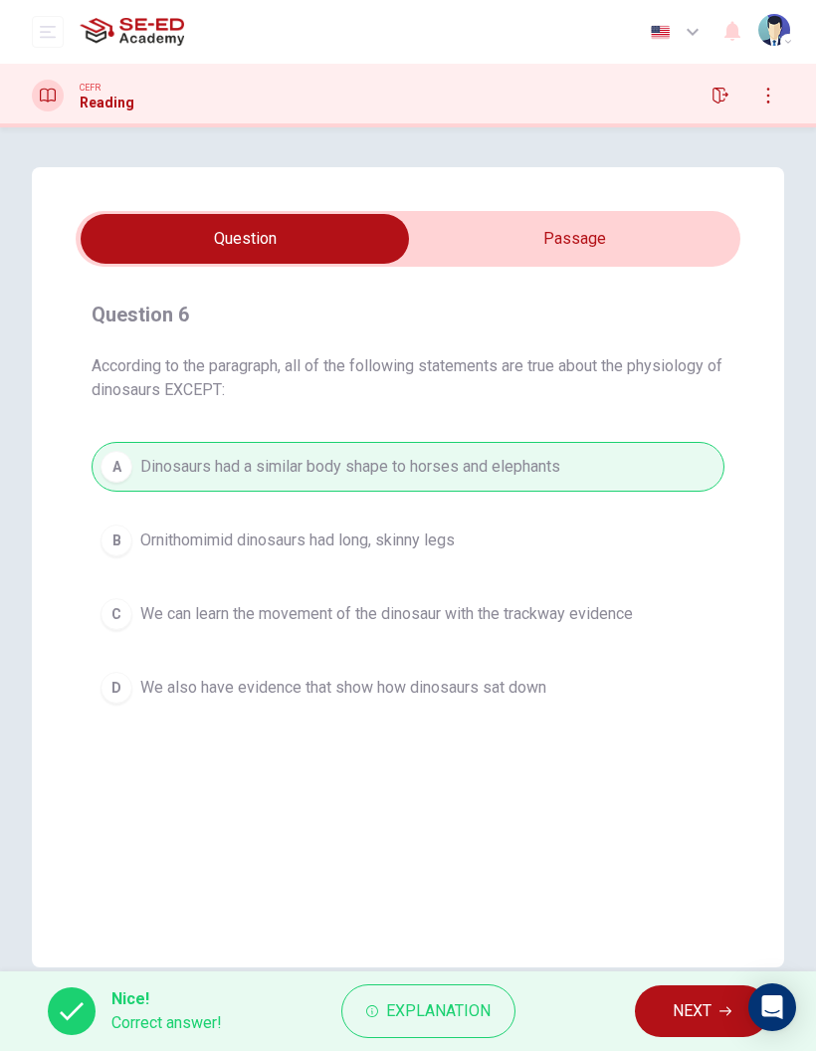
click at [681, 1018] on span "NEXT" at bounding box center [692, 1011] width 39 height 28
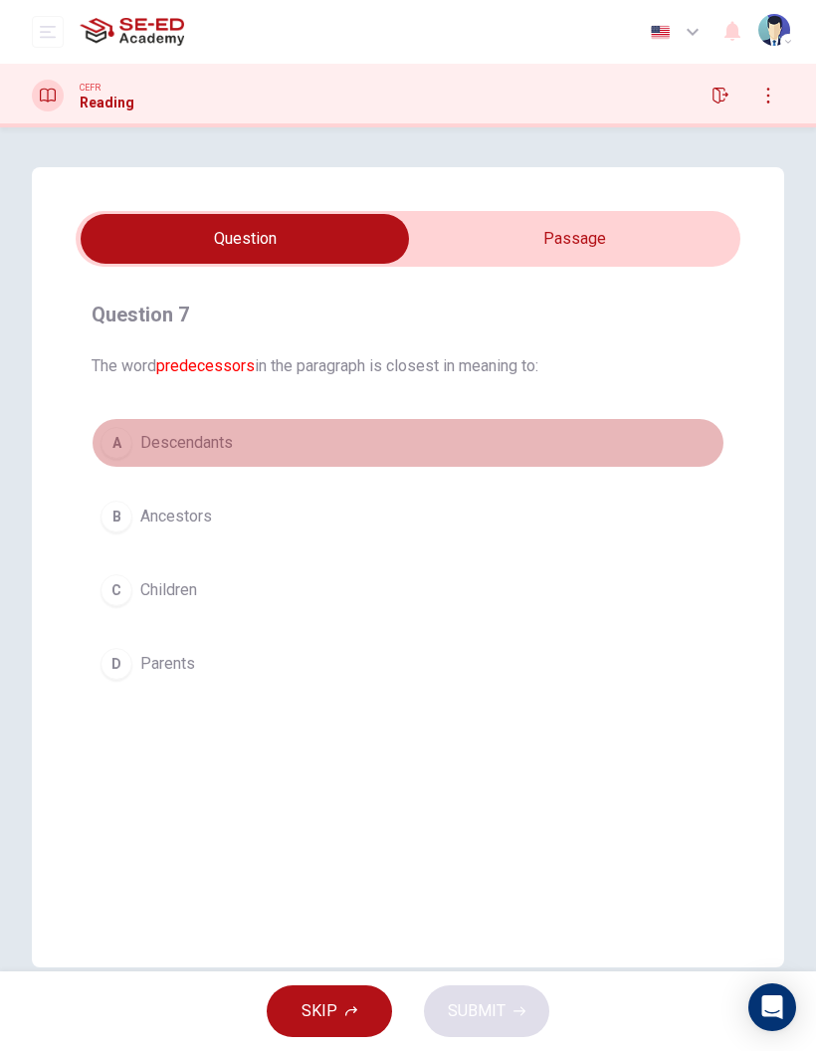
click at [222, 458] on button "A Descendants" at bounding box center [408, 443] width 633 height 50
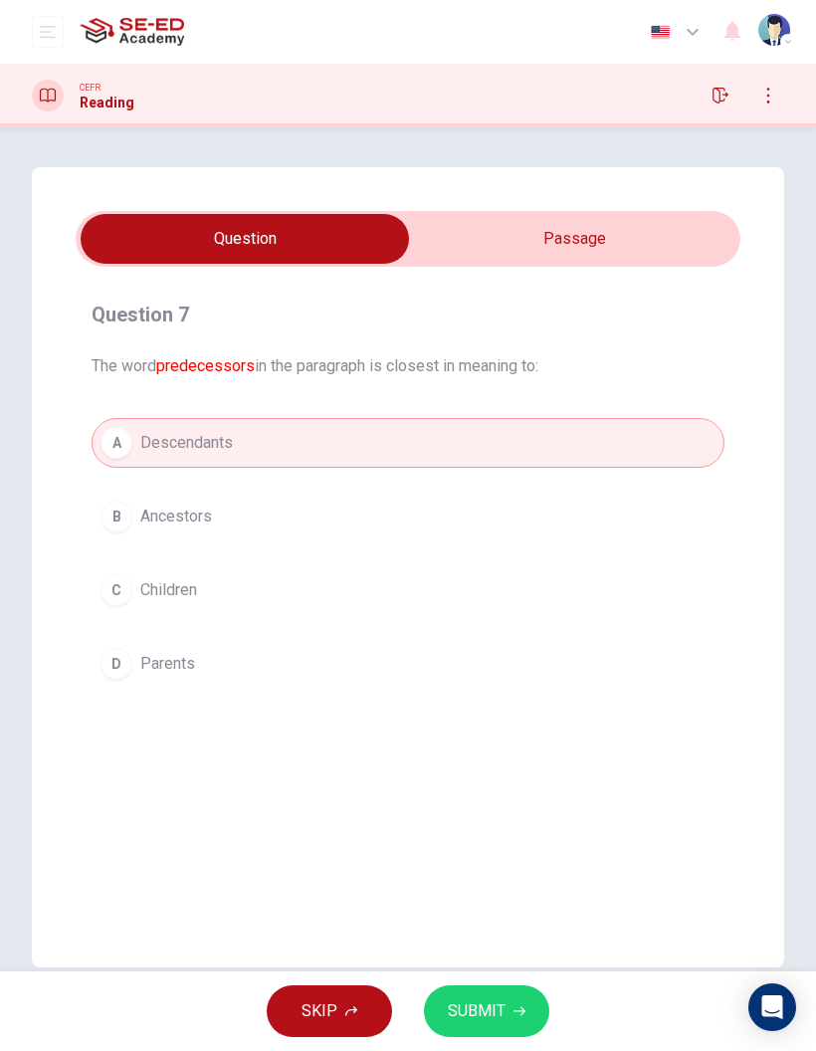
click at [393, 447] on button "A Descendants" at bounding box center [408, 443] width 633 height 50
click at [513, 1009] on icon "button" at bounding box center [519, 1011] width 12 height 12
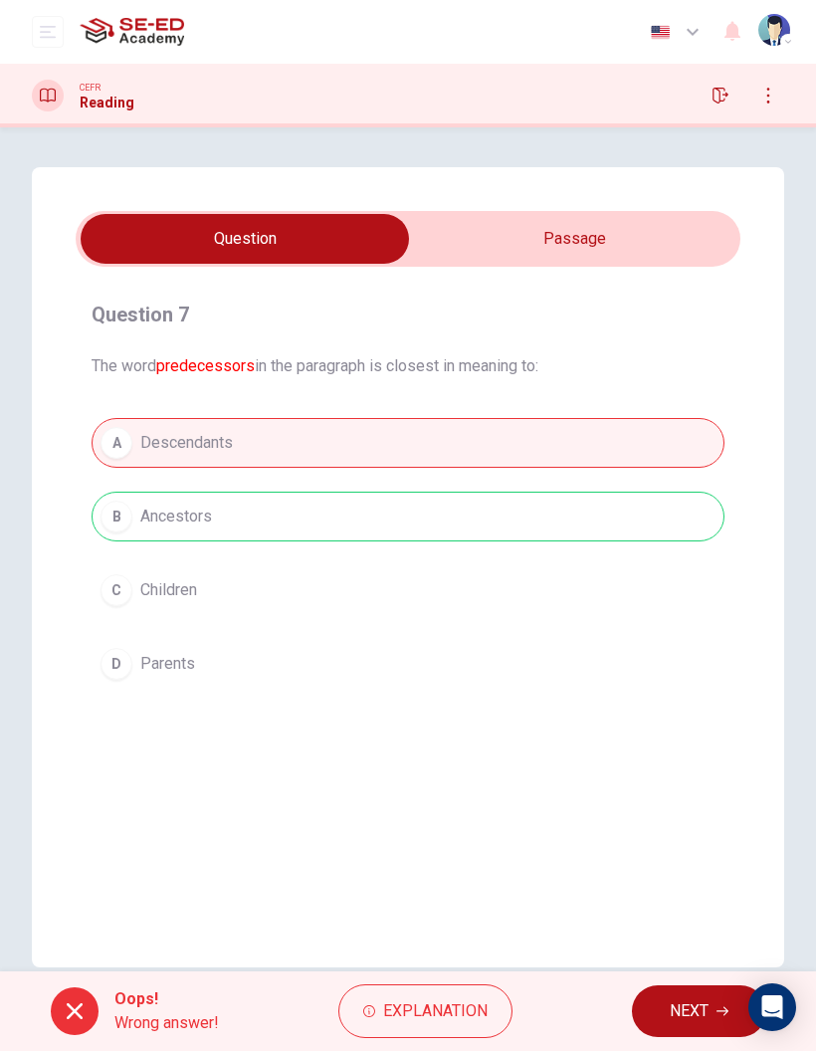
click at [694, 1001] on span "NEXT" at bounding box center [689, 1011] width 39 height 28
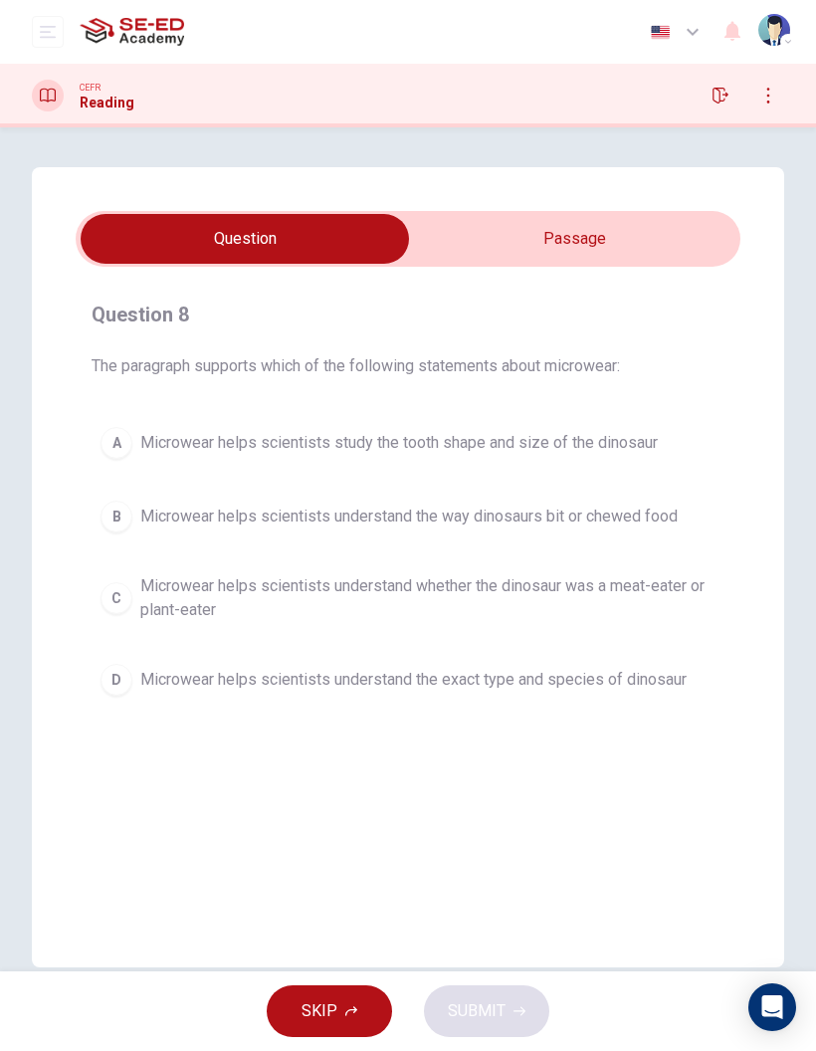
click at [671, 536] on button "B Microwear helps scientists understand the way dinosaurs bit or chewed food" at bounding box center [408, 516] width 633 height 50
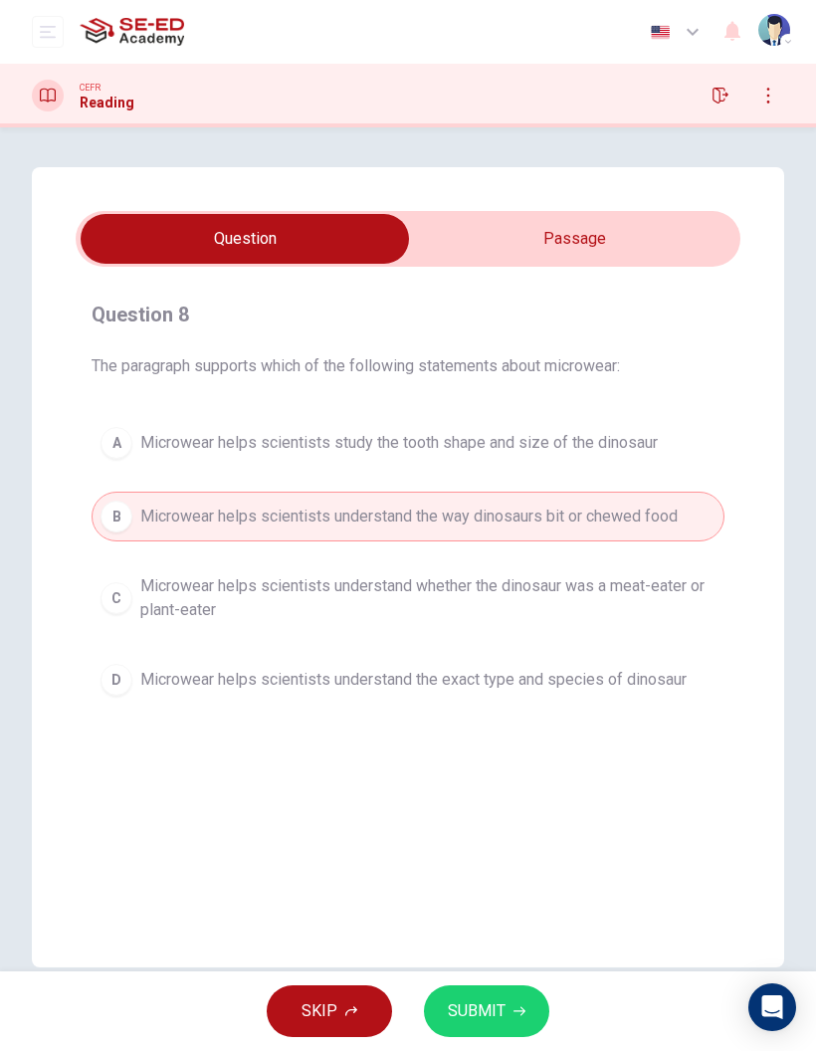
click at [539, 1015] on button "SUBMIT" at bounding box center [486, 1011] width 125 height 52
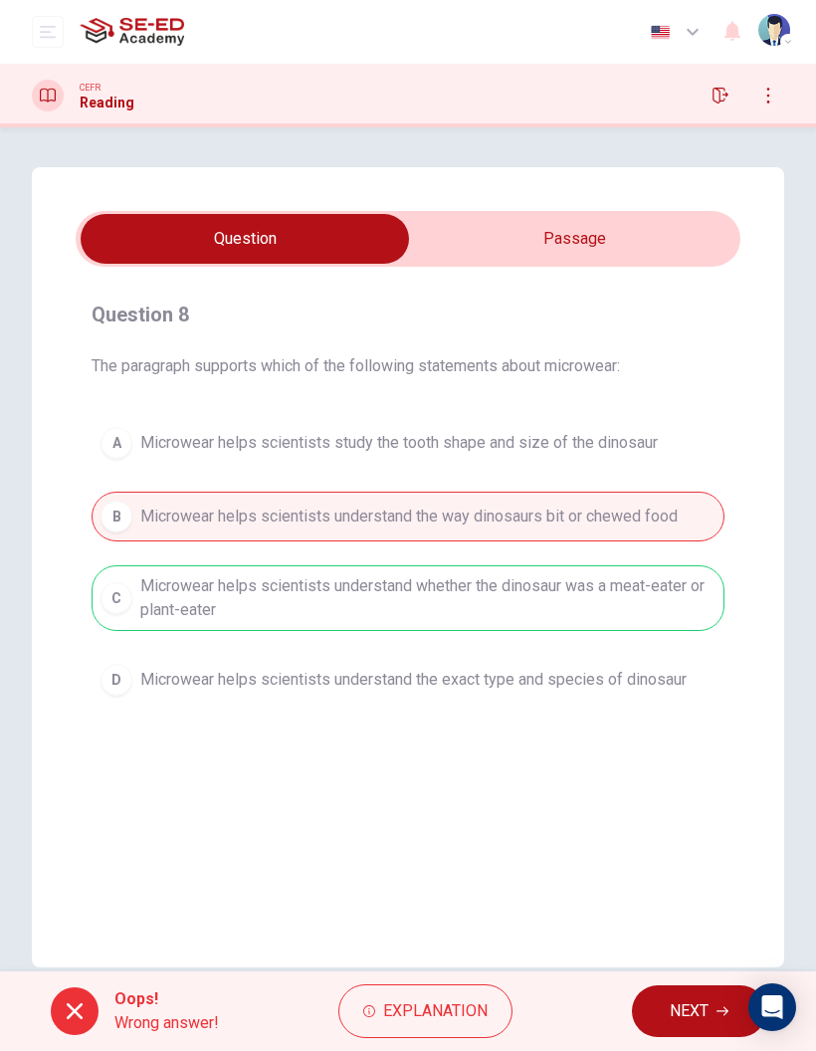
click at [687, 1035] on button "NEXT" at bounding box center [699, 1011] width 134 height 52
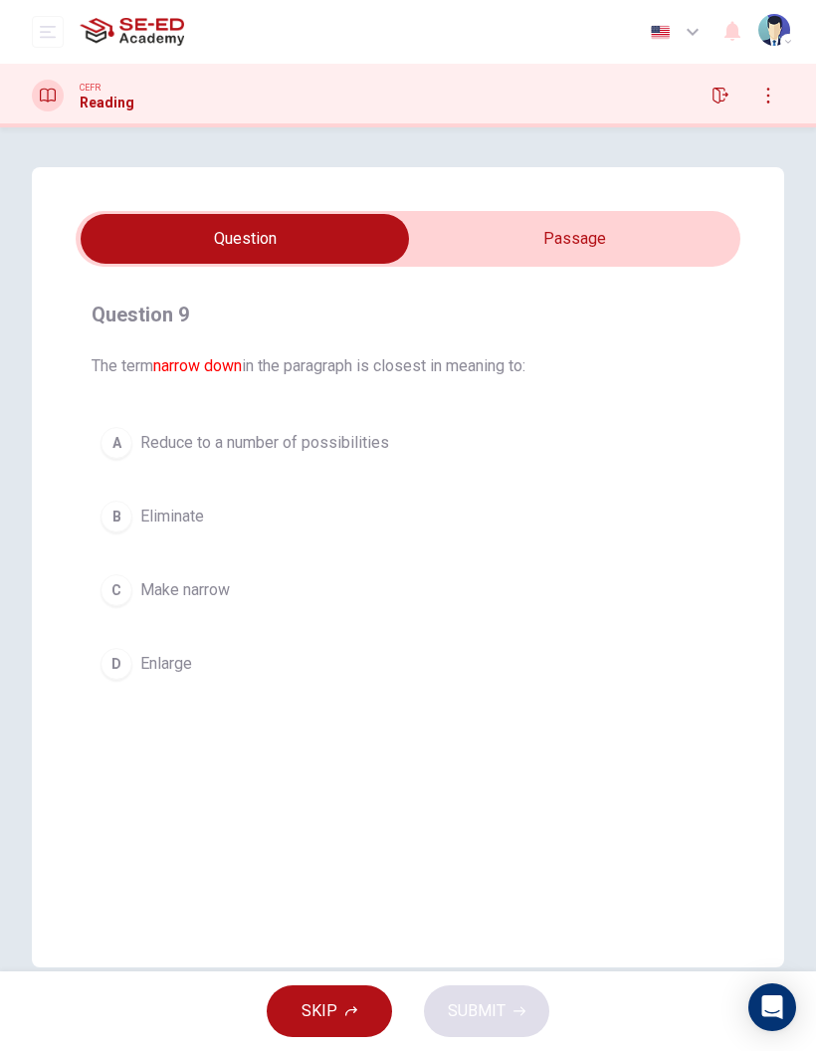
click at [606, 466] on button "A Reduce to a number of possibilities" at bounding box center [408, 443] width 633 height 50
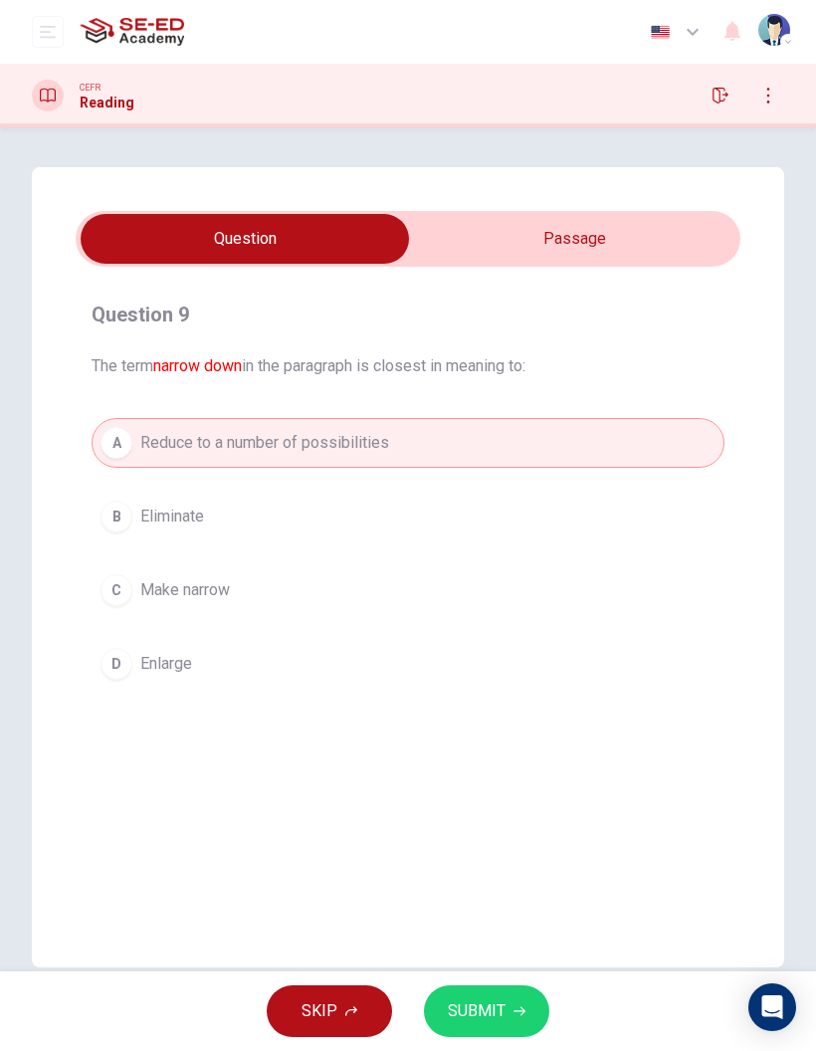
click at [527, 1032] on button "SUBMIT" at bounding box center [486, 1011] width 125 height 52
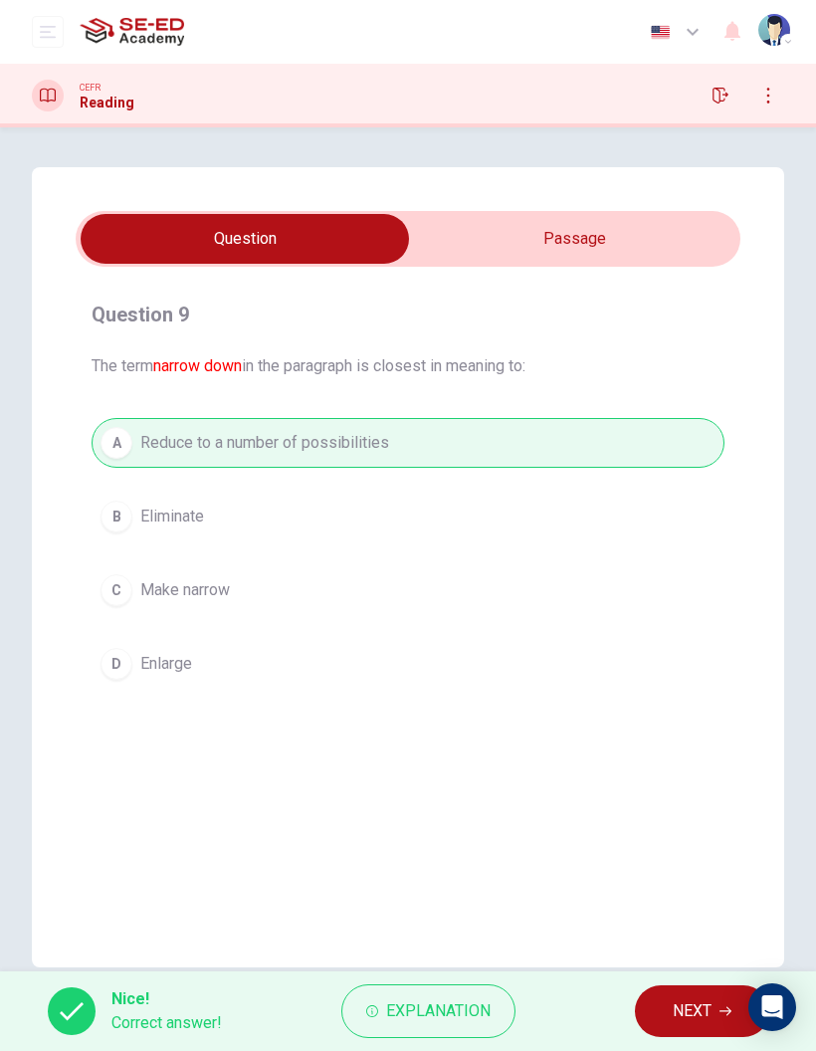
click at [659, 1017] on button "NEXT" at bounding box center [702, 1011] width 134 height 52
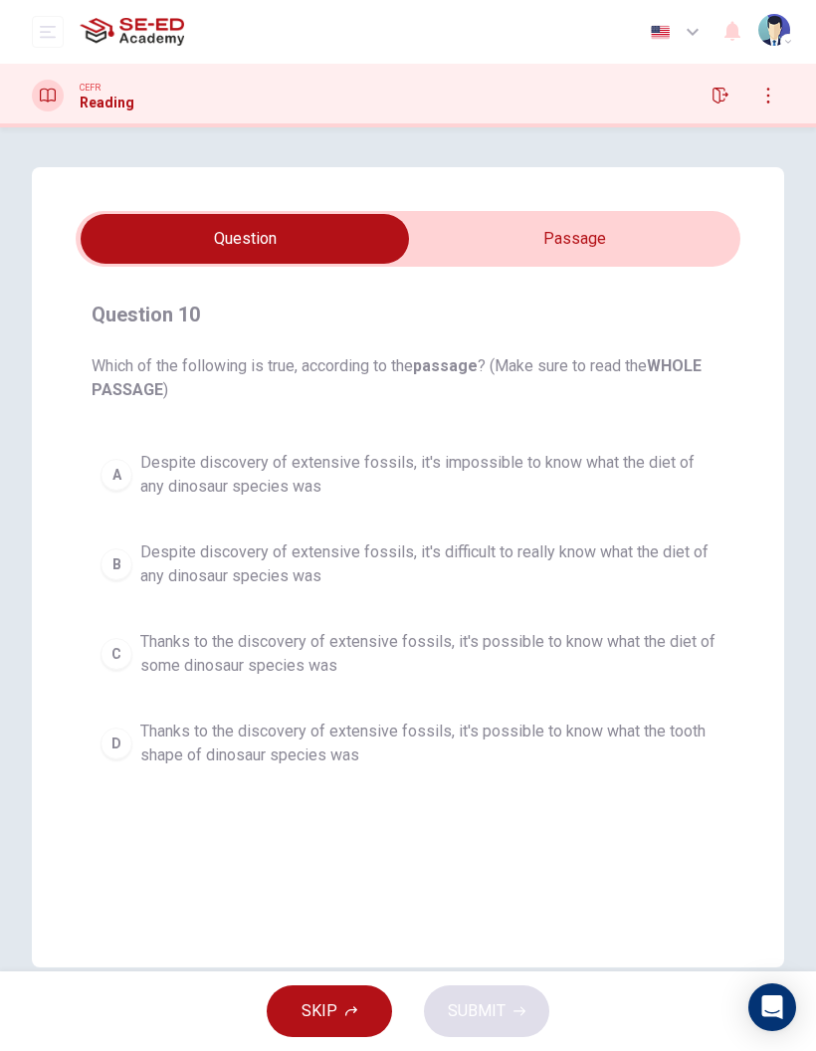
click at [671, 460] on span "Despite discovery of extensive fossils, it's impossible to know what the diet o…" at bounding box center [427, 475] width 575 height 48
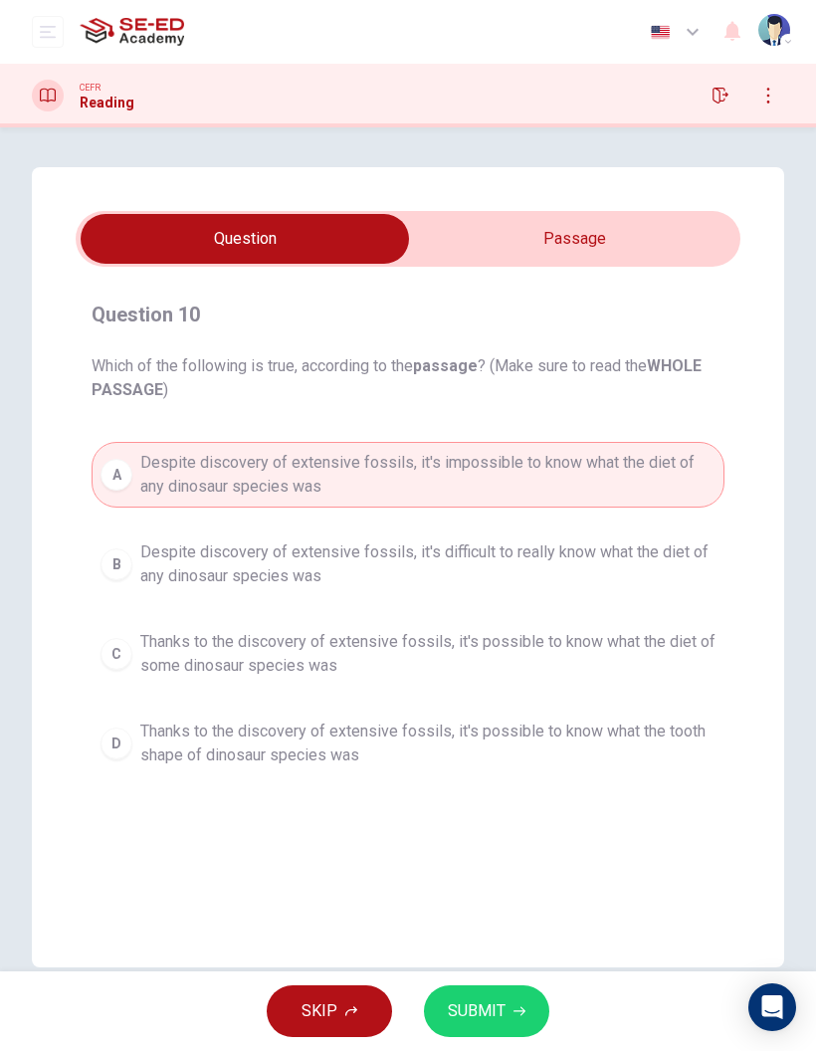
click at [526, 1020] on button "SUBMIT" at bounding box center [486, 1011] width 125 height 52
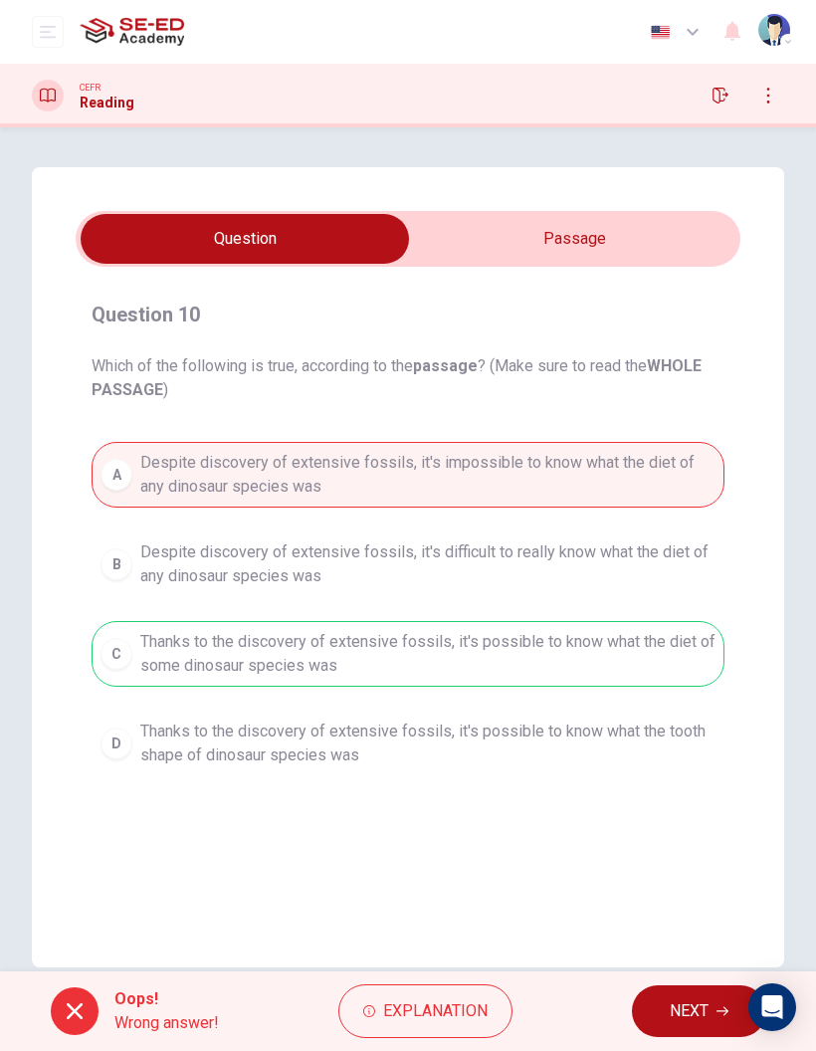
click at [692, 1010] on span "NEXT" at bounding box center [689, 1011] width 39 height 28
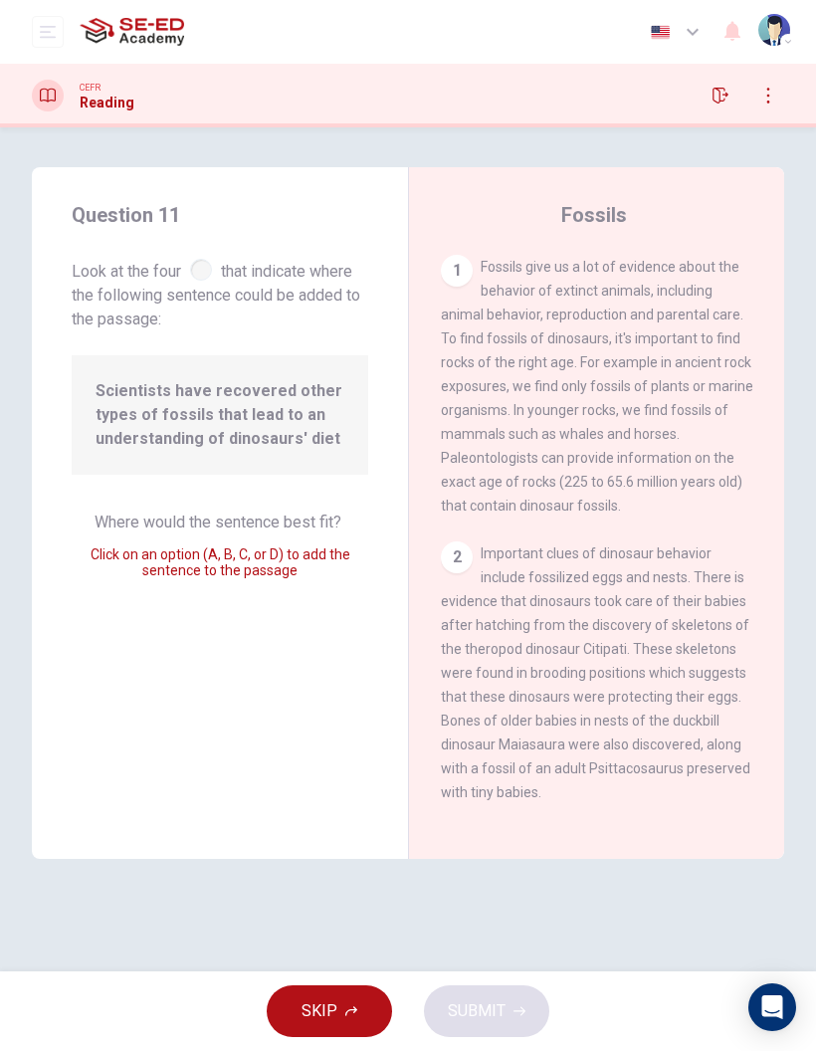
scroll to position [1497, 0]
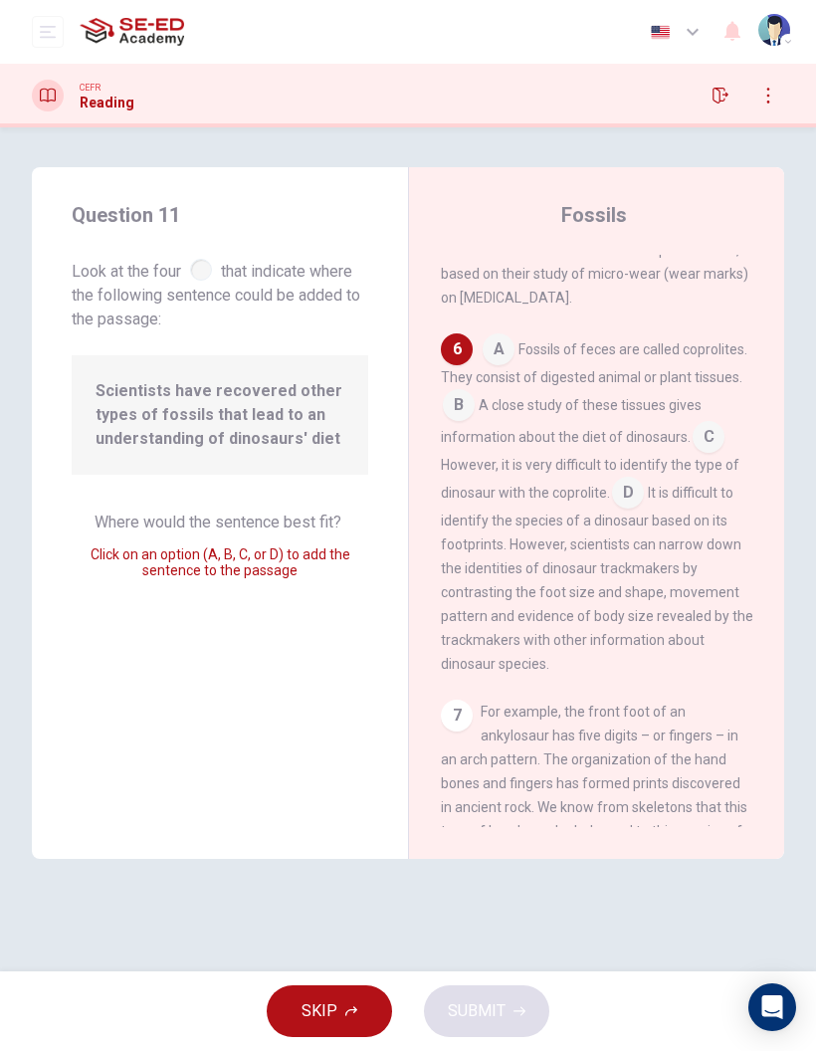
click at [629, 341] on span "Fossils of feces are called coprolites. They consist of digested animal or plan…" at bounding box center [594, 363] width 306 height 44
click at [511, 335] on input at bounding box center [499, 351] width 32 height 32
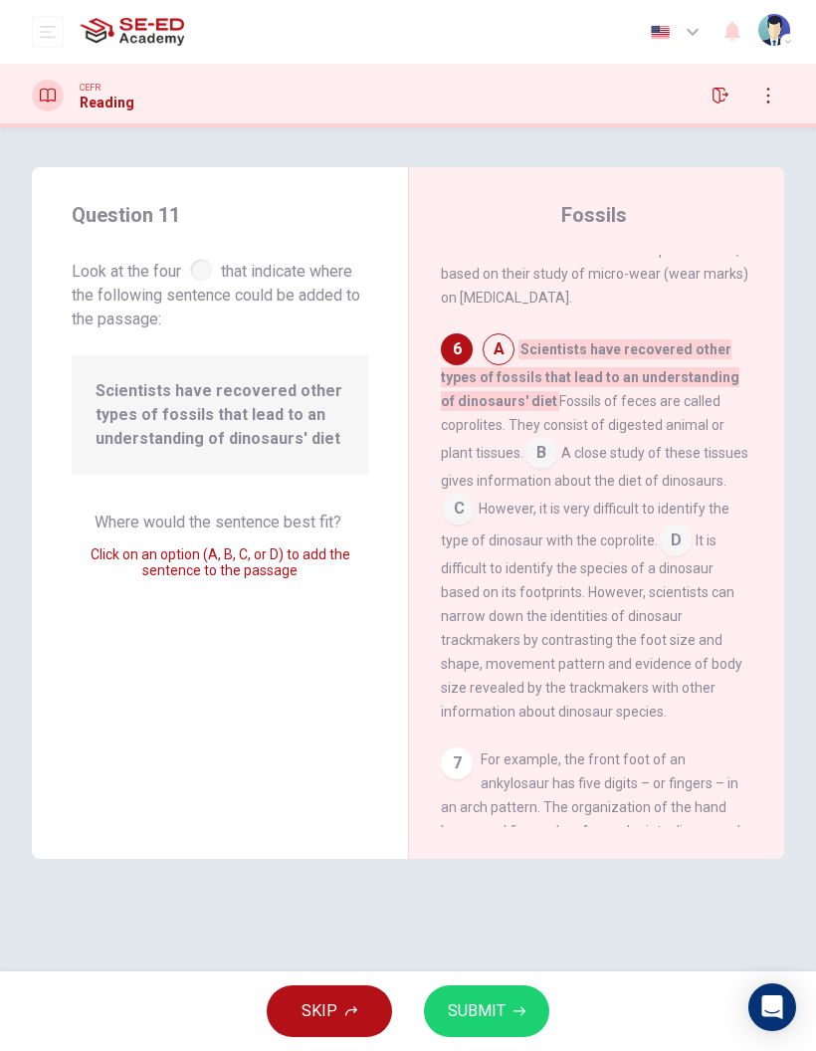
click at [509, 1010] on button "SUBMIT" at bounding box center [486, 1011] width 125 height 52
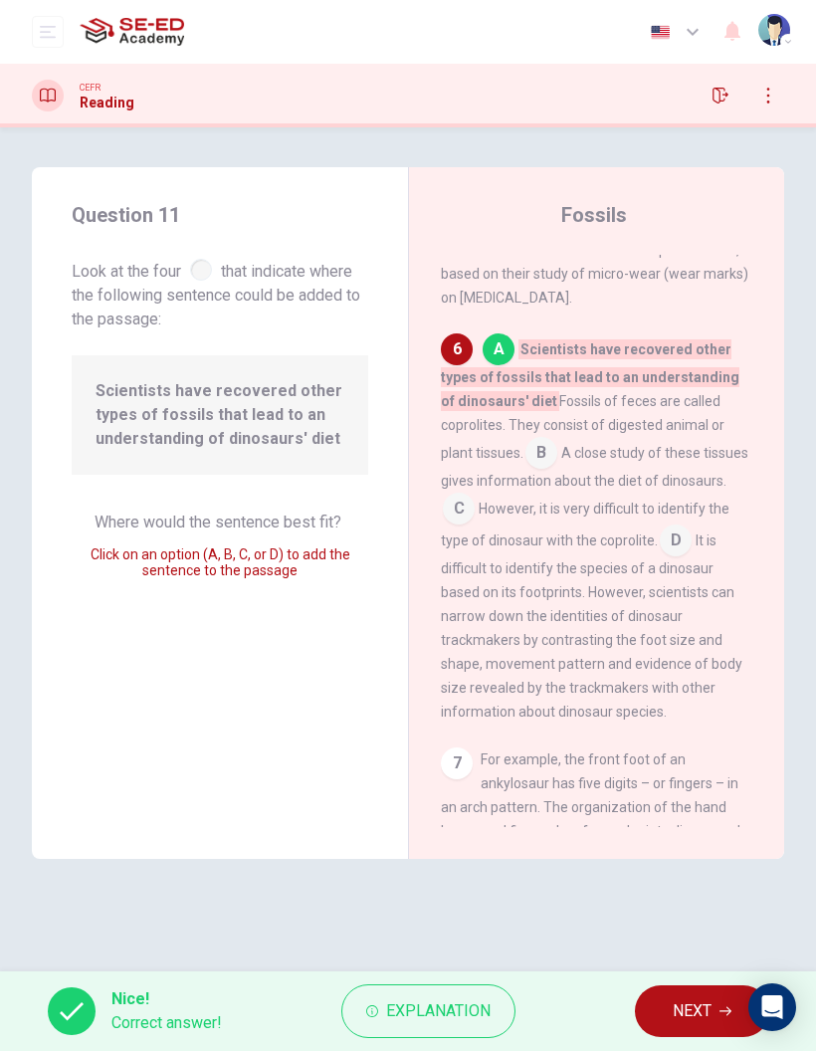
click at [692, 1019] on span "NEXT" at bounding box center [692, 1011] width 39 height 28
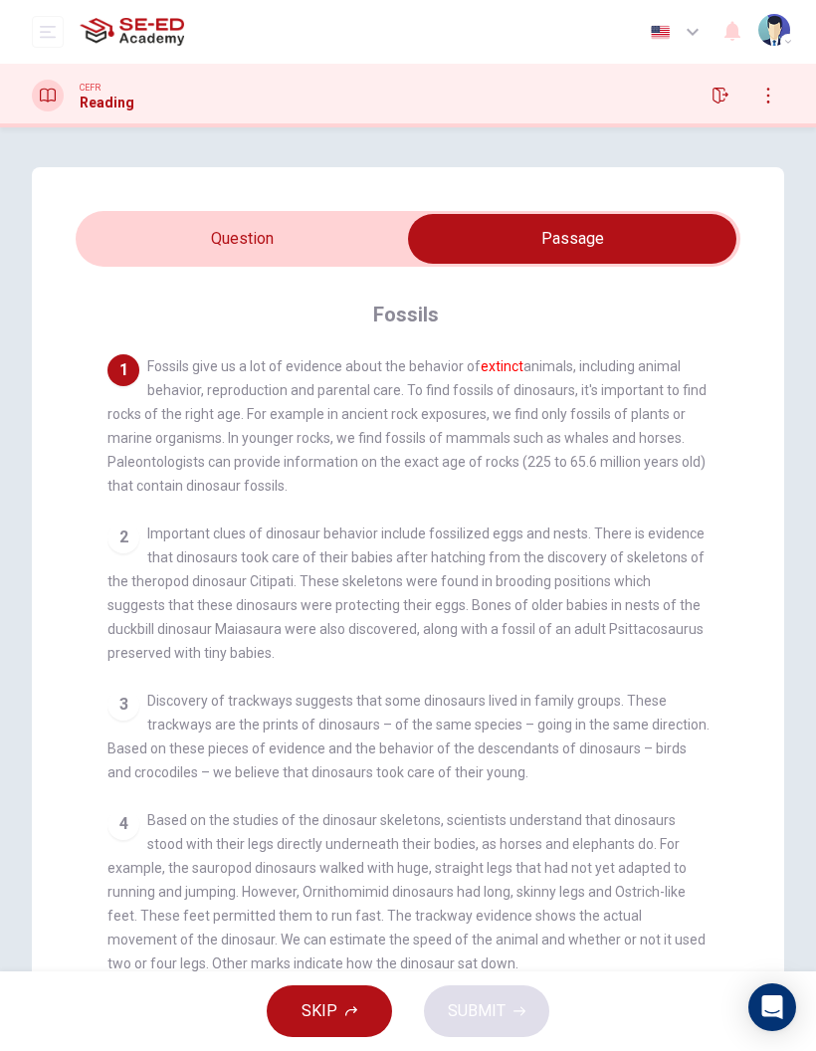
checkbox input "false"
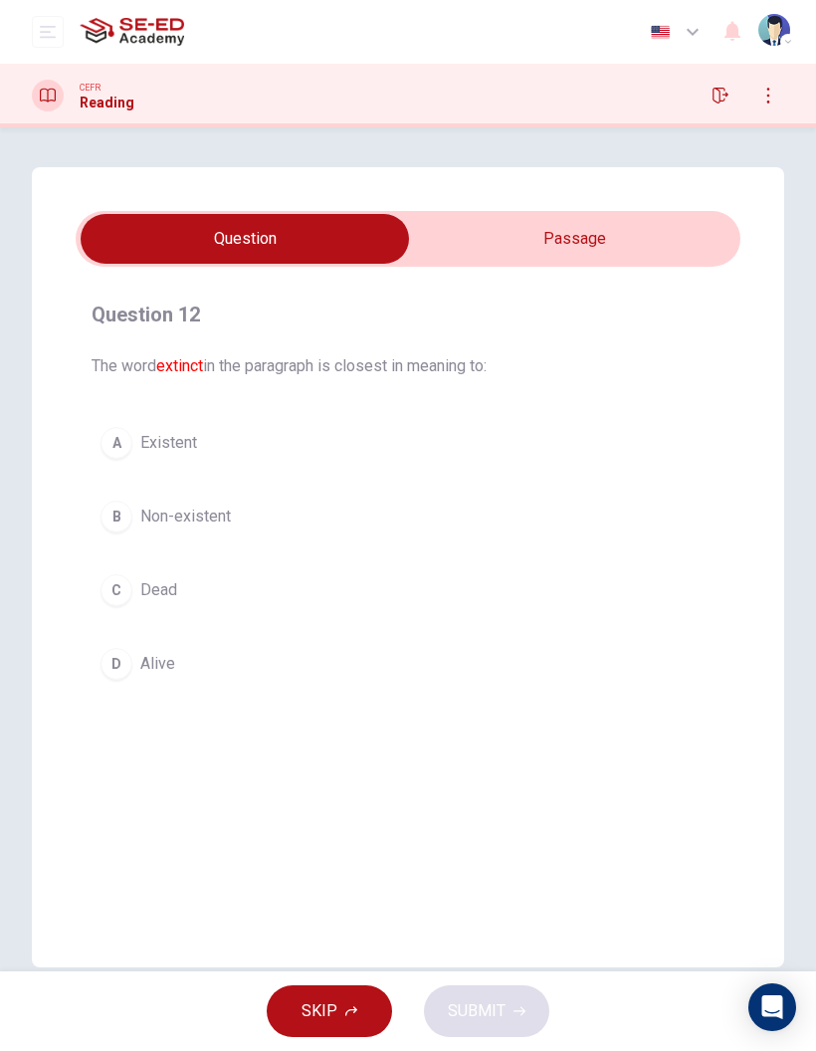
click at [603, 513] on button "B Non-existent" at bounding box center [408, 516] width 633 height 50
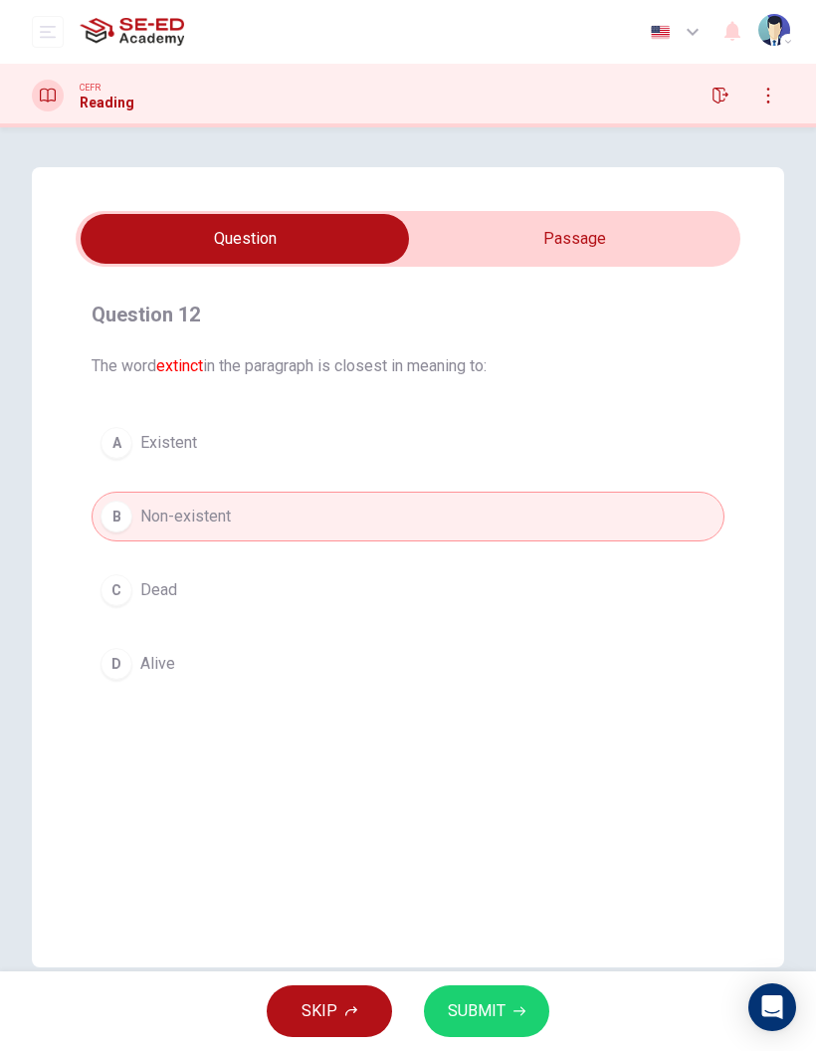
click at [510, 1024] on button "SUBMIT" at bounding box center [486, 1011] width 125 height 52
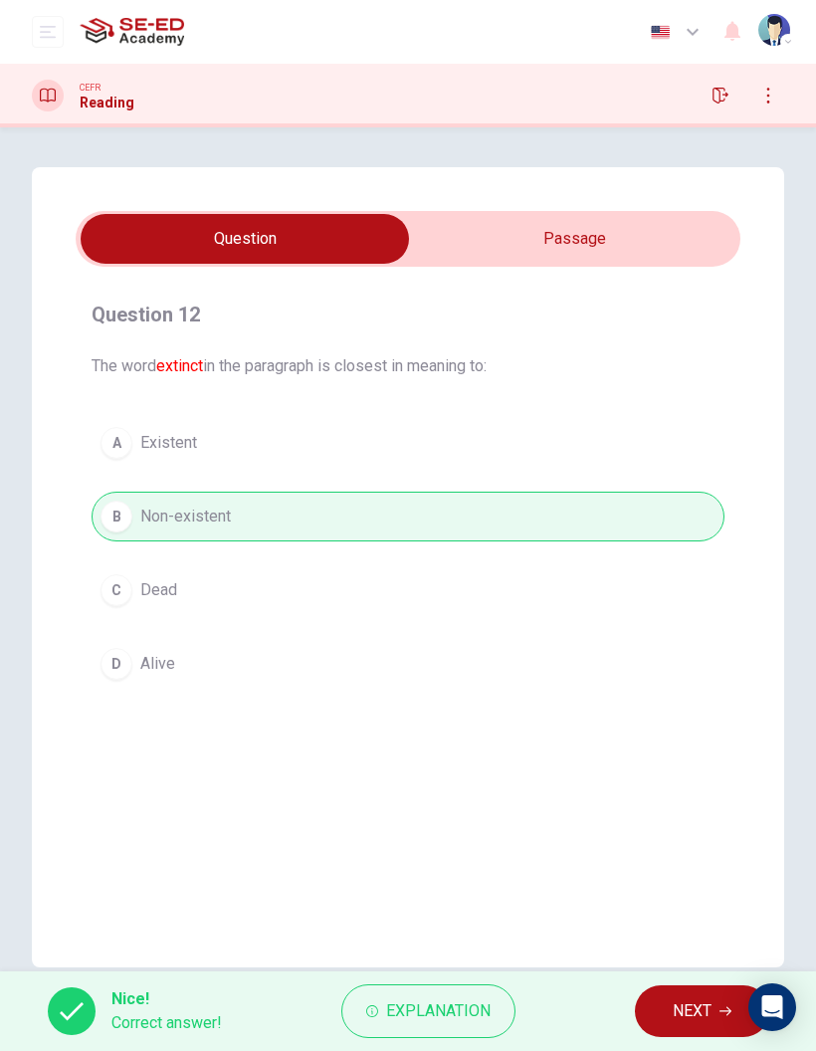
click at [526, 438] on div "A Existent B Non-existent C Dead D Alive" at bounding box center [408, 553] width 633 height 271
click at [265, 385] on div "Question 12 The word extinct in the paragraph is closest in meaning to: A Exist…" at bounding box center [408, 494] width 665 height 422
click at [677, 1016] on span "NEXT" at bounding box center [692, 1011] width 39 height 28
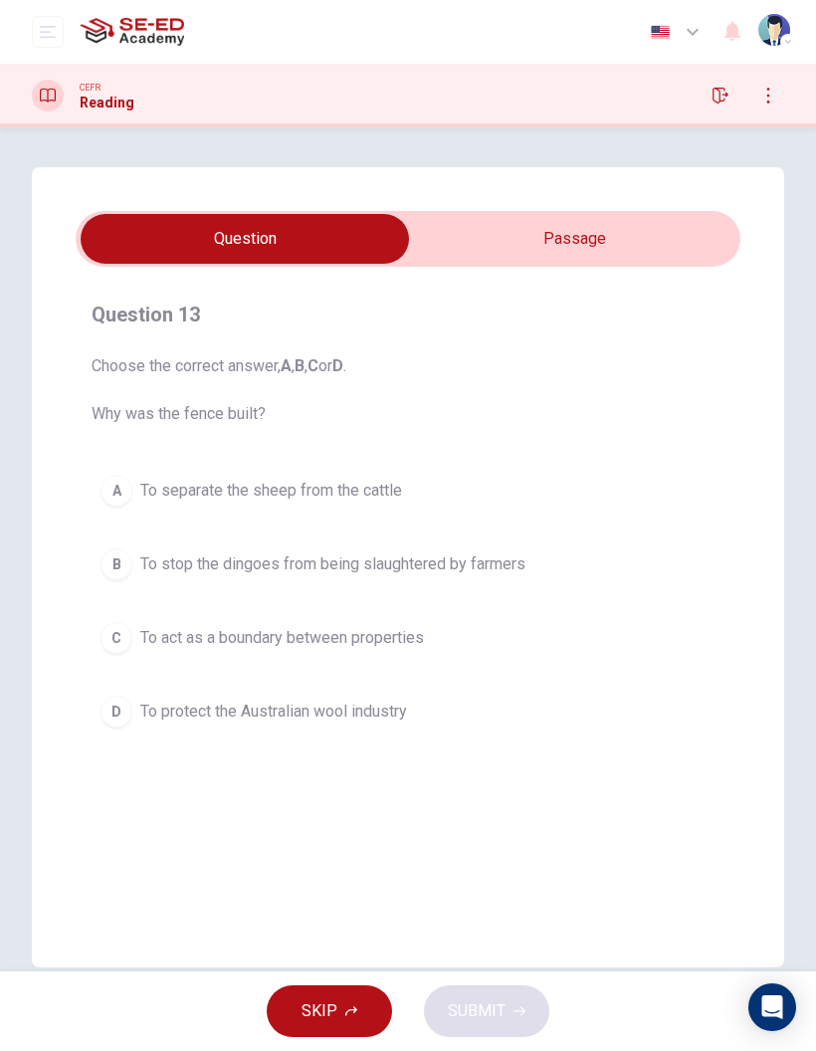
click at [675, 240] on input "checkbox" at bounding box center [244, 239] width 997 height 50
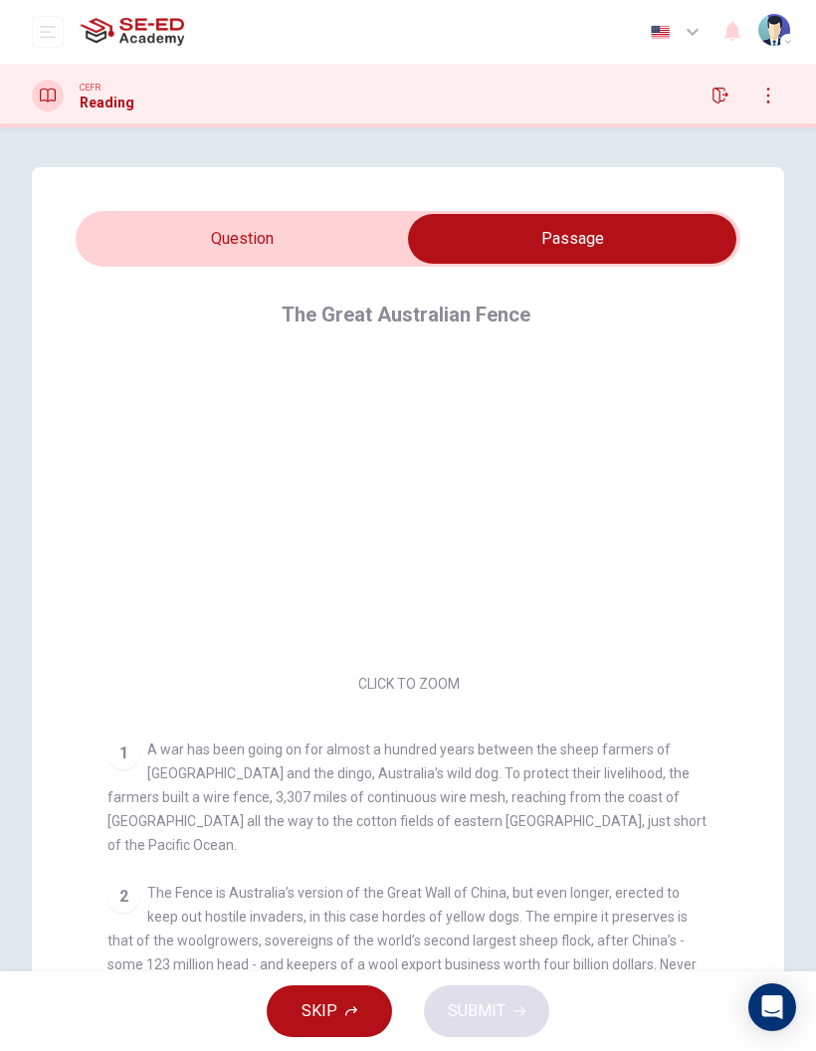
scroll to position [15, 0]
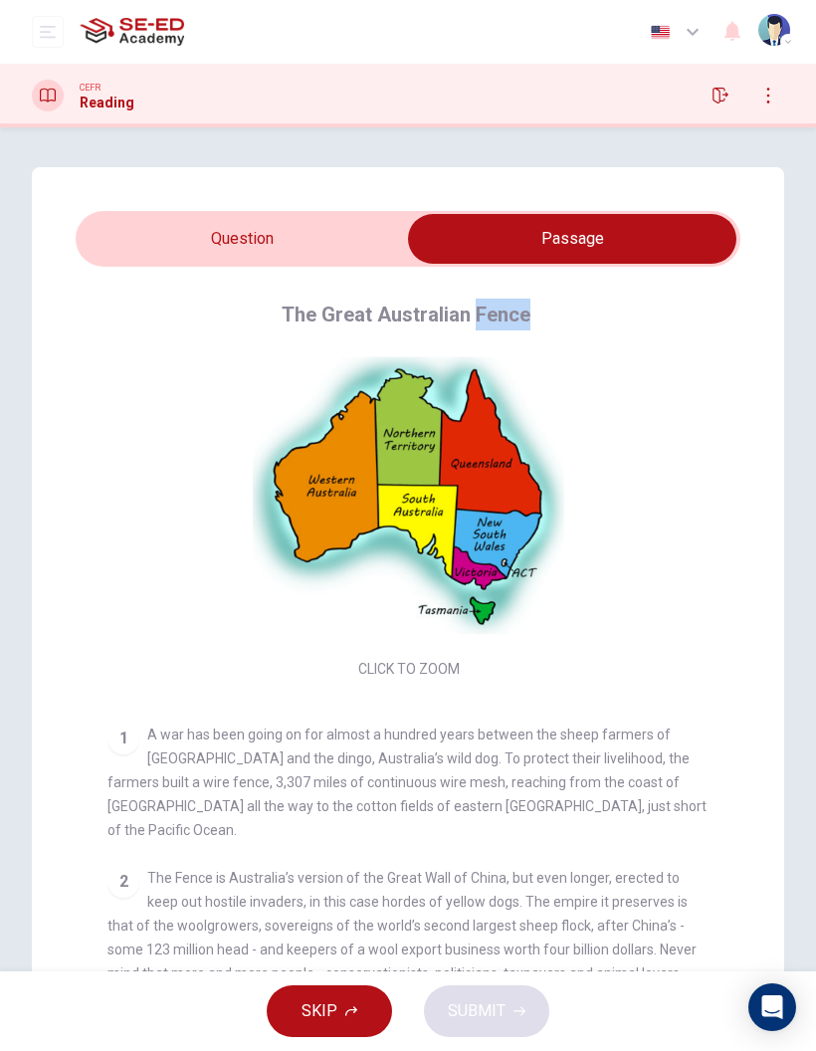
click at [602, 317] on div "The Great Australian Fence" at bounding box center [421, 314] width 628 height 32
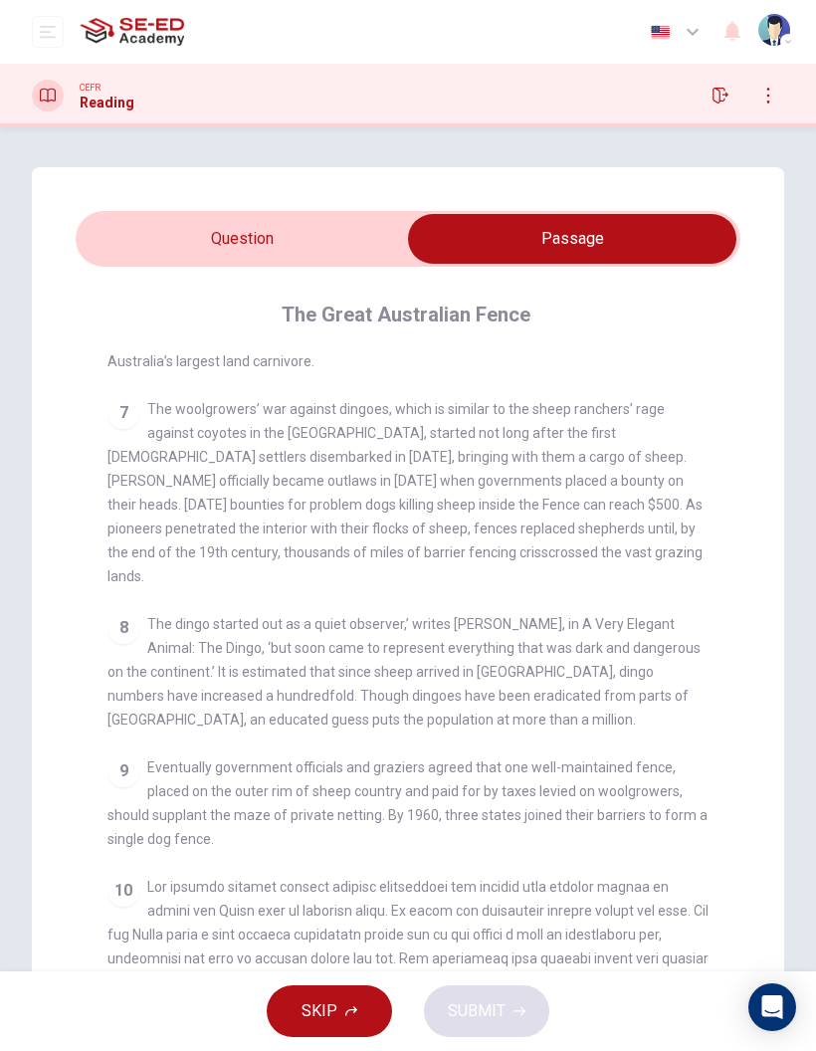
scroll to position [1366, 0]
click at [370, 249] on input "checkbox" at bounding box center [572, 239] width 997 height 50
checkbox input "false"
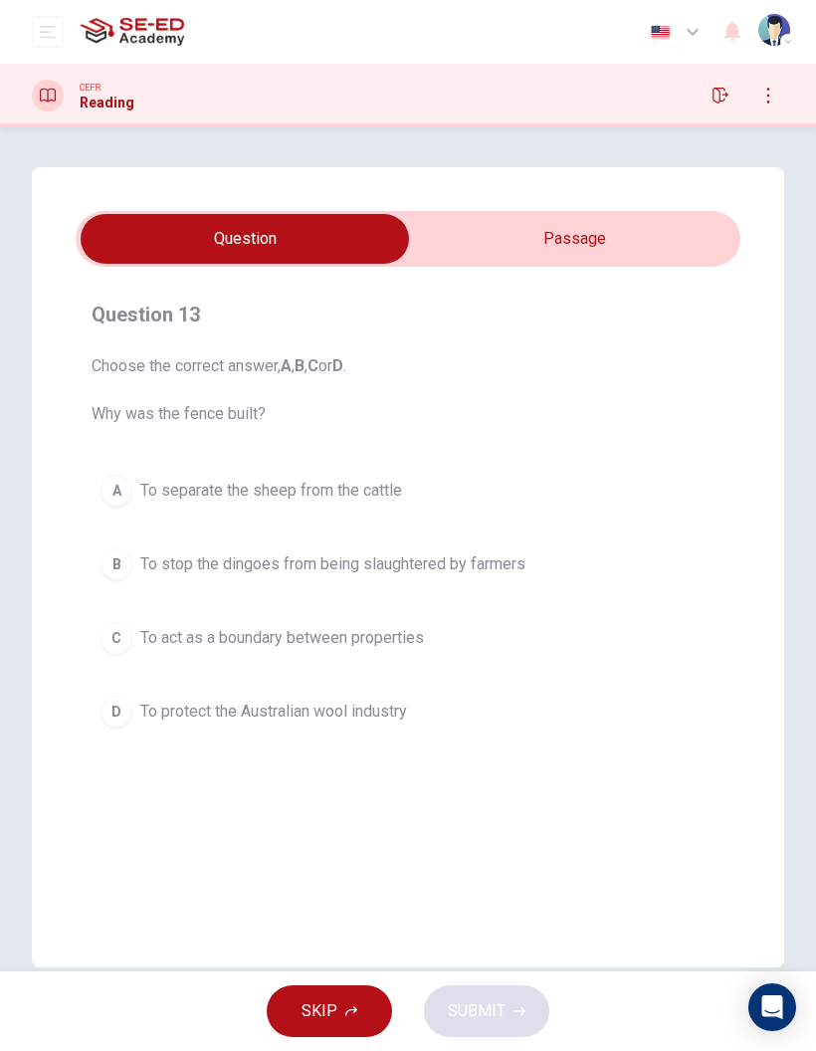
click at [505, 82] on div "CEFR Reading" at bounding box center [408, 96] width 816 height 32
click at [40, 47] on button "open mobile menu" at bounding box center [48, 32] width 32 height 32
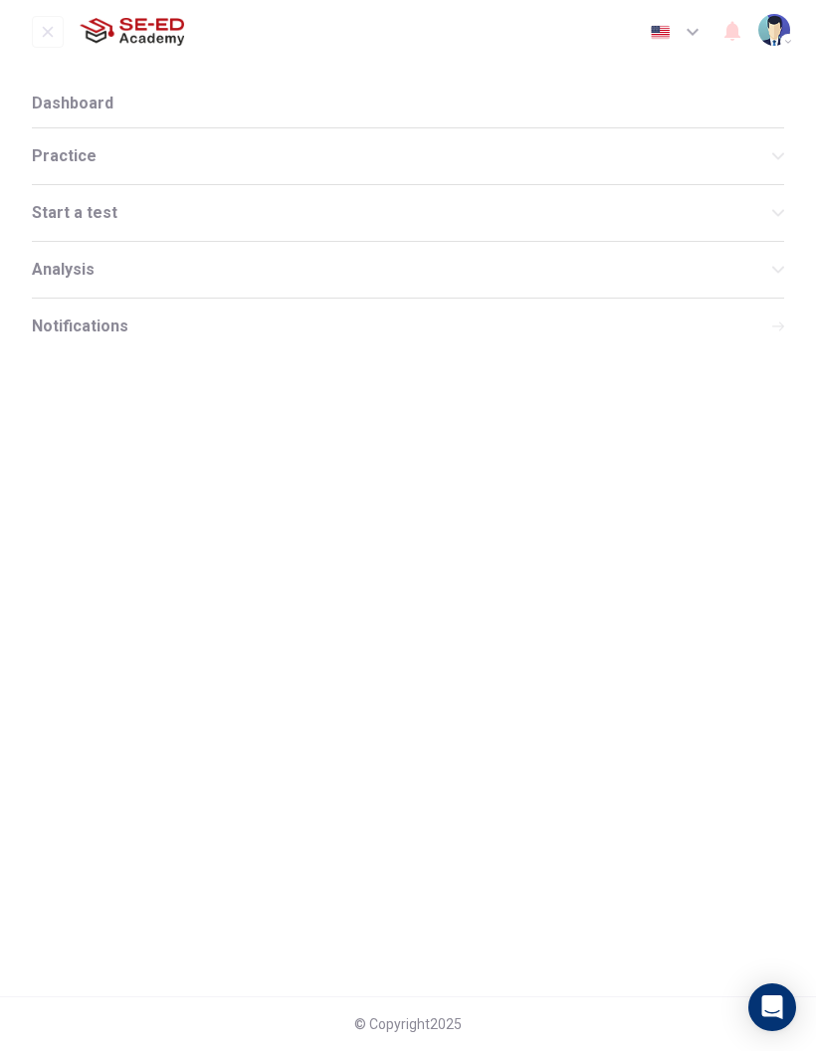
click at [163, 155] on span "Practice" at bounding box center [402, 156] width 740 height 16
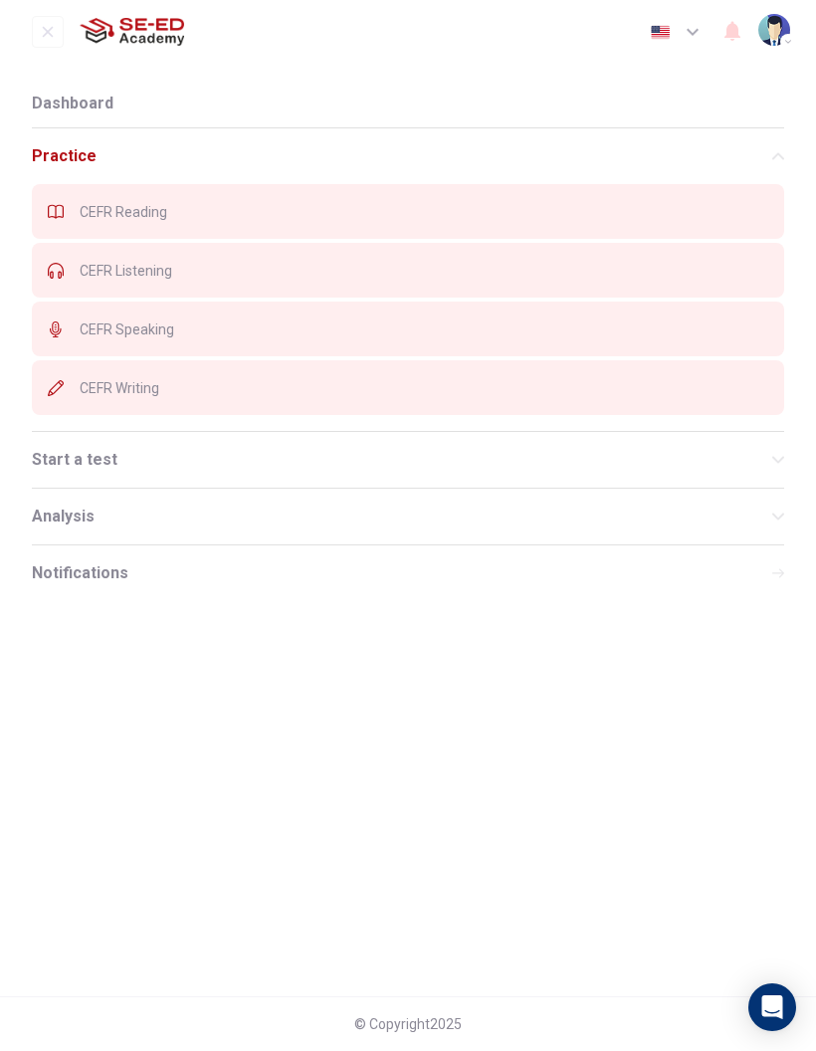
click at [310, 219] on span "CEFR Reading" at bounding box center [424, 212] width 688 height 16
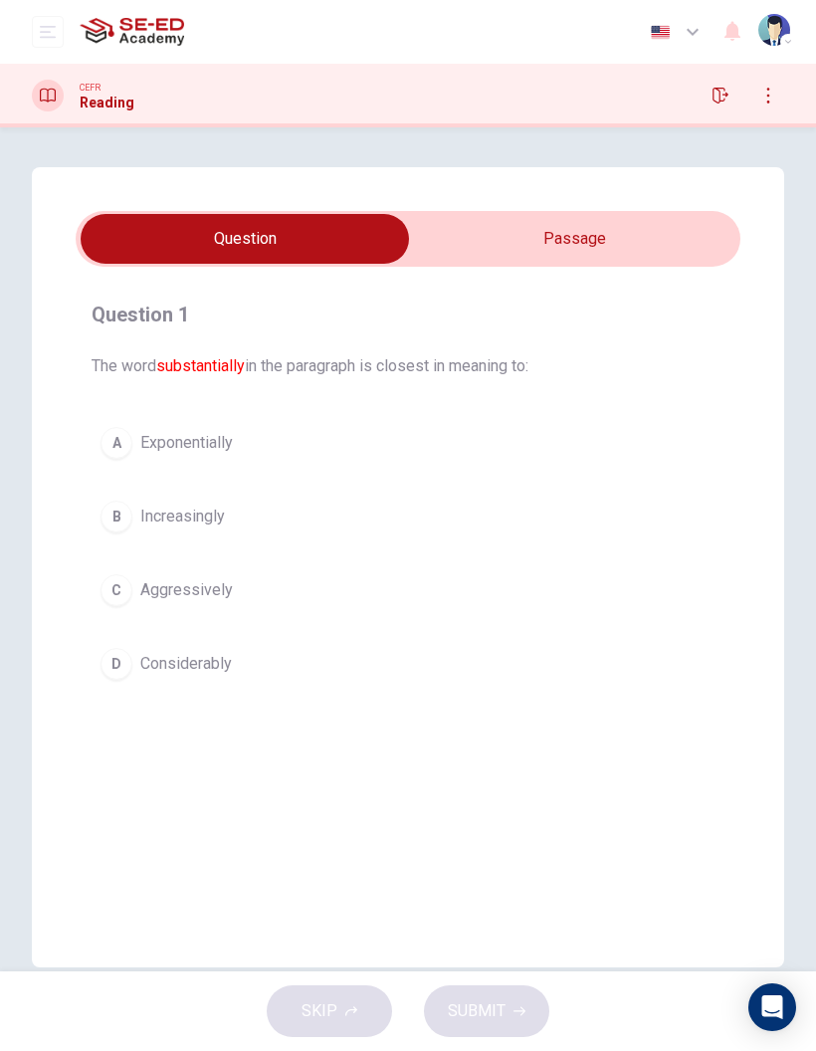
click at [641, 228] on input "checkbox" at bounding box center [244, 239] width 997 height 50
checkbox input "true"
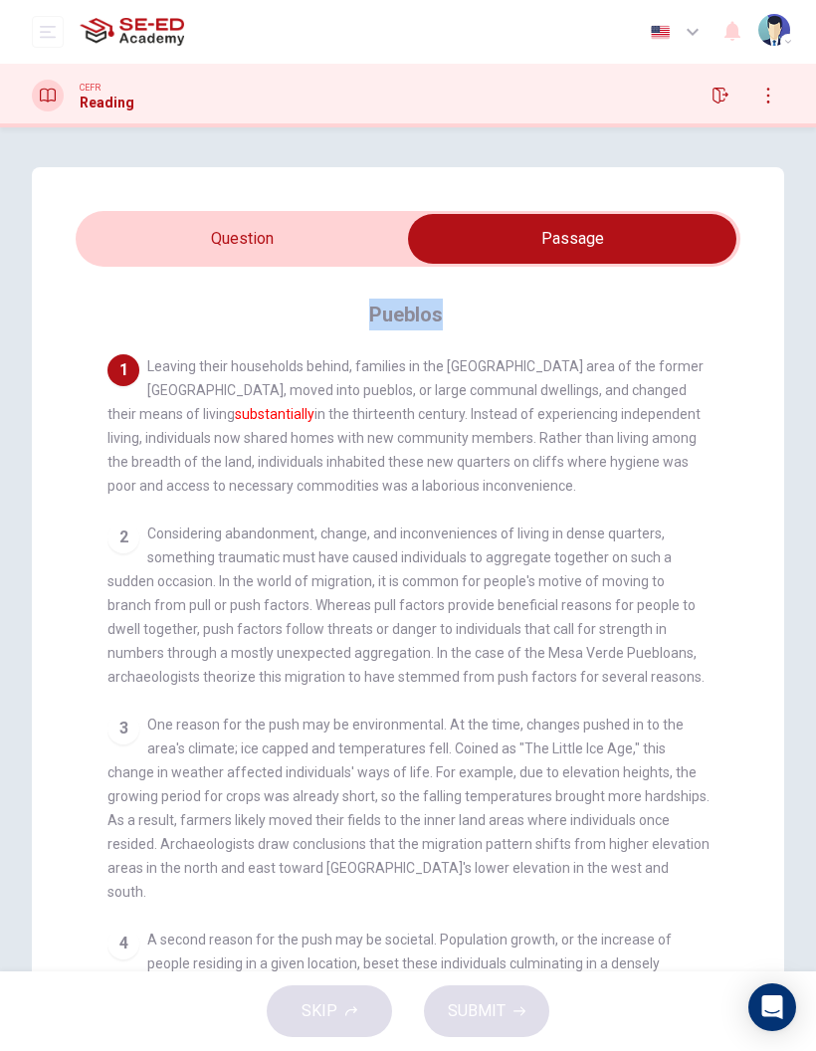
click at [560, 355] on div "1 Leaving their households behind, families in the Mesa Verde area of the forme…" at bounding box center [408, 425] width 602 height 143
click at [34, 33] on button "open mobile menu" at bounding box center [48, 32] width 32 height 32
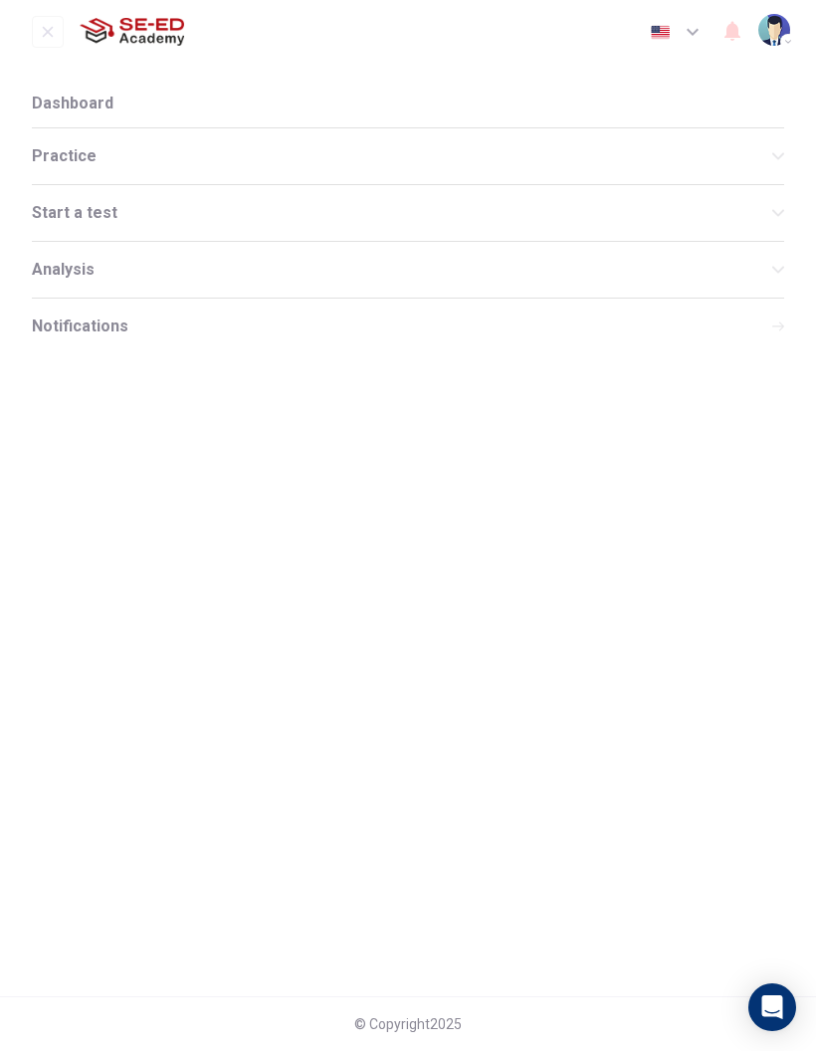
click at [198, 162] on span "Practice" at bounding box center [402, 156] width 740 height 16
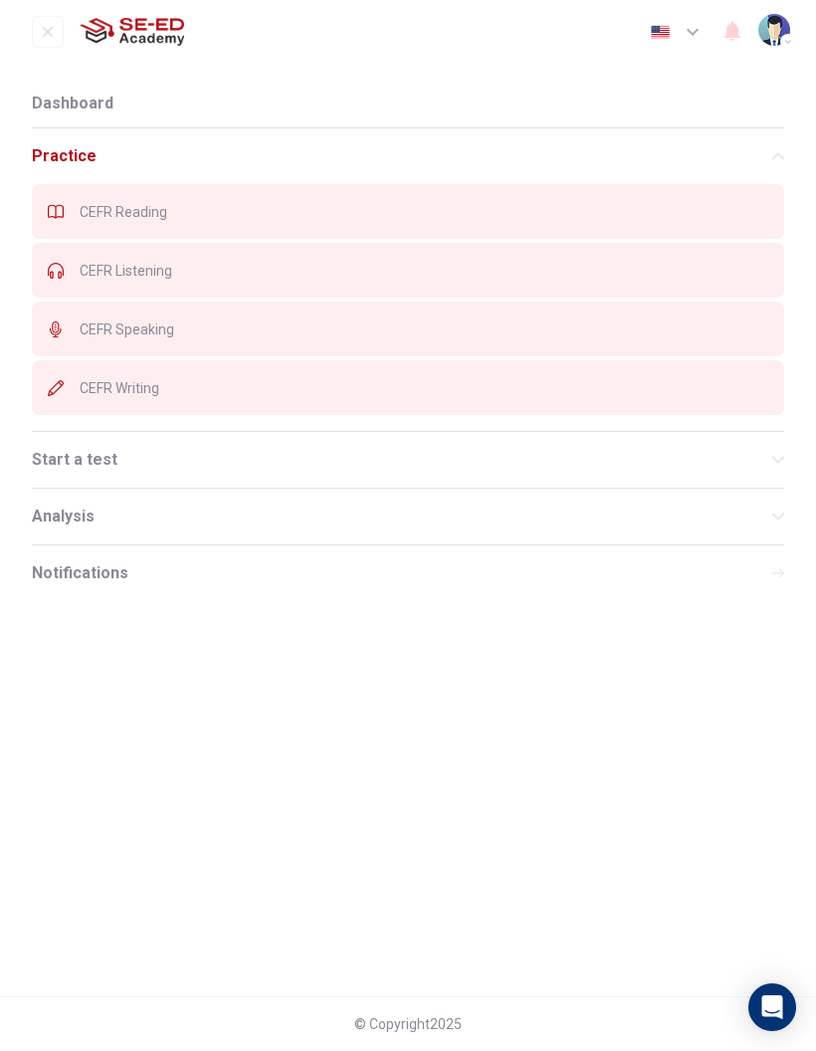
click at [277, 210] on span "CEFR Reading" at bounding box center [424, 212] width 688 height 16
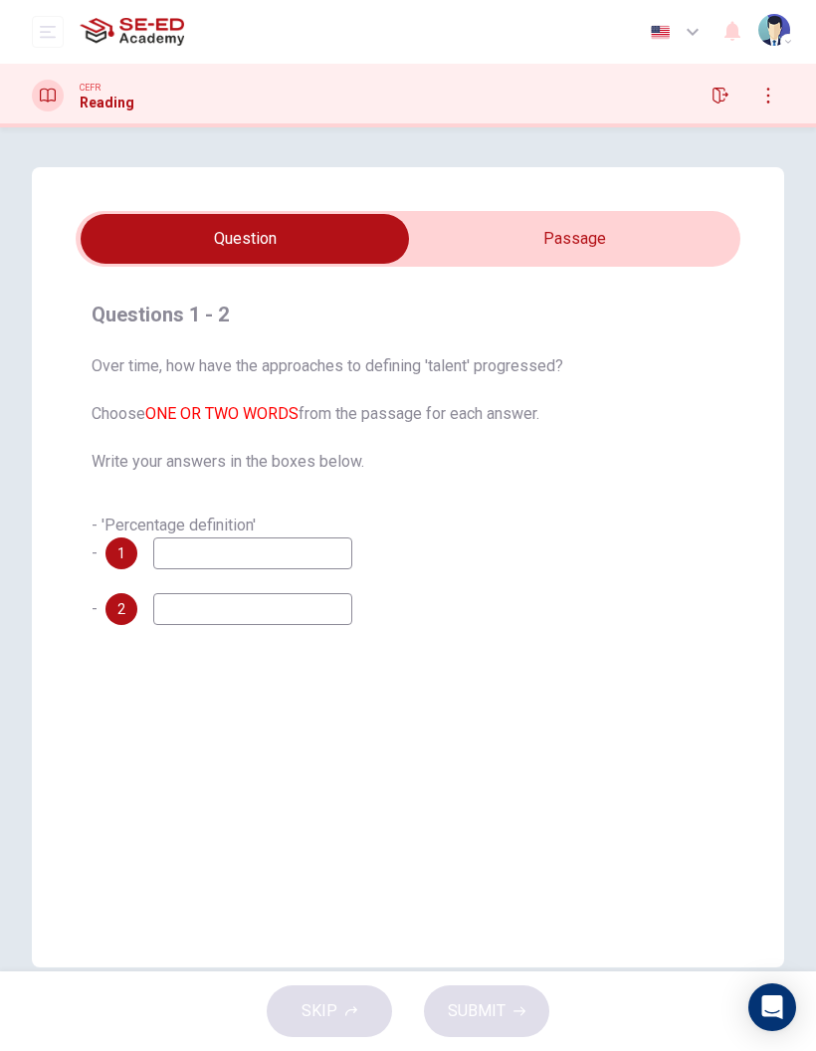
click at [699, 250] on input "checkbox" at bounding box center [244, 239] width 997 height 50
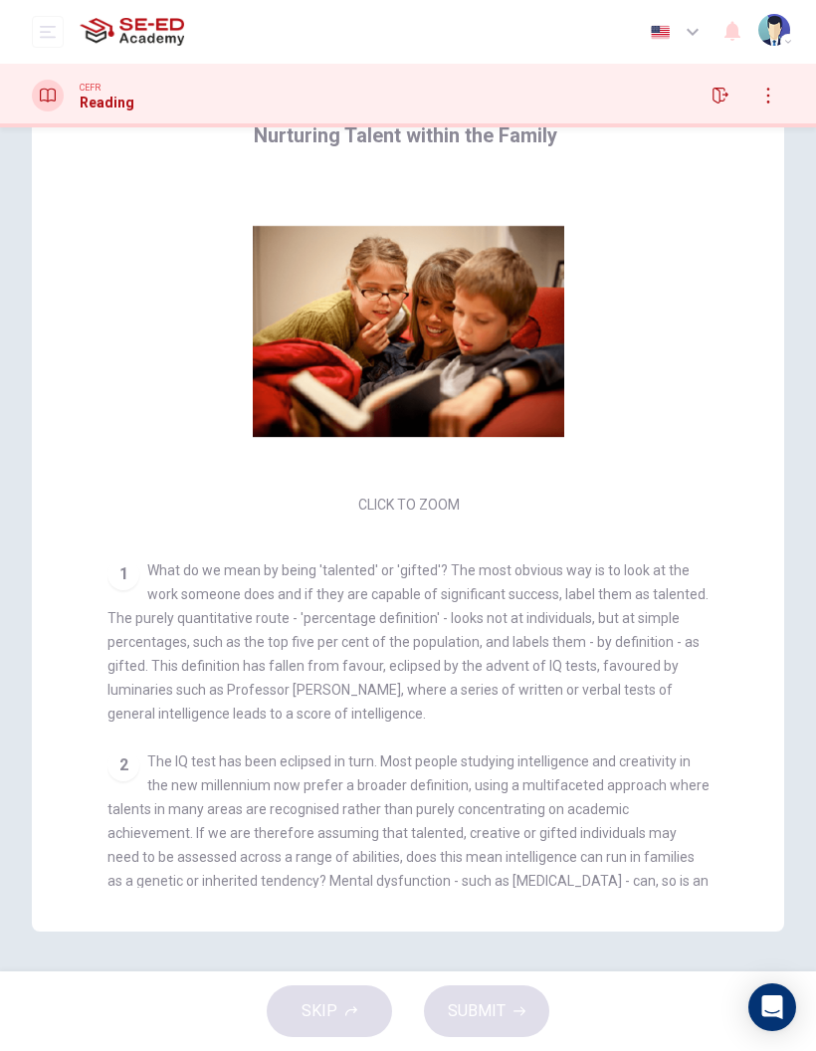
scroll to position [179, 0]
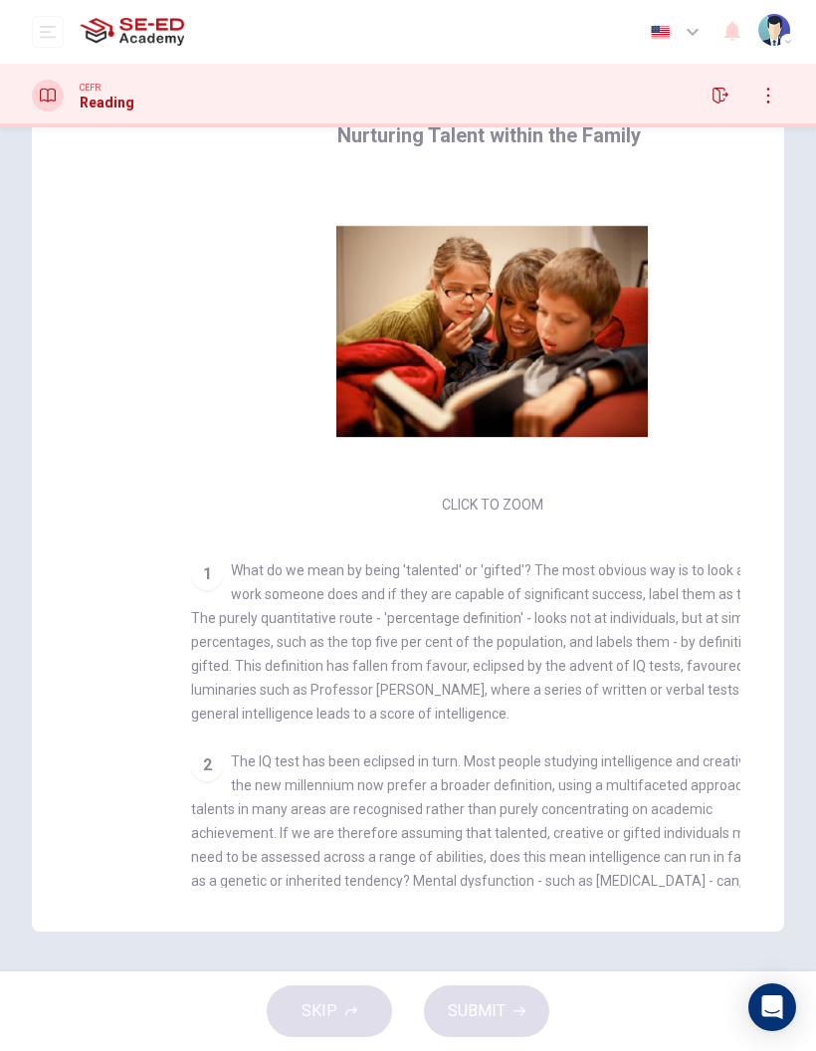
checkbox input "false"
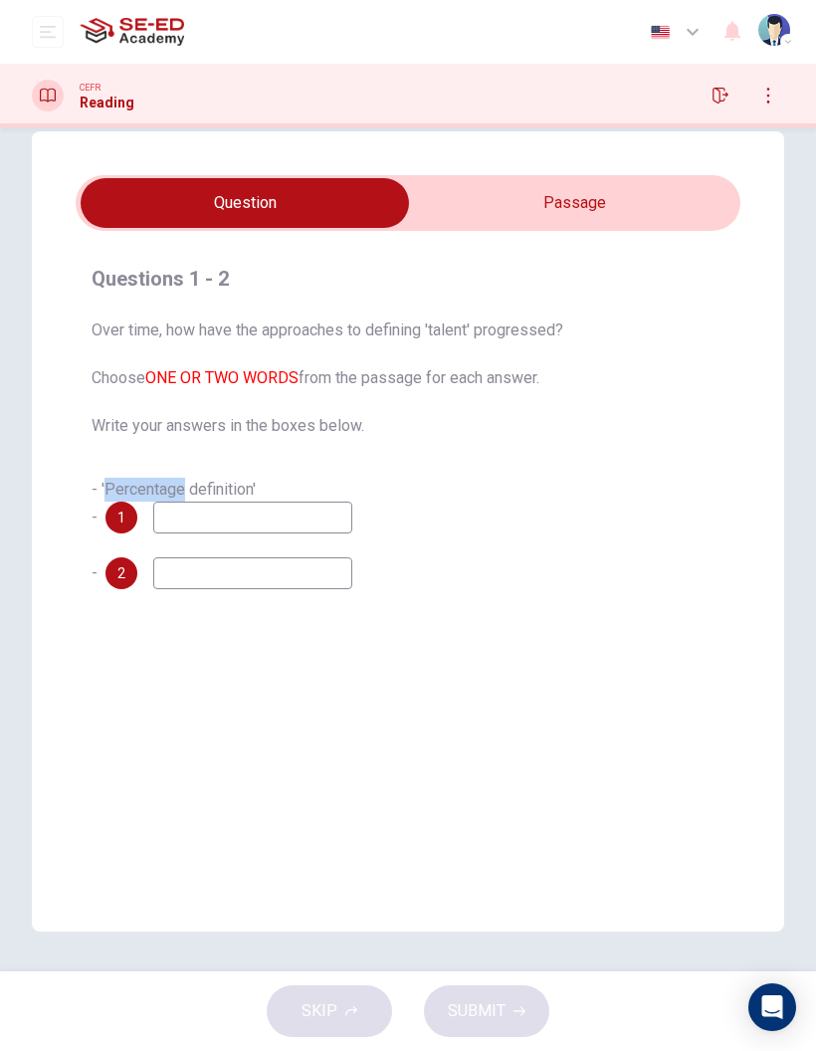
click at [591, 385] on span "Over time, how have the approaches to defining 'talent' progressed? Choose ONE …" at bounding box center [408, 377] width 633 height 119
click at [33, 32] on button "open mobile menu" at bounding box center [48, 32] width 32 height 32
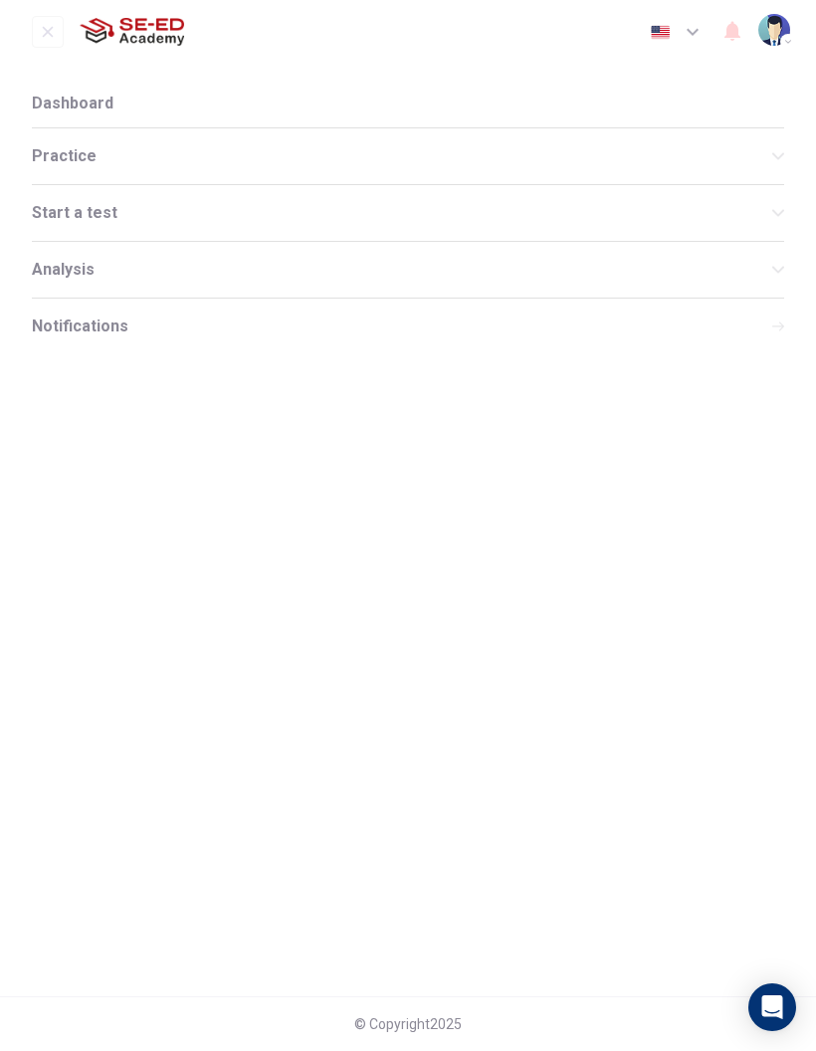
click at [255, 178] on div "Practice" at bounding box center [408, 156] width 752 height 56
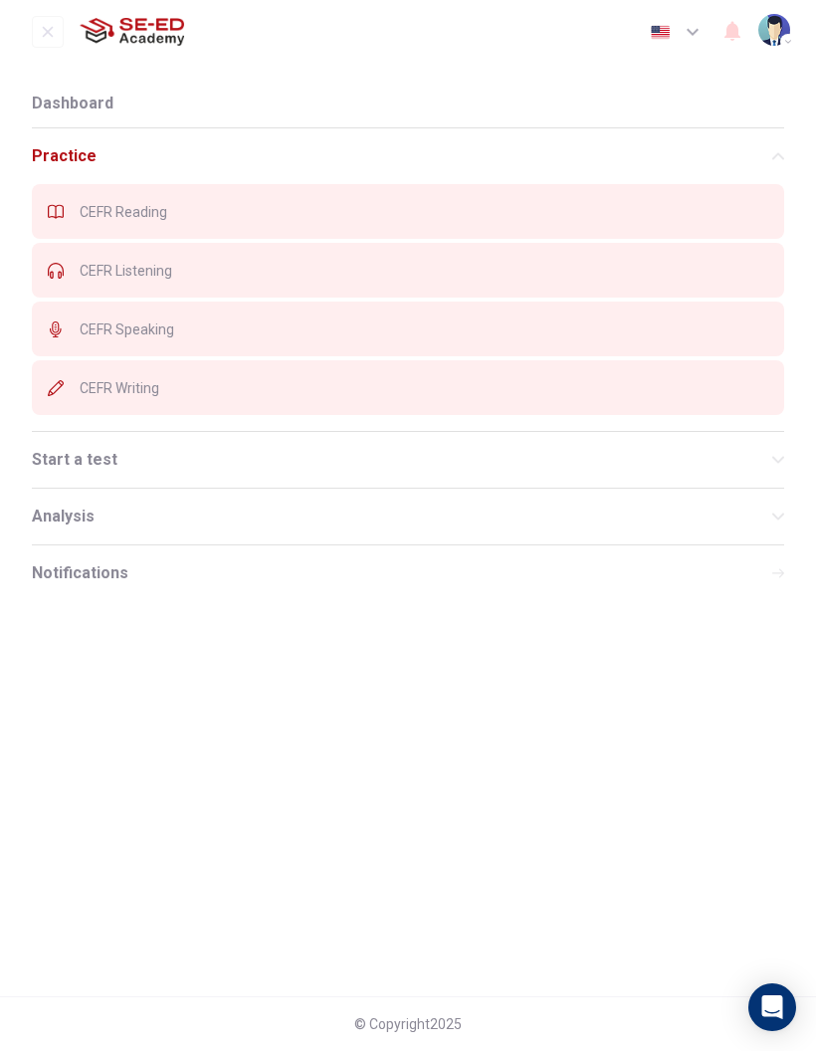
click at [267, 227] on div "CEFR Reading" at bounding box center [408, 211] width 752 height 55
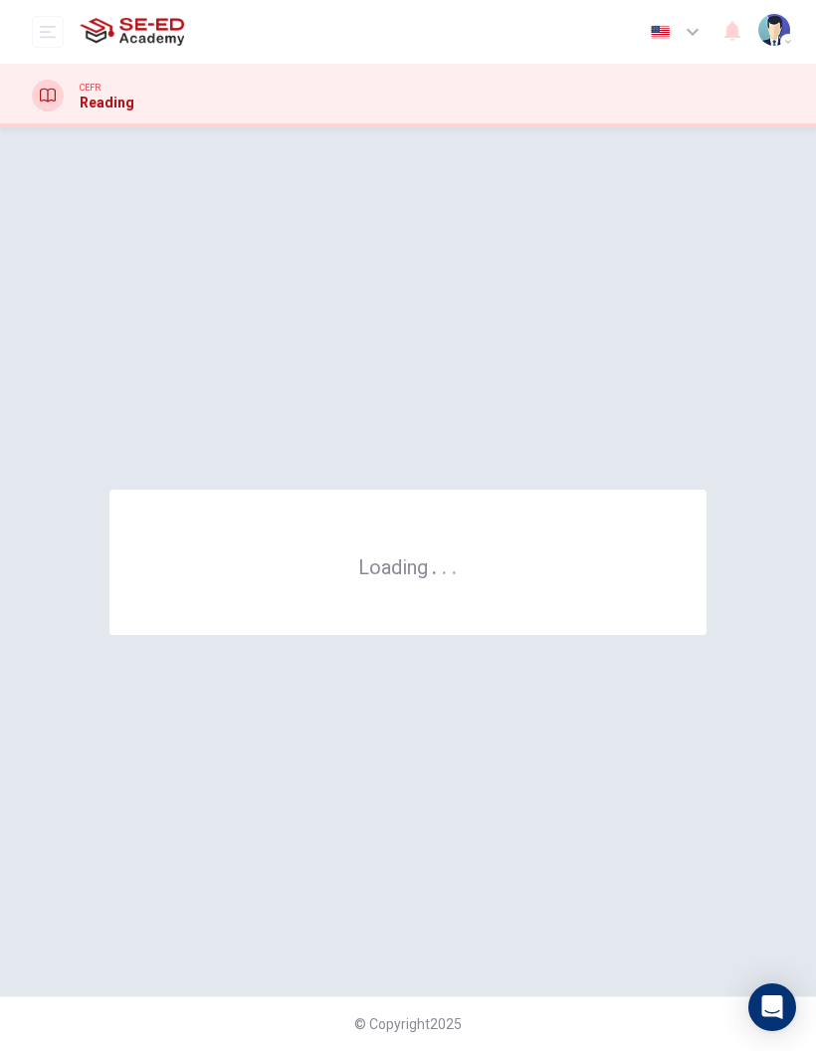
scroll to position [0, 0]
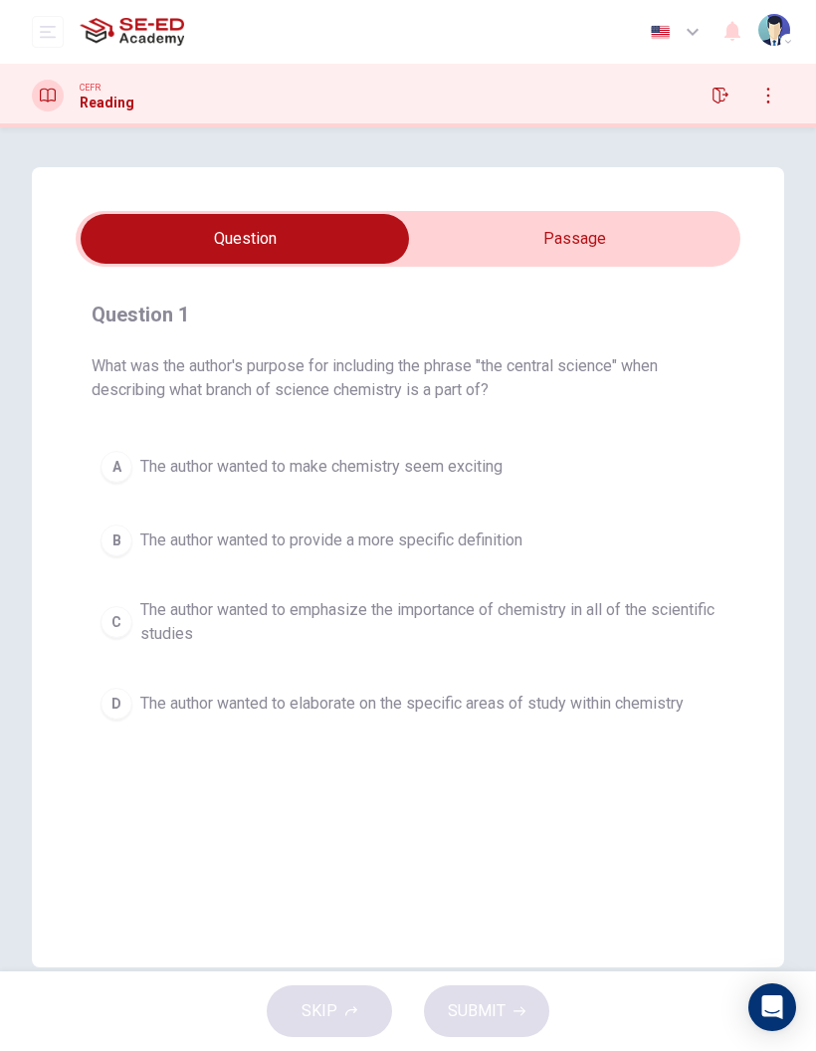
click at [664, 214] on input "checkbox" at bounding box center [244, 239] width 997 height 50
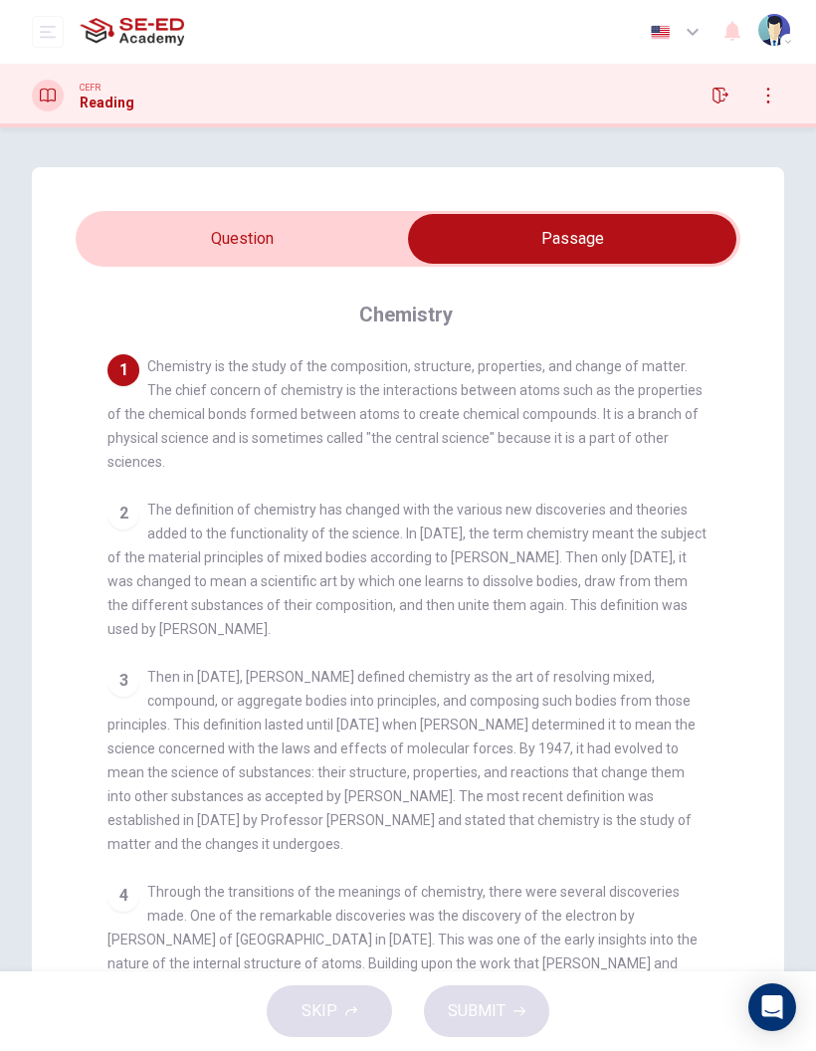
click at [333, 249] on input "checkbox" at bounding box center [572, 239] width 997 height 50
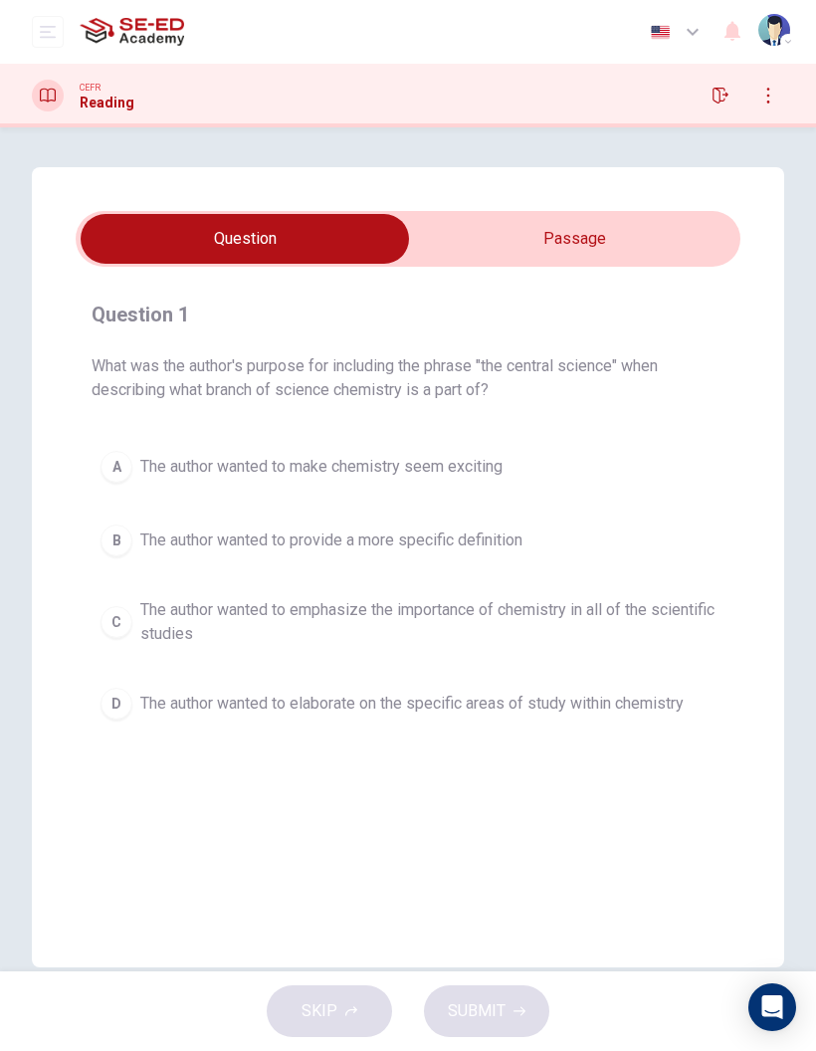
click at [666, 239] on input "checkbox" at bounding box center [244, 239] width 997 height 50
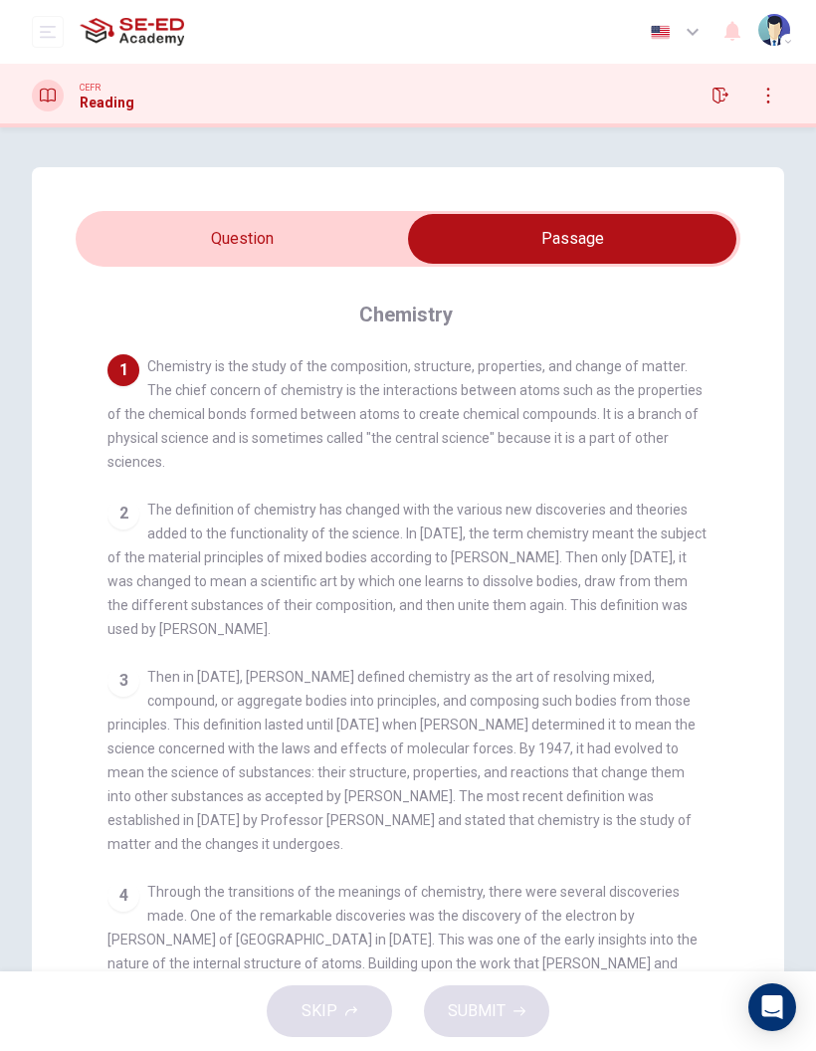
click at [366, 243] on input "checkbox" at bounding box center [572, 239] width 997 height 50
checkbox input "false"
